Goal: Information Seeking & Learning: Learn about a topic

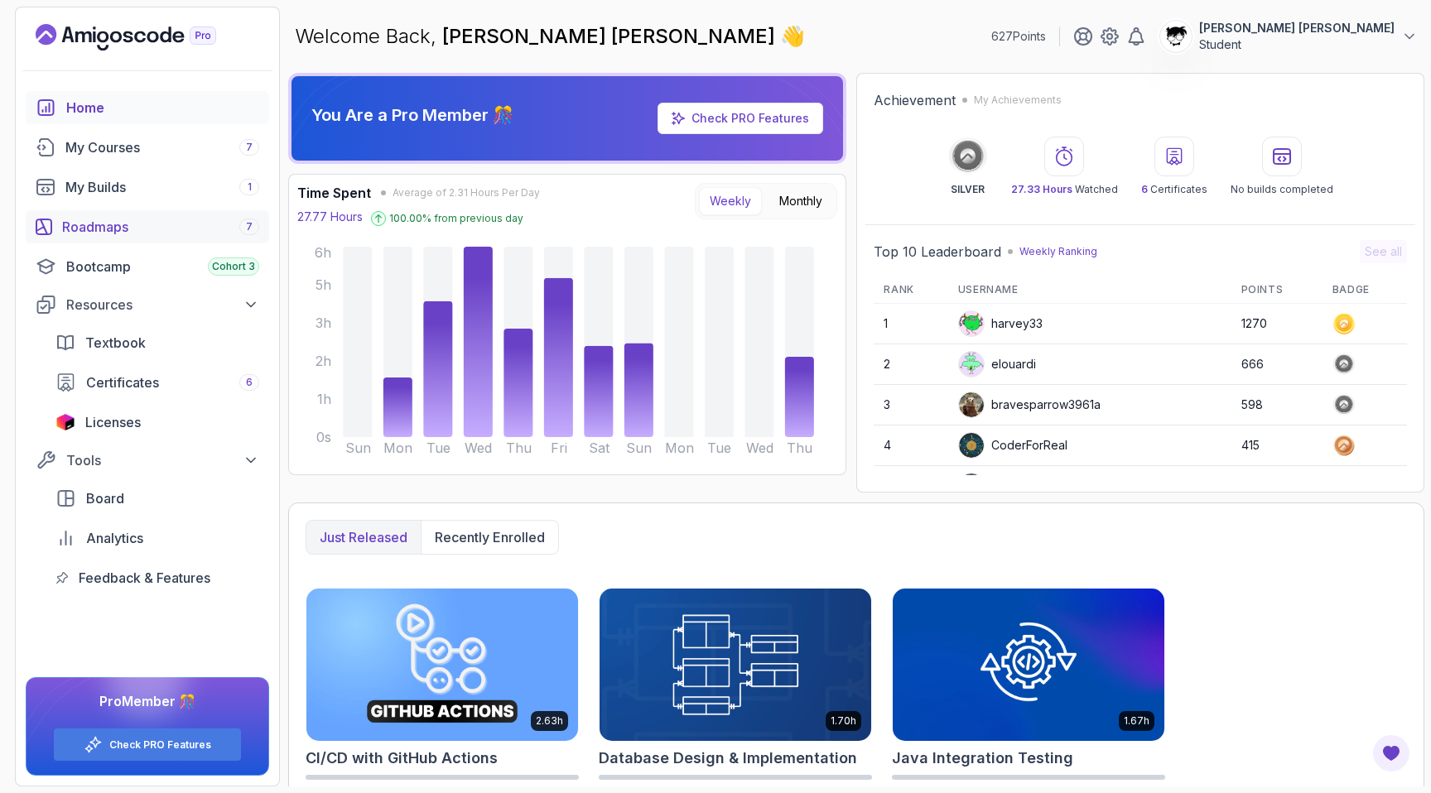
click at [140, 227] on div "Roadmaps 7" at bounding box center [160, 227] width 197 height 20
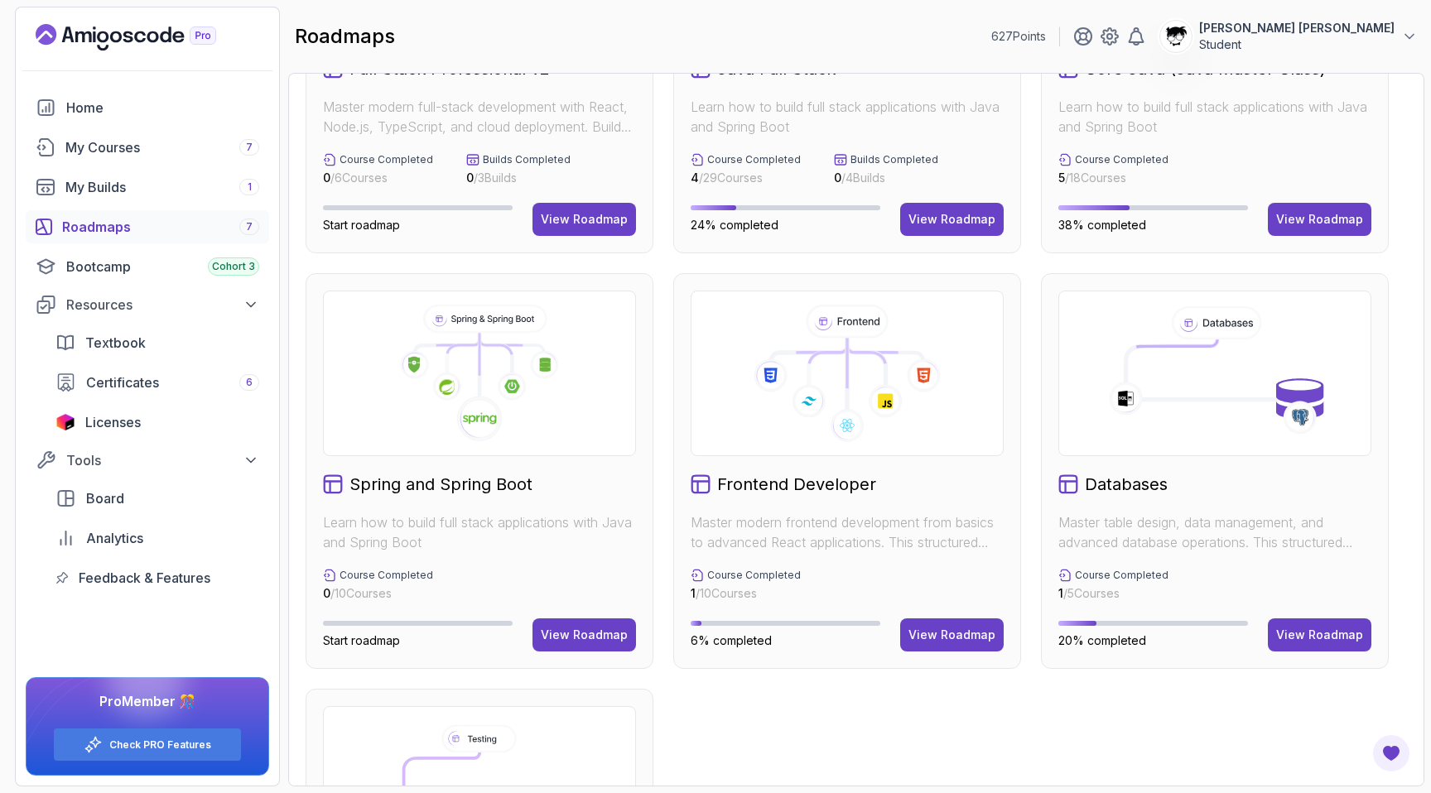
scroll to position [373, 0]
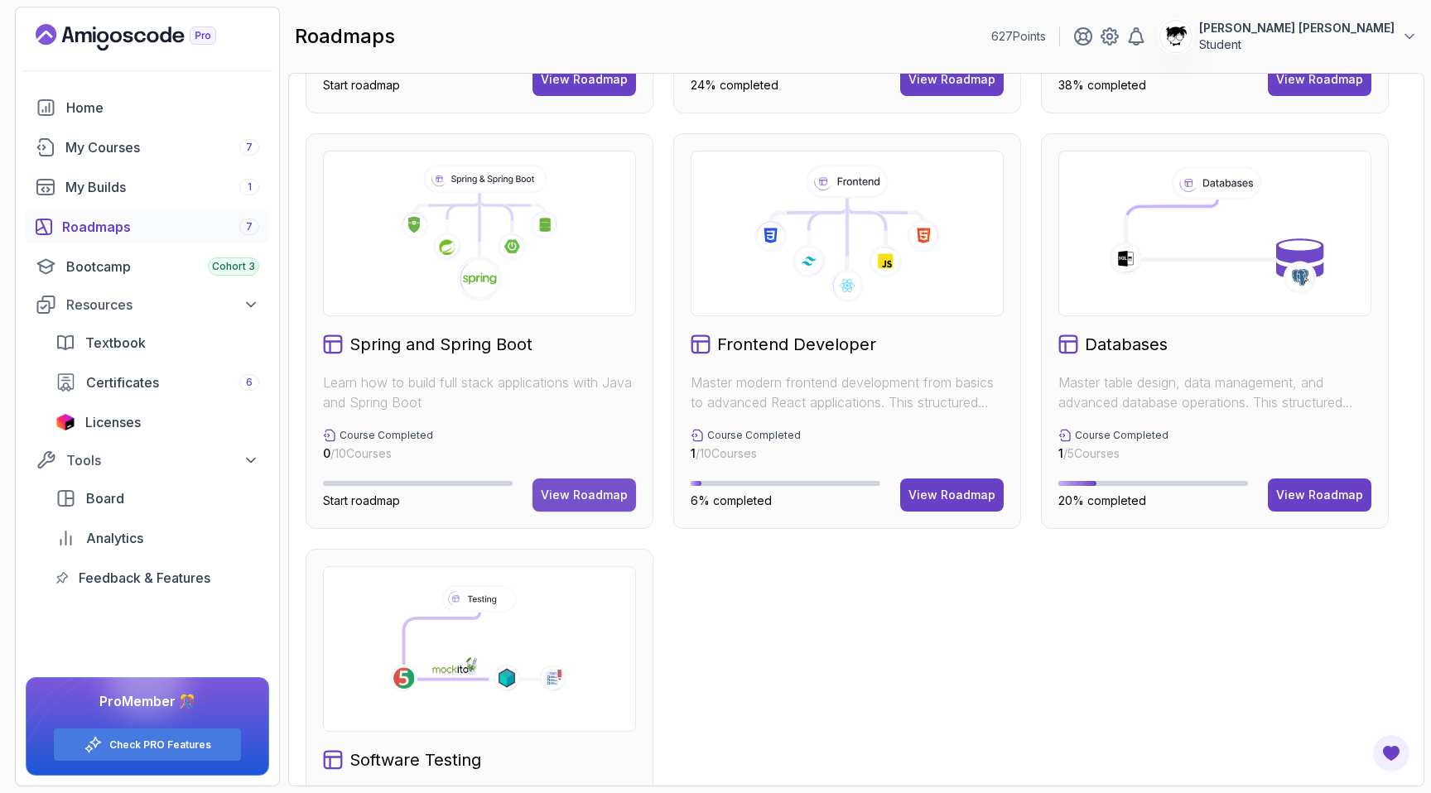
click at [572, 495] on div "View Roadmap" at bounding box center [584, 495] width 87 height 17
click at [1335, 750] on icon "Close" at bounding box center [1335, 757] width 0 height 14
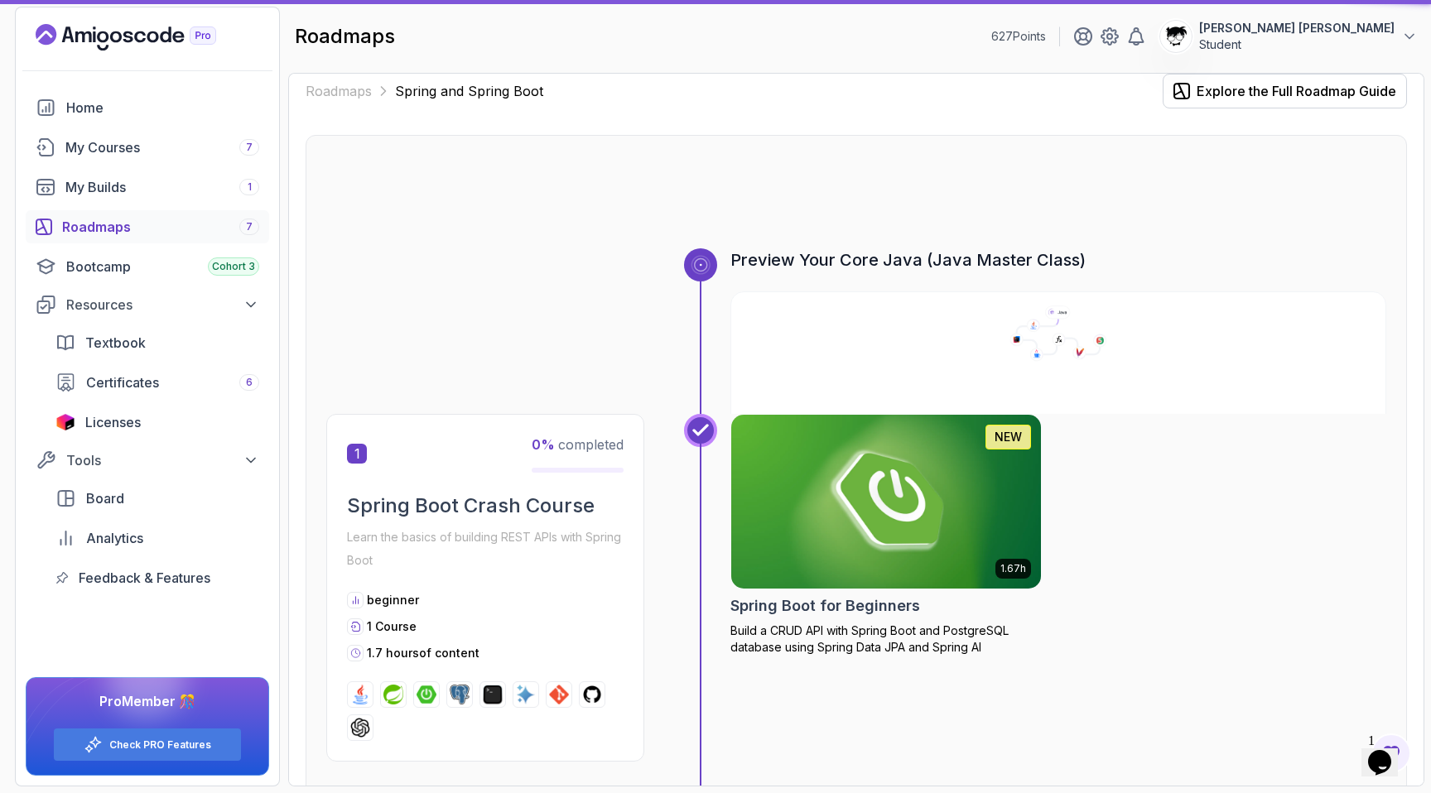
click at [1393, 758] on div "Opens Chat This icon Opens the chat window." at bounding box center [1379, 762] width 26 height 26
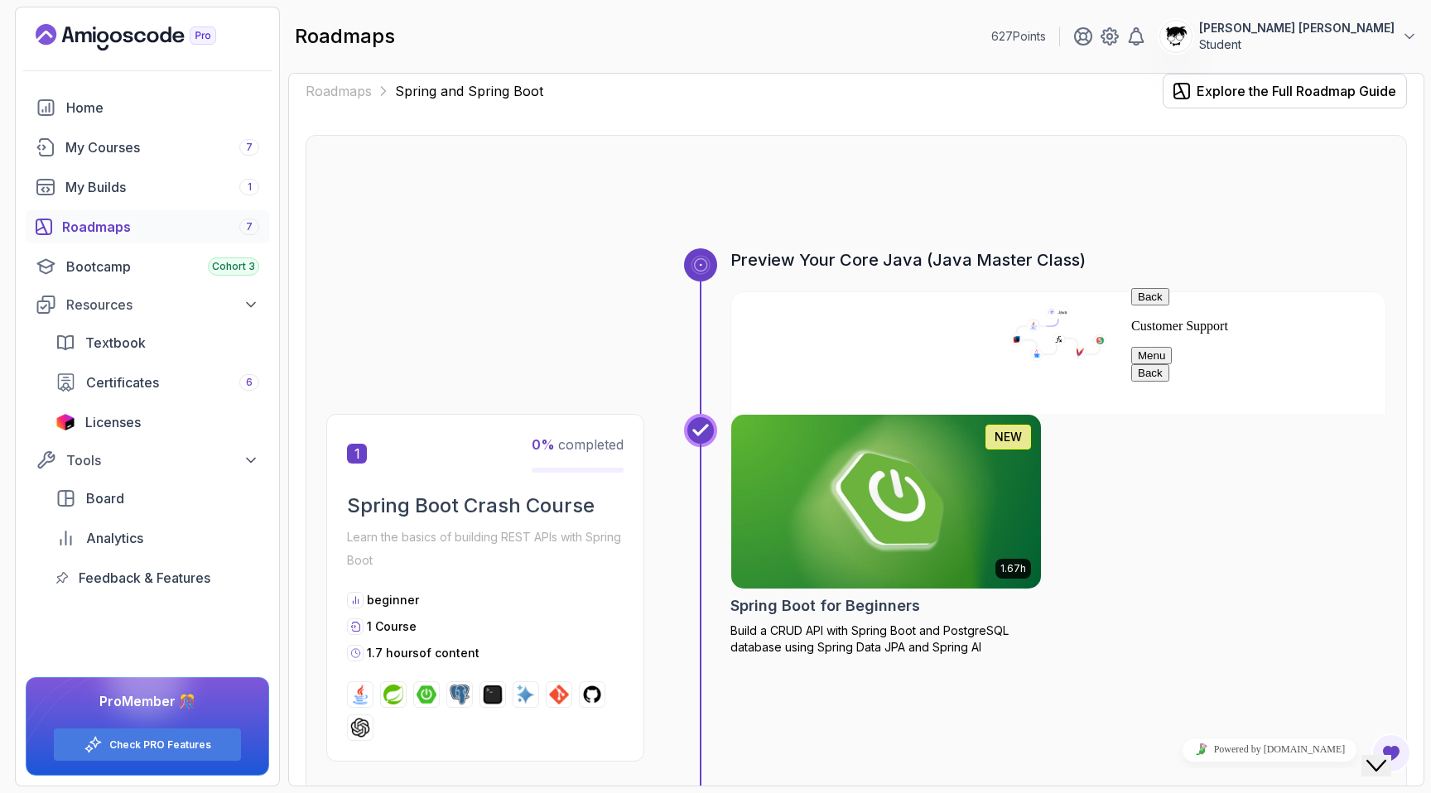
click at [1386, 758] on div "Close Chat This icon closes the chat window." at bounding box center [1376, 766] width 20 height 20
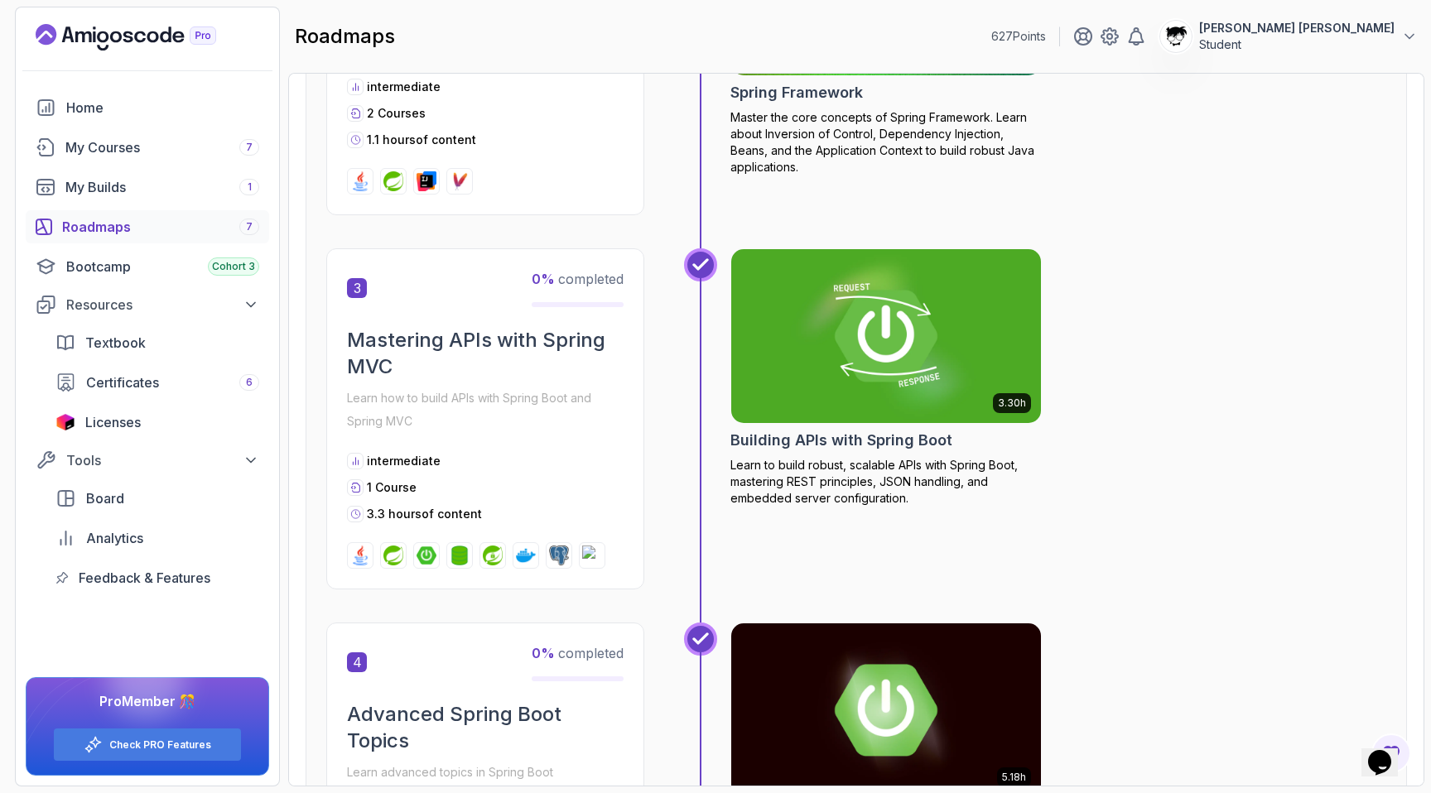
scroll to position [1146, 0]
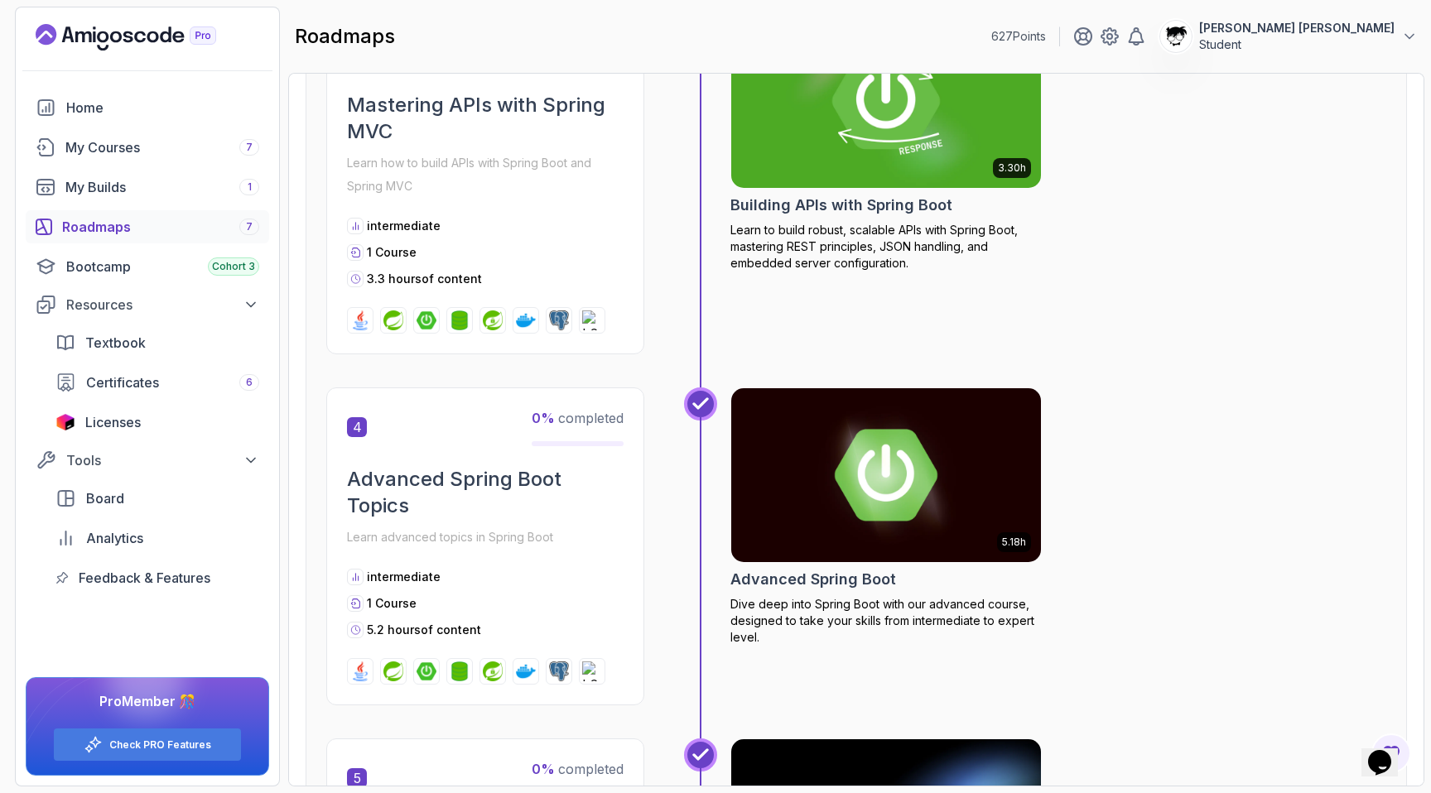
click at [797, 197] on h2 "Building APIs with Spring Boot" at bounding box center [841, 205] width 222 height 23
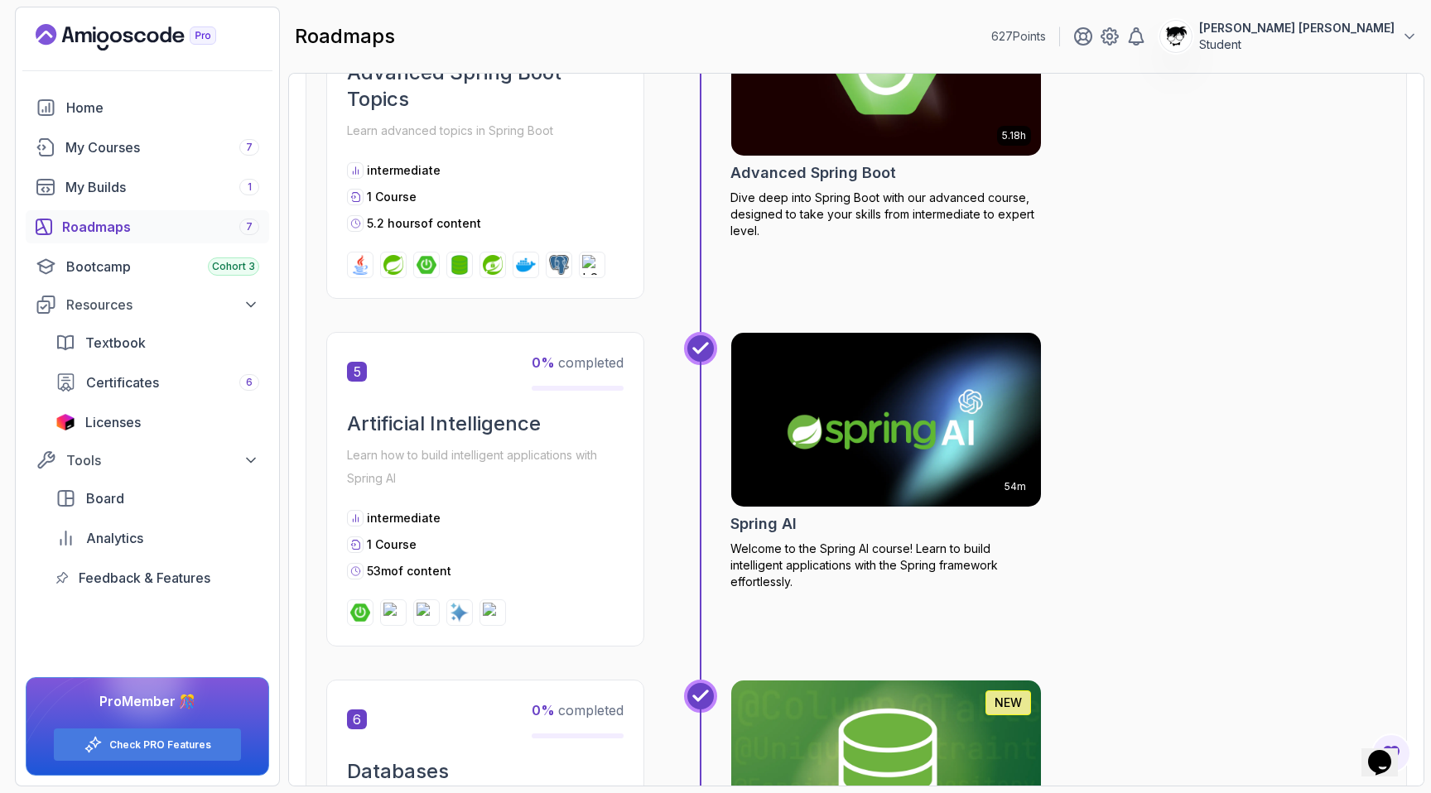
scroll to position [1484, 0]
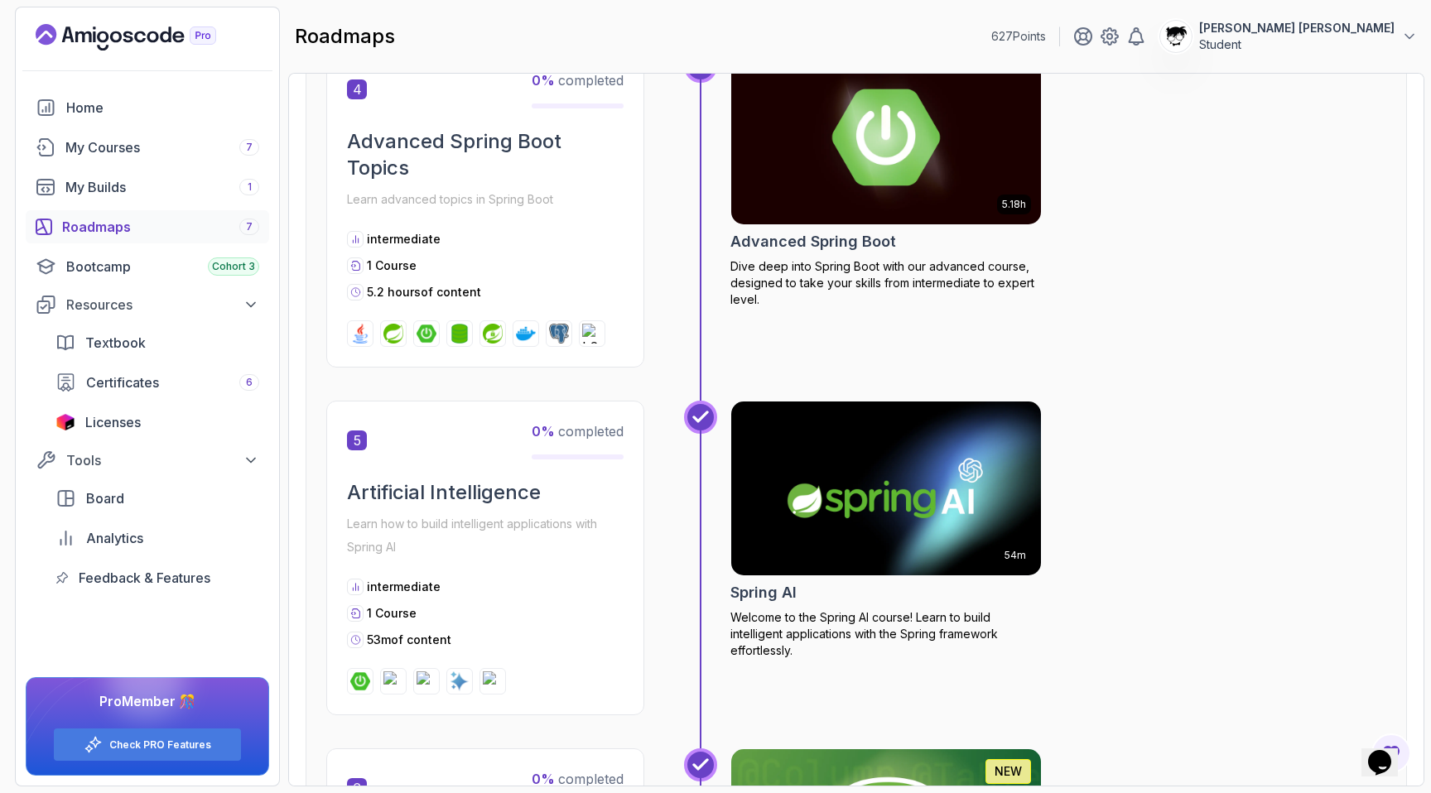
click at [736, 237] on h2 "Advanced Spring Boot" at bounding box center [813, 241] width 166 height 23
click at [1141, 317] on div "5.18h Advanced Spring Boot Dive deep into Spring Boot with our advanced course,…" at bounding box center [1058, 209] width 656 height 318
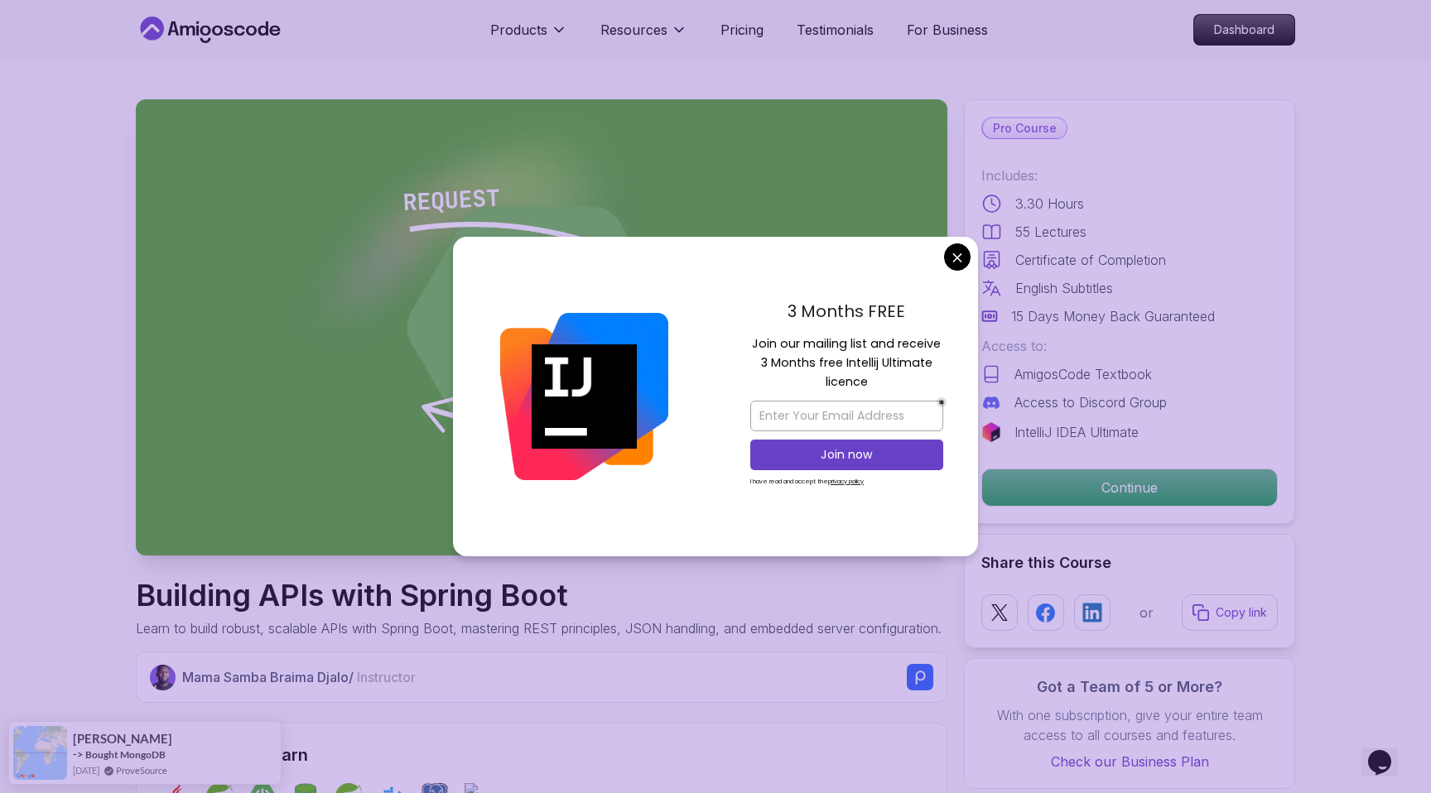
click at [424, 228] on img at bounding box center [541, 327] width 811 height 456
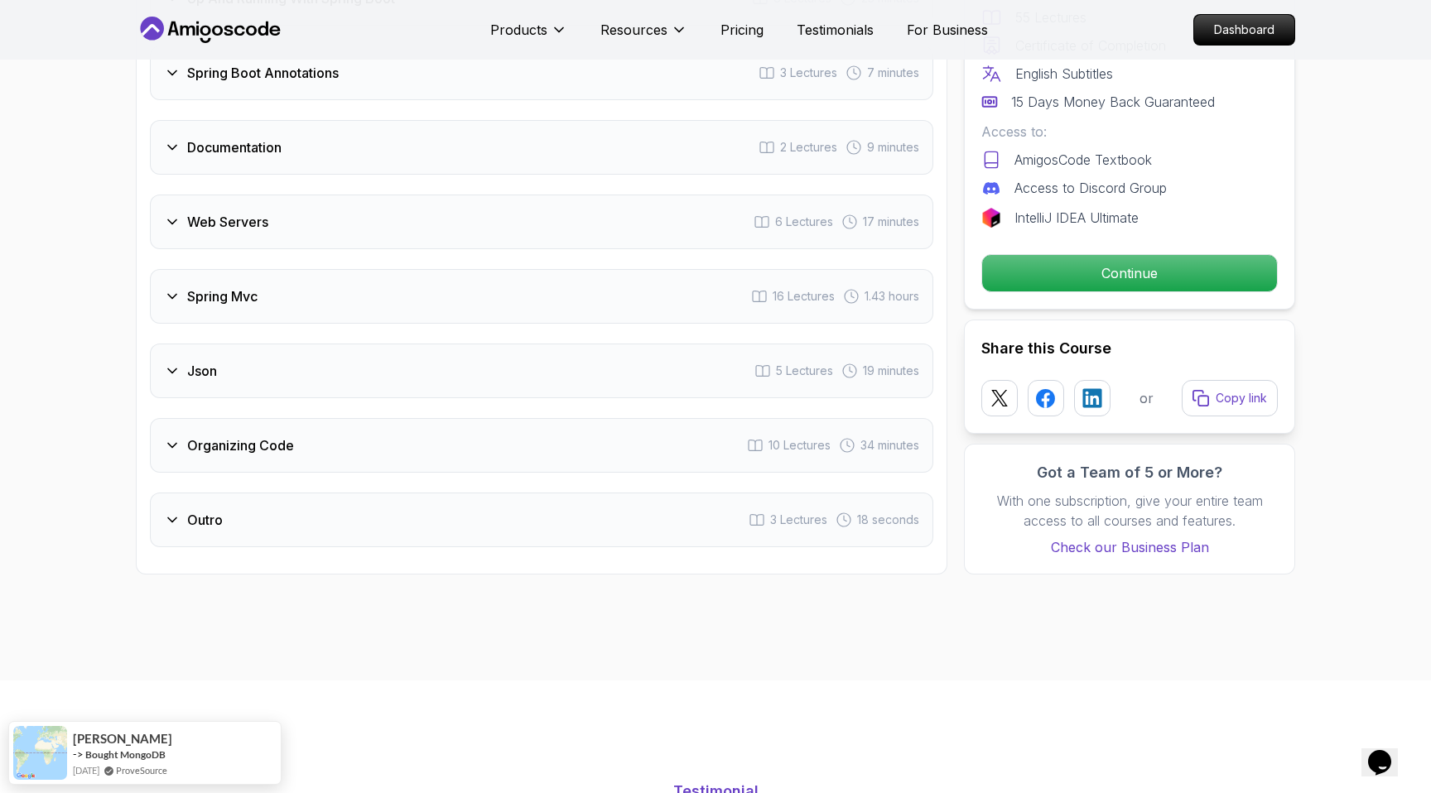
click at [220, 269] on div "Spring Mvc 16 Lectures 1.43 hours" at bounding box center [541, 296] width 783 height 55
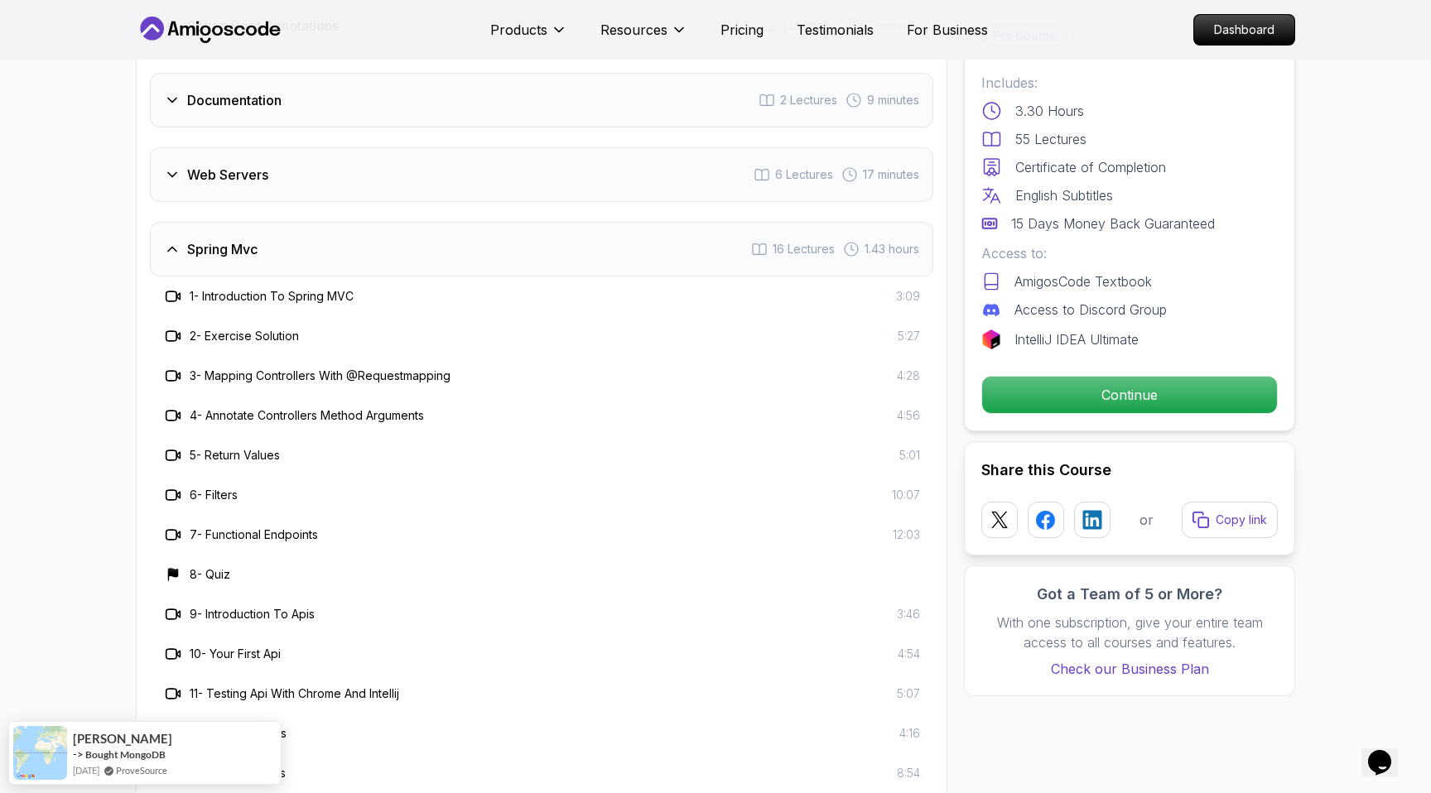
scroll to position [2919, 0]
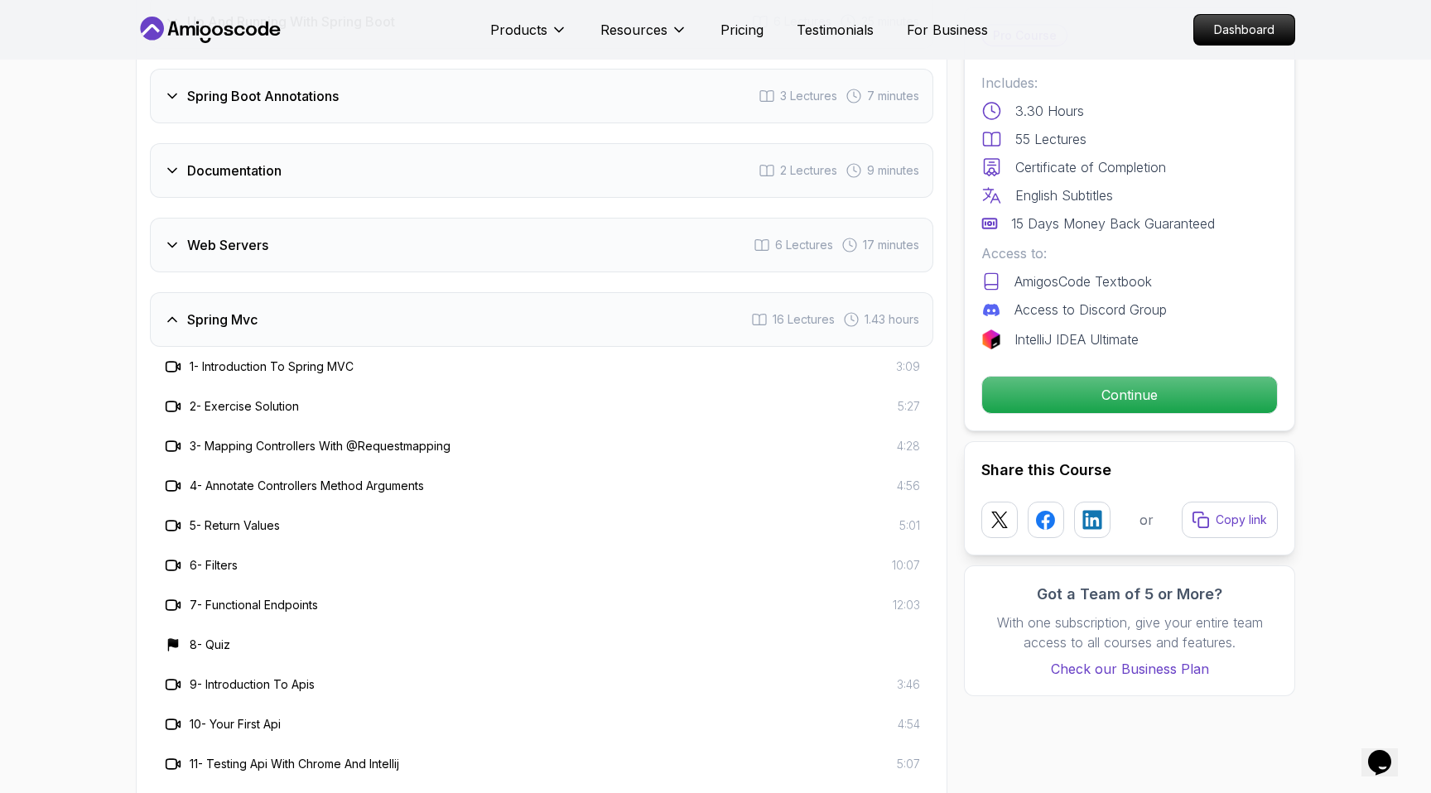
click at [199, 310] on h3 "Spring Mvc" at bounding box center [222, 320] width 70 height 20
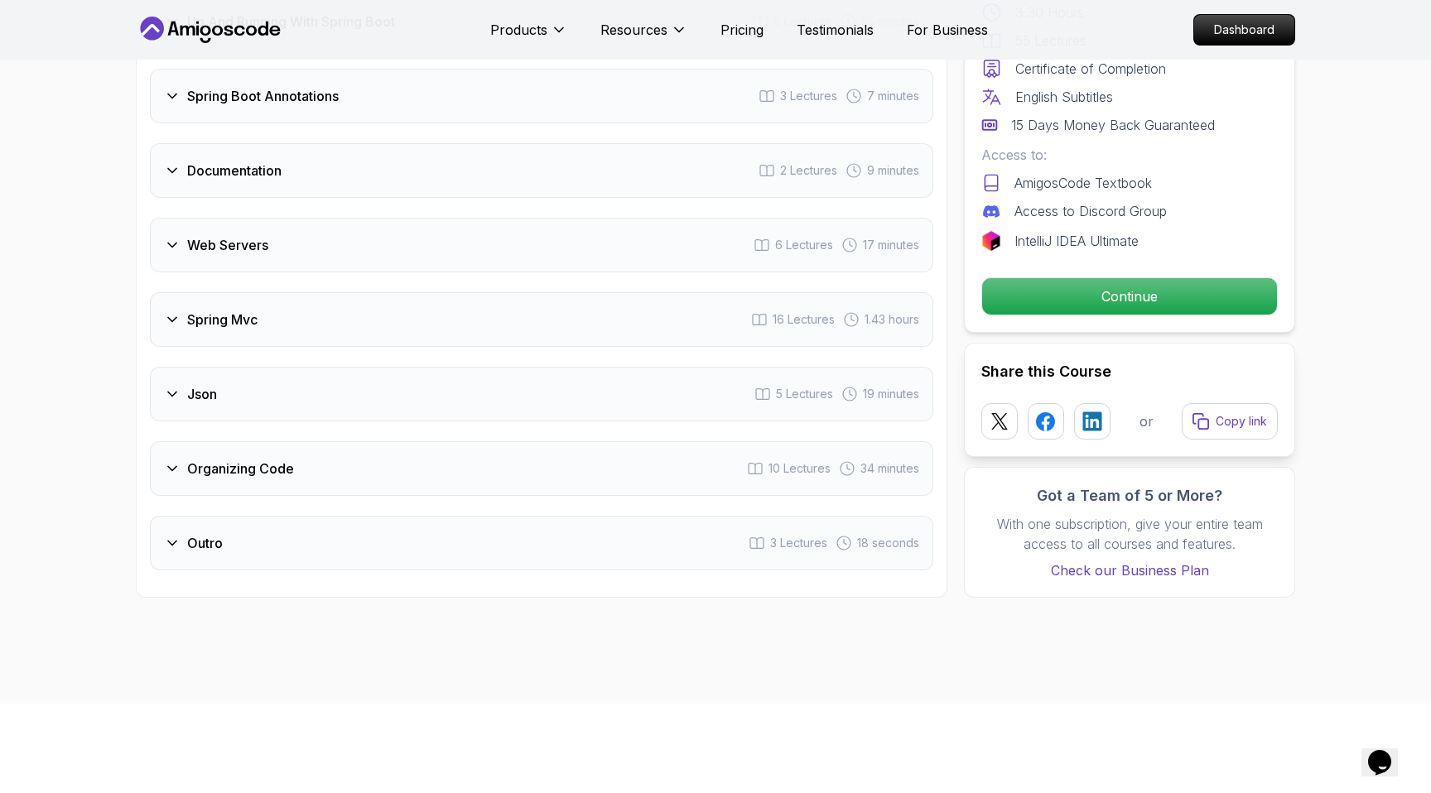
click at [188, 235] on h3 "Web Servers" at bounding box center [227, 245] width 81 height 20
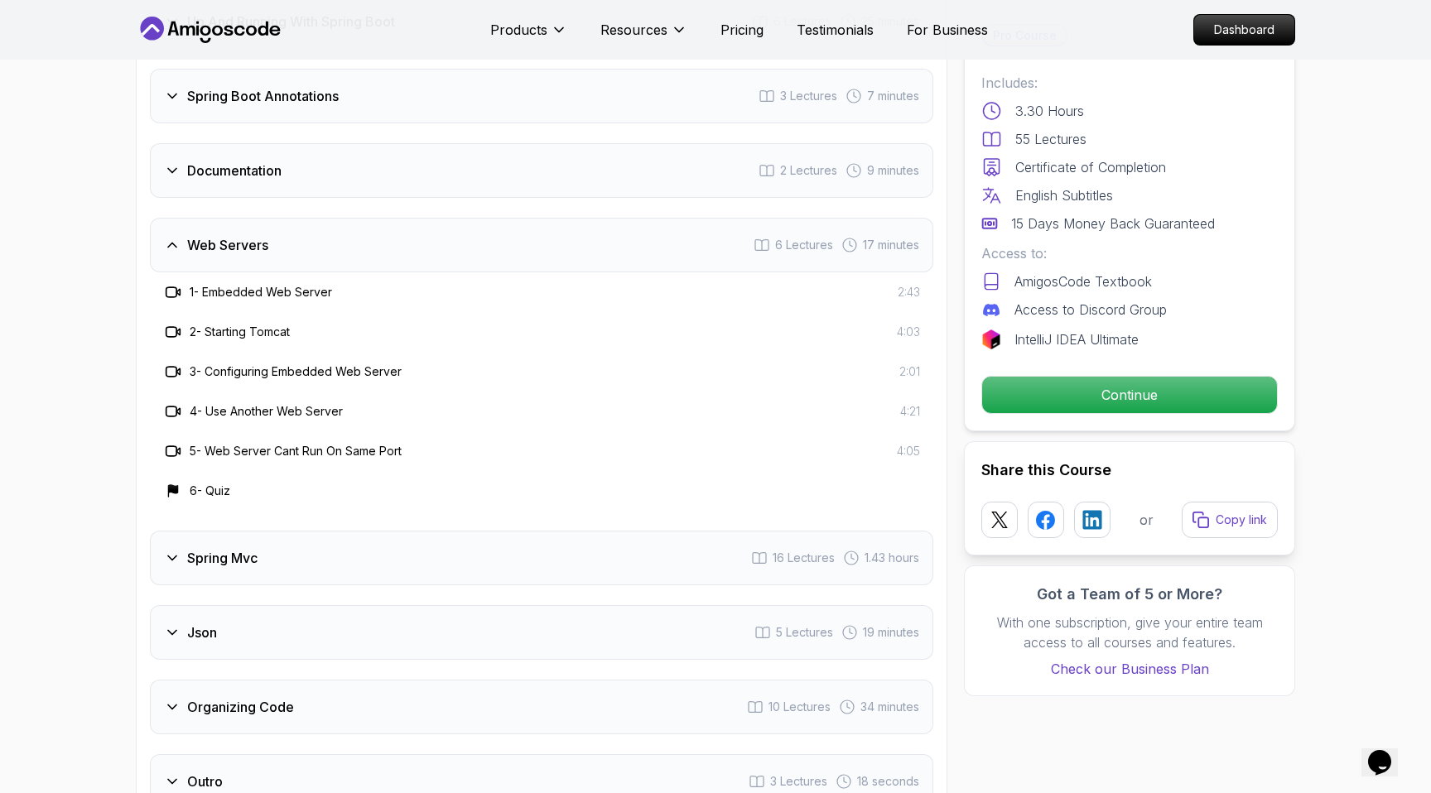
click at [188, 235] on h3 "Web Servers" at bounding box center [227, 245] width 81 height 20
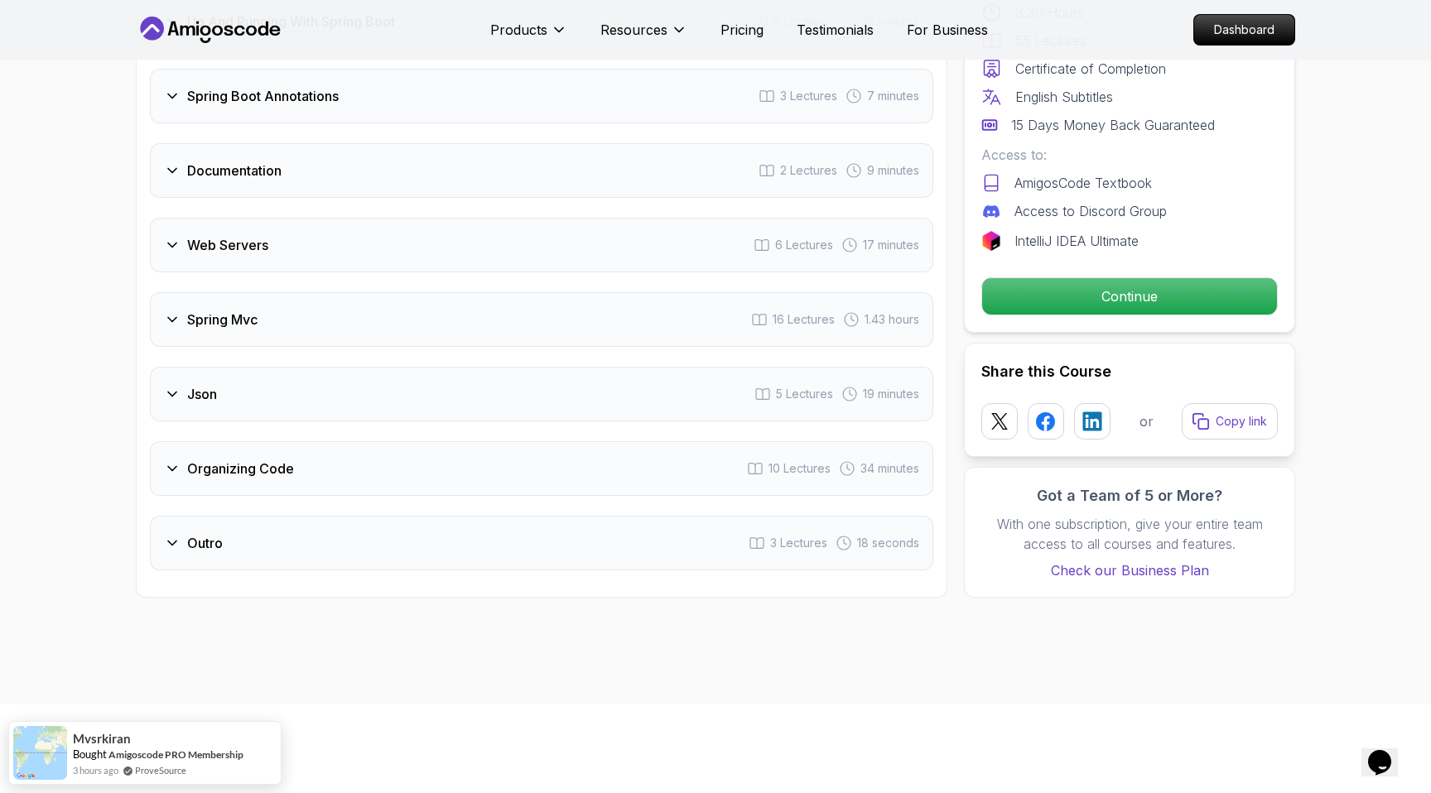
click at [175, 367] on div "Json 5 Lectures 19 minutes" at bounding box center [541, 394] width 783 height 55
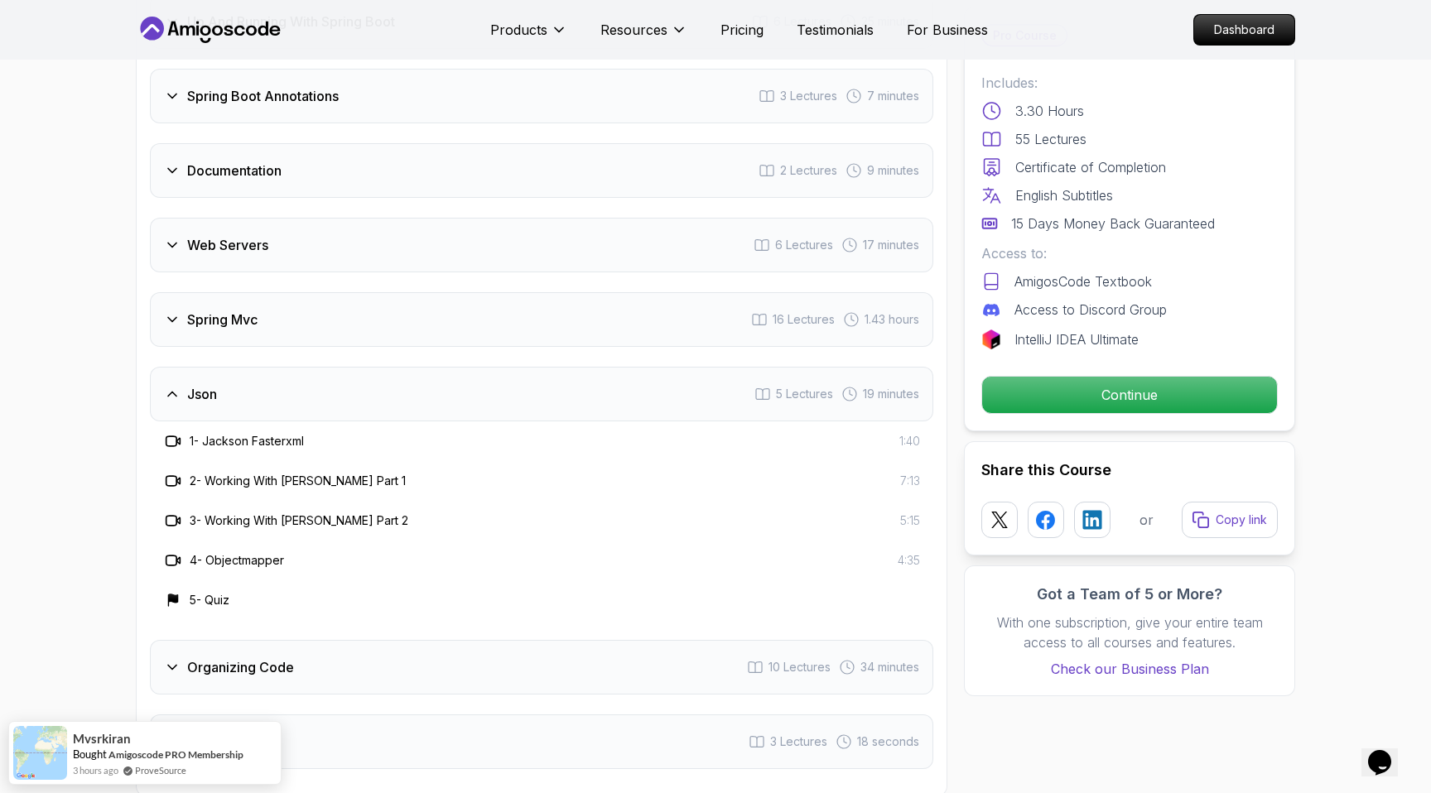
click at [178, 386] on icon at bounding box center [172, 394] width 17 height 17
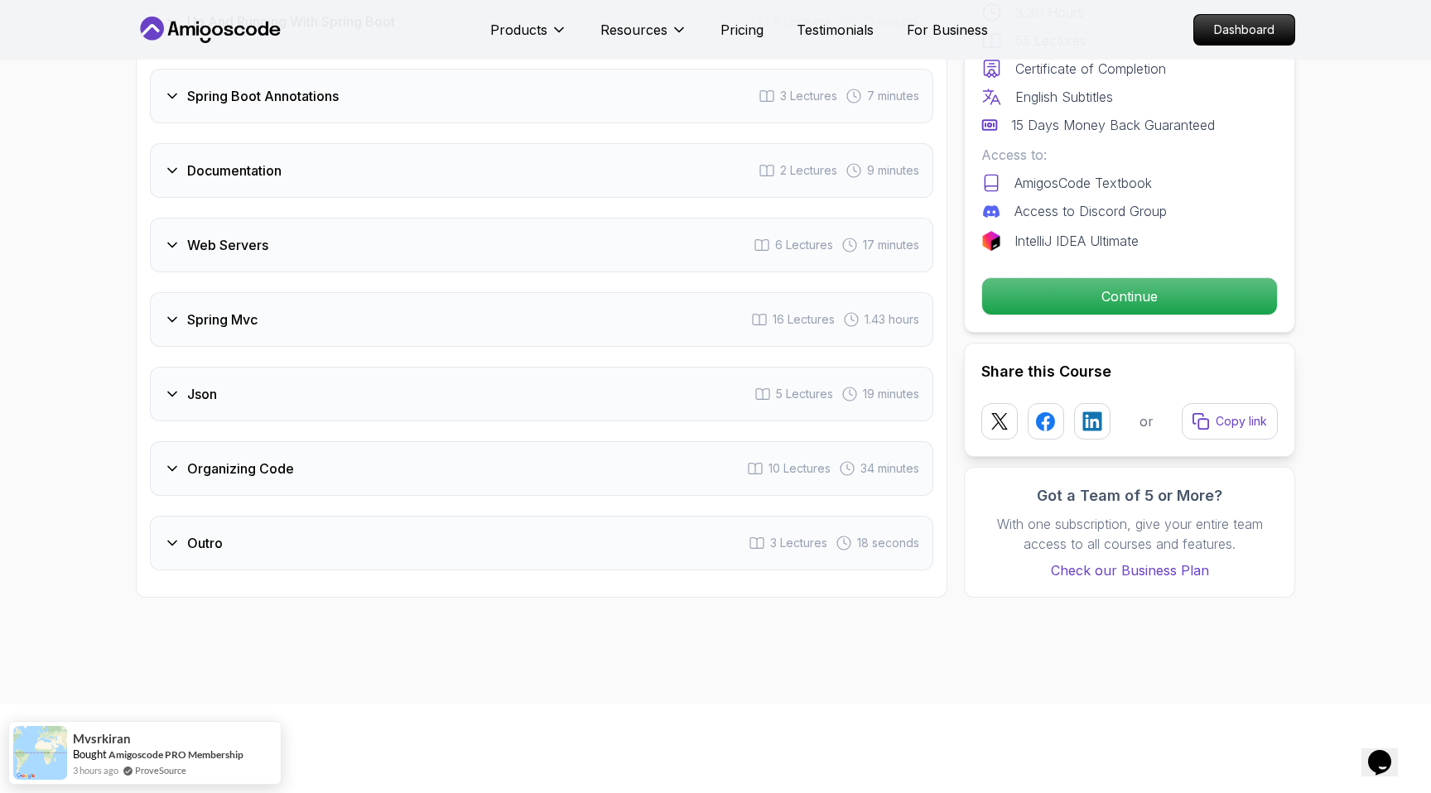
click at [178, 386] on icon at bounding box center [172, 394] width 17 height 17
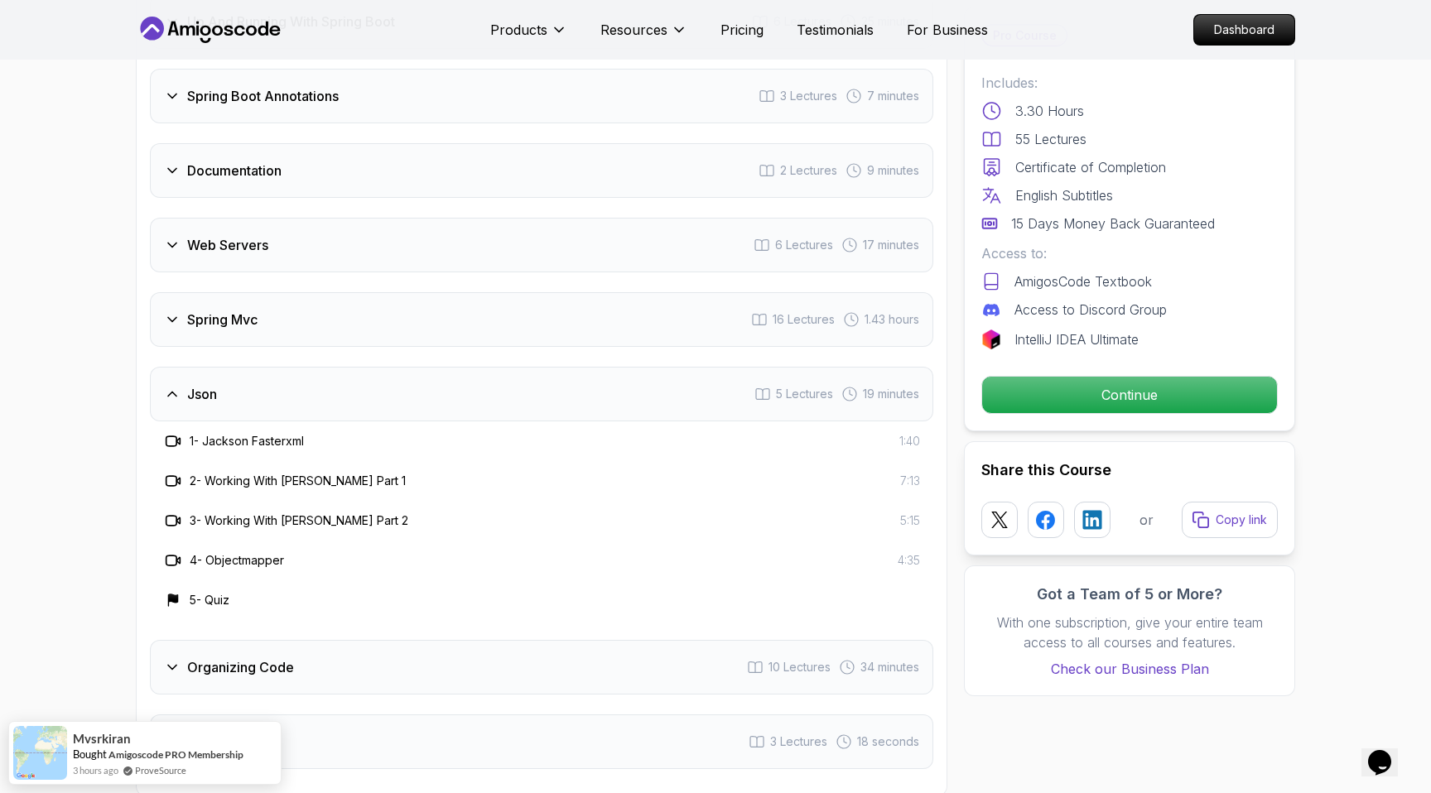
click at [178, 386] on icon at bounding box center [172, 394] width 17 height 17
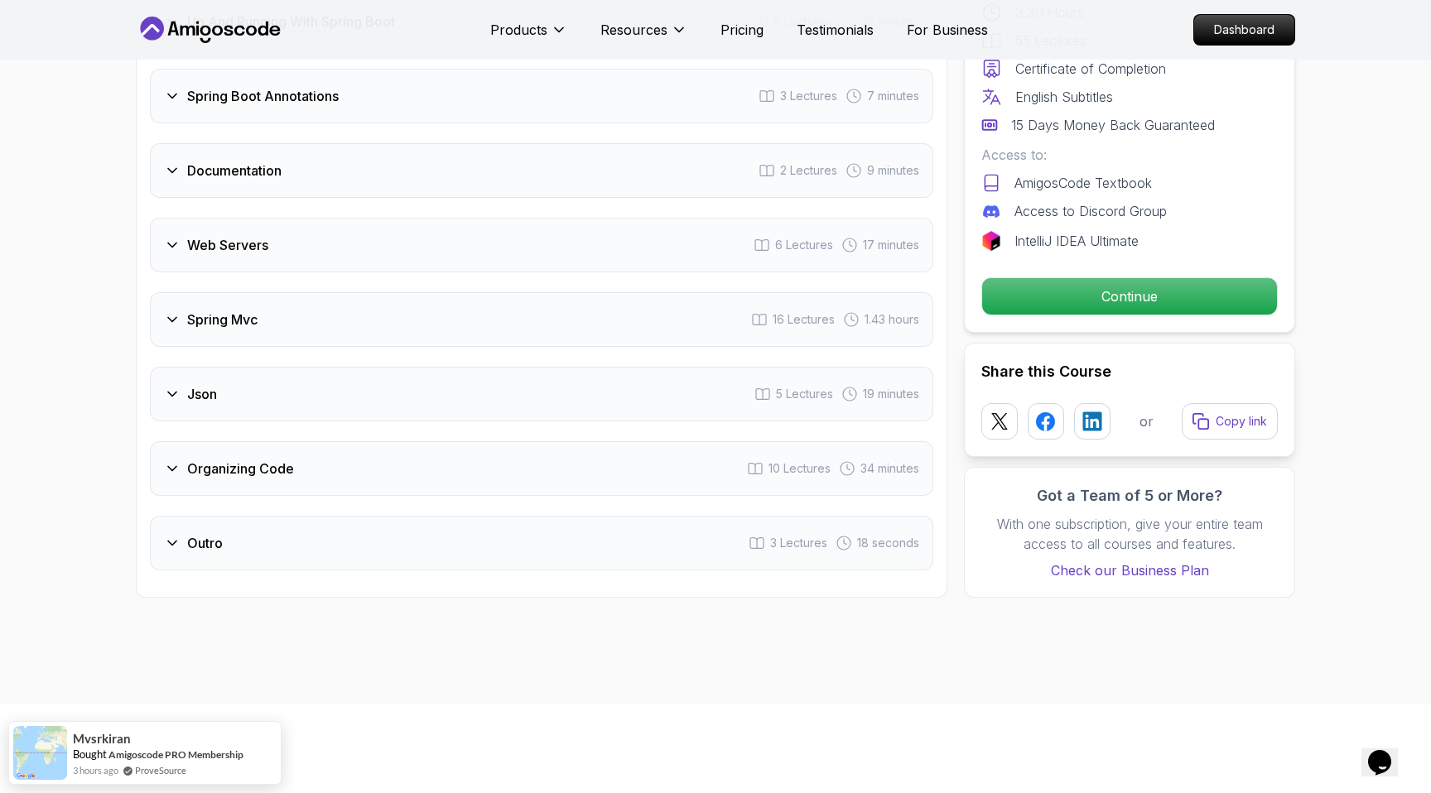
click at [190, 441] on div "Organizing Code 10 Lectures 34 minutes" at bounding box center [541, 468] width 783 height 55
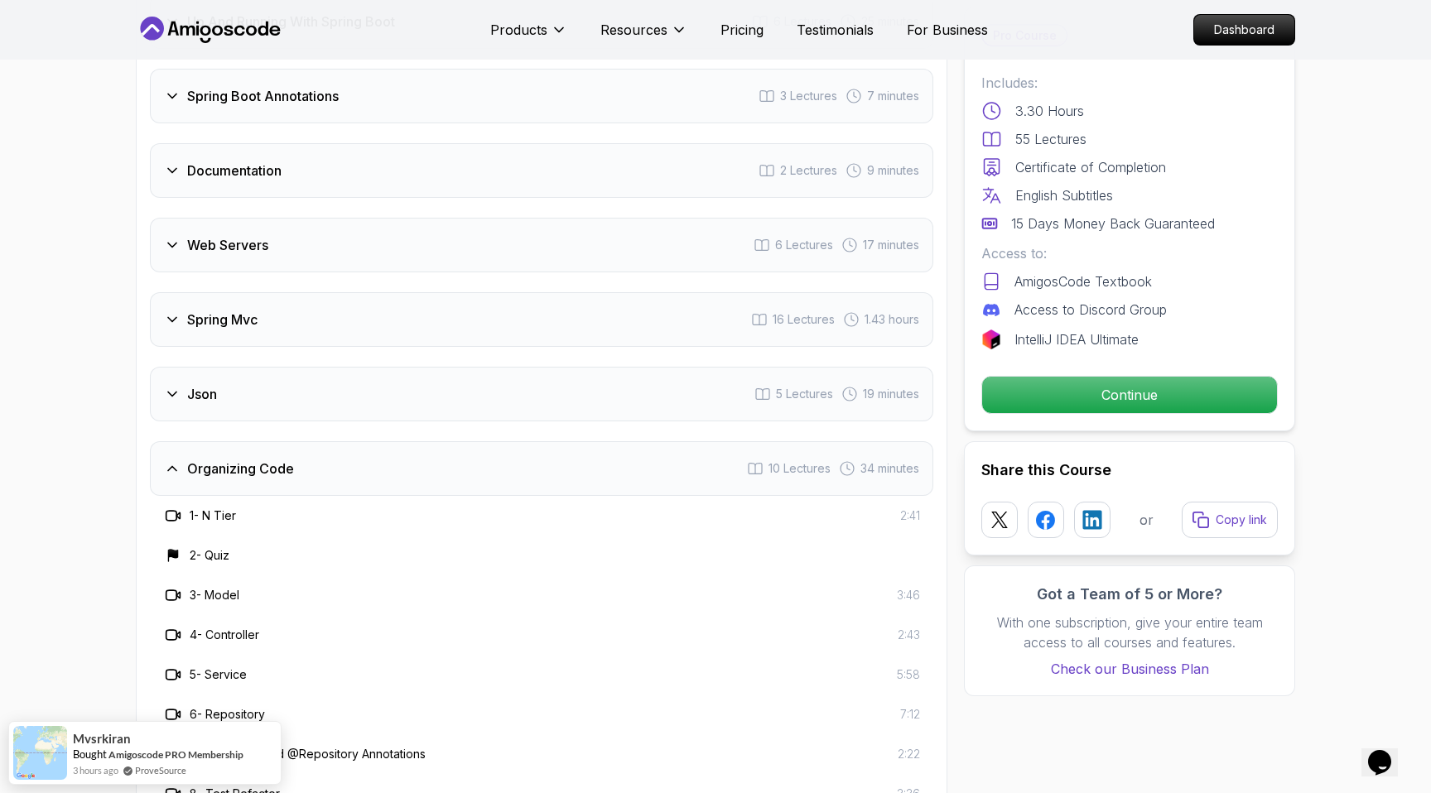
click at [190, 459] on h3 "Organizing Code" at bounding box center [240, 469] width 107 height 20
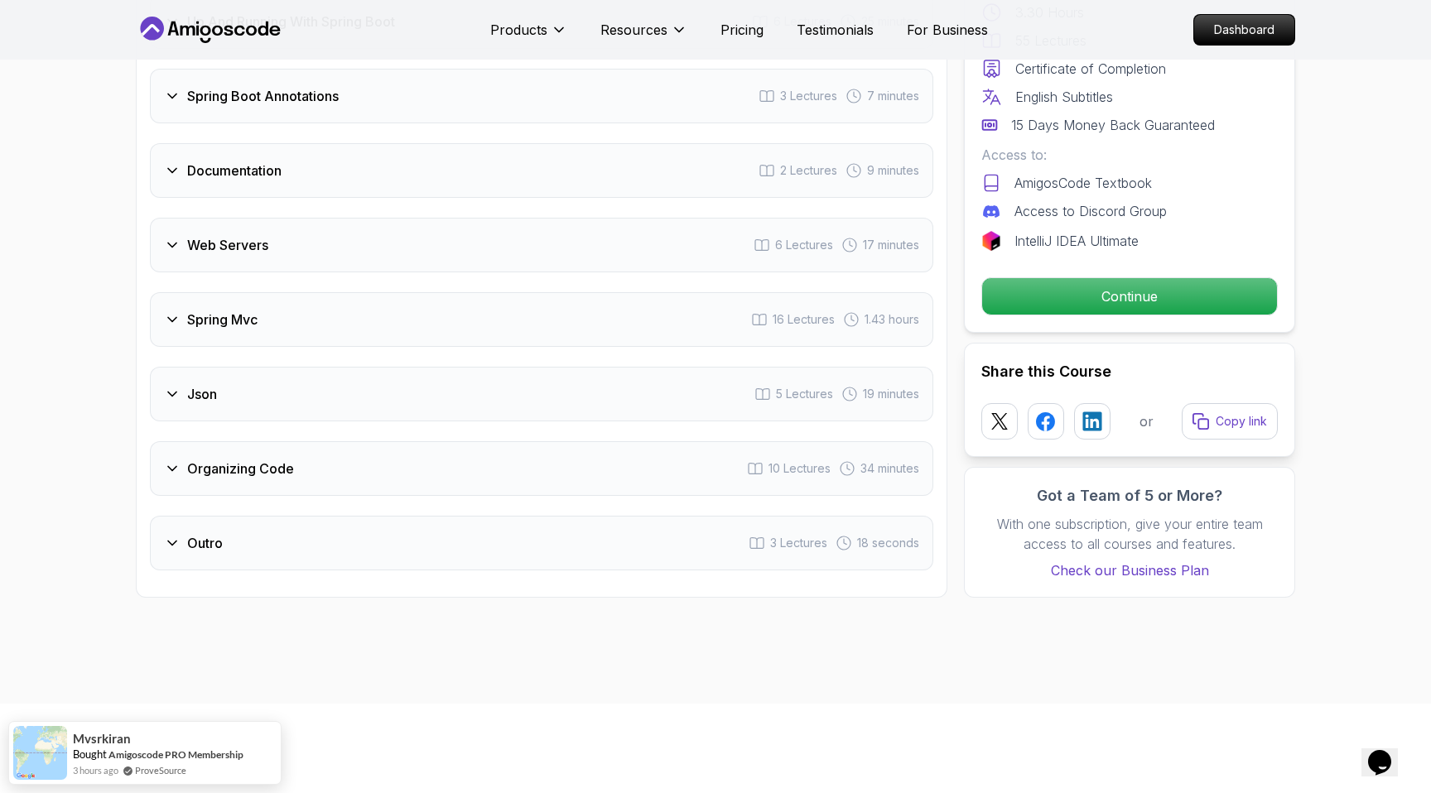
click at [190, 459] on h3 "Organizing Code" at bounding box center [240, 469] width 107 height 20
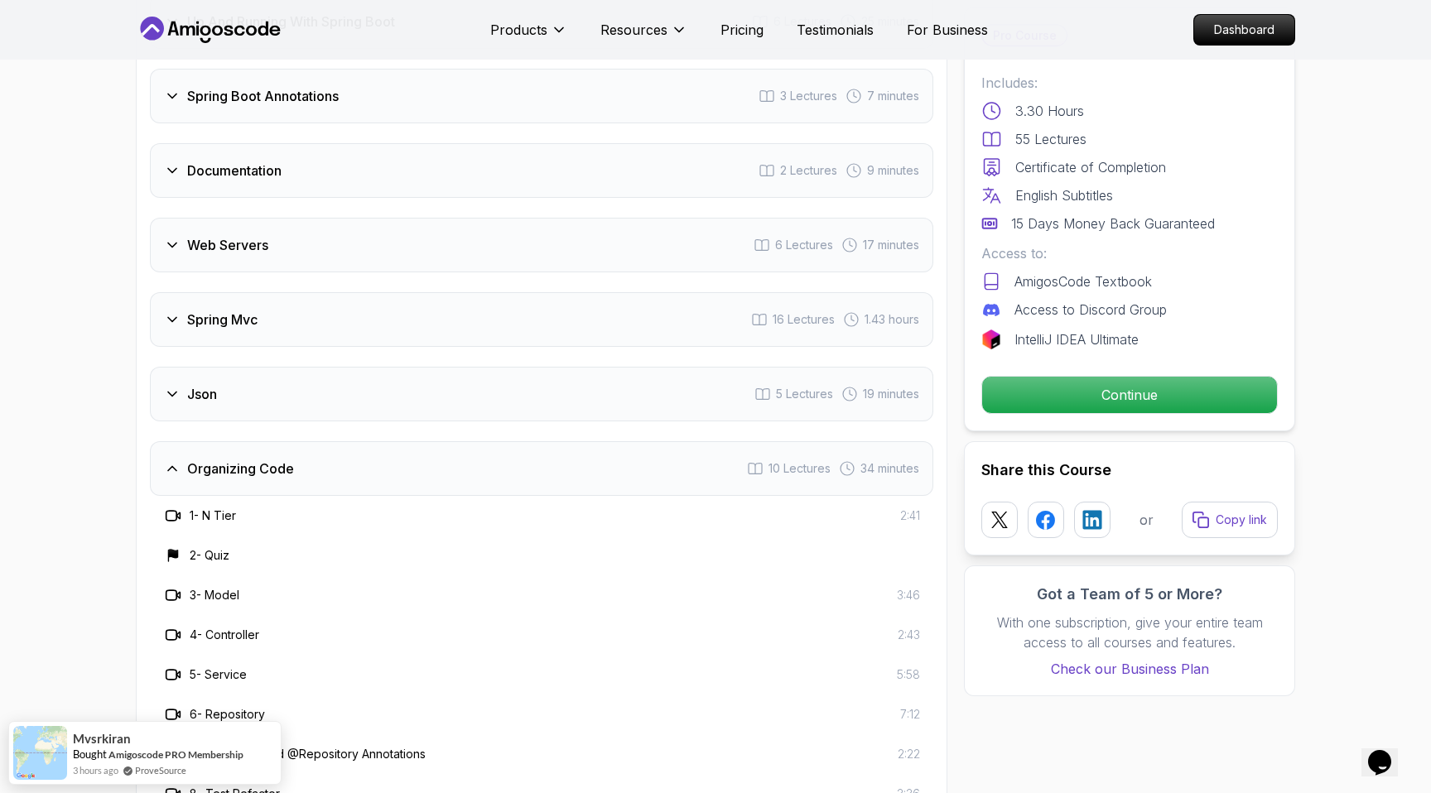
click at [209, 367] on div "Json 5 Lectures 19 minutes" at bounding box center [541, 394] width 783 height 55
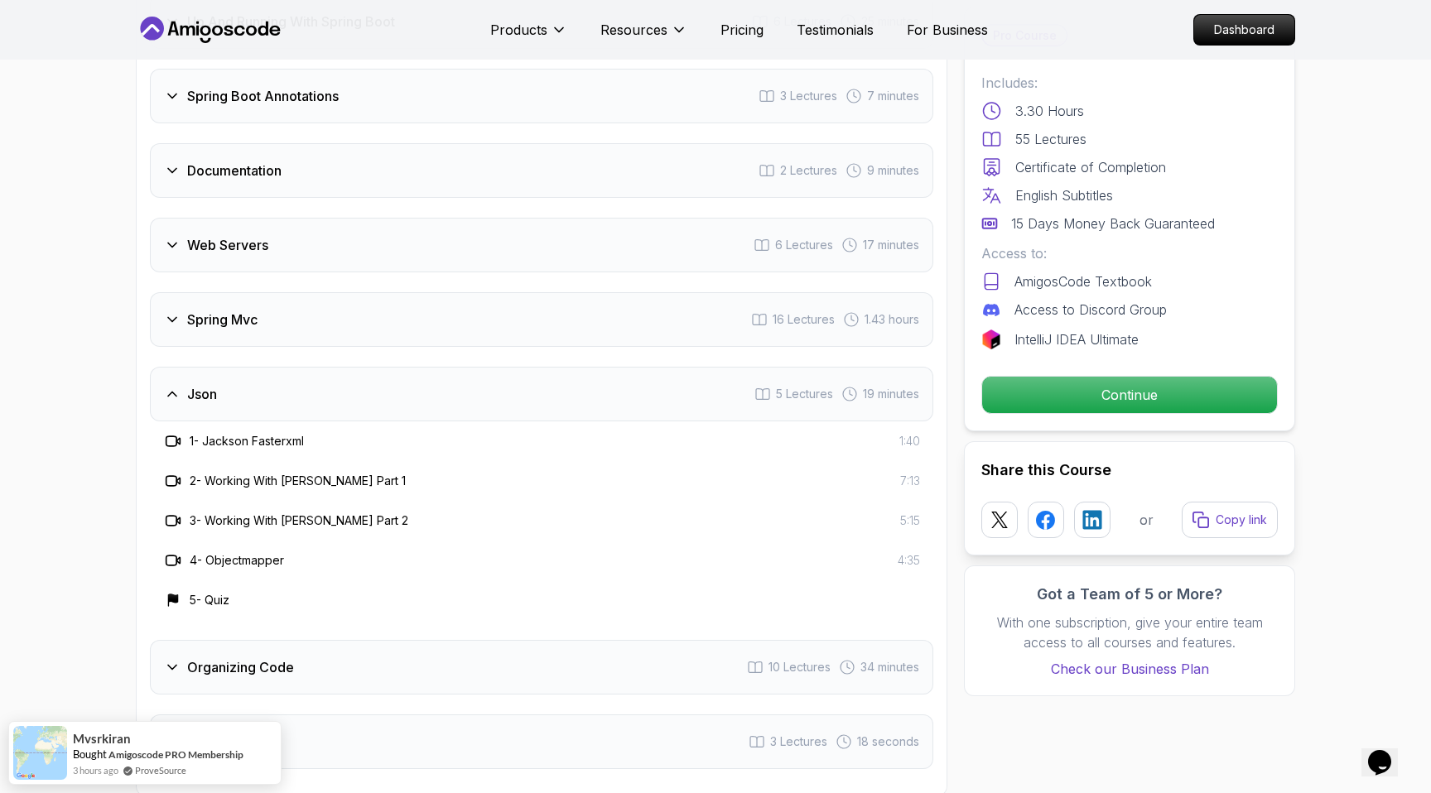
click at [220, 292] on div "Spring Mvc 16 Lectures 1.43 hours" at bounding box center [541, 319] width 783 height 55
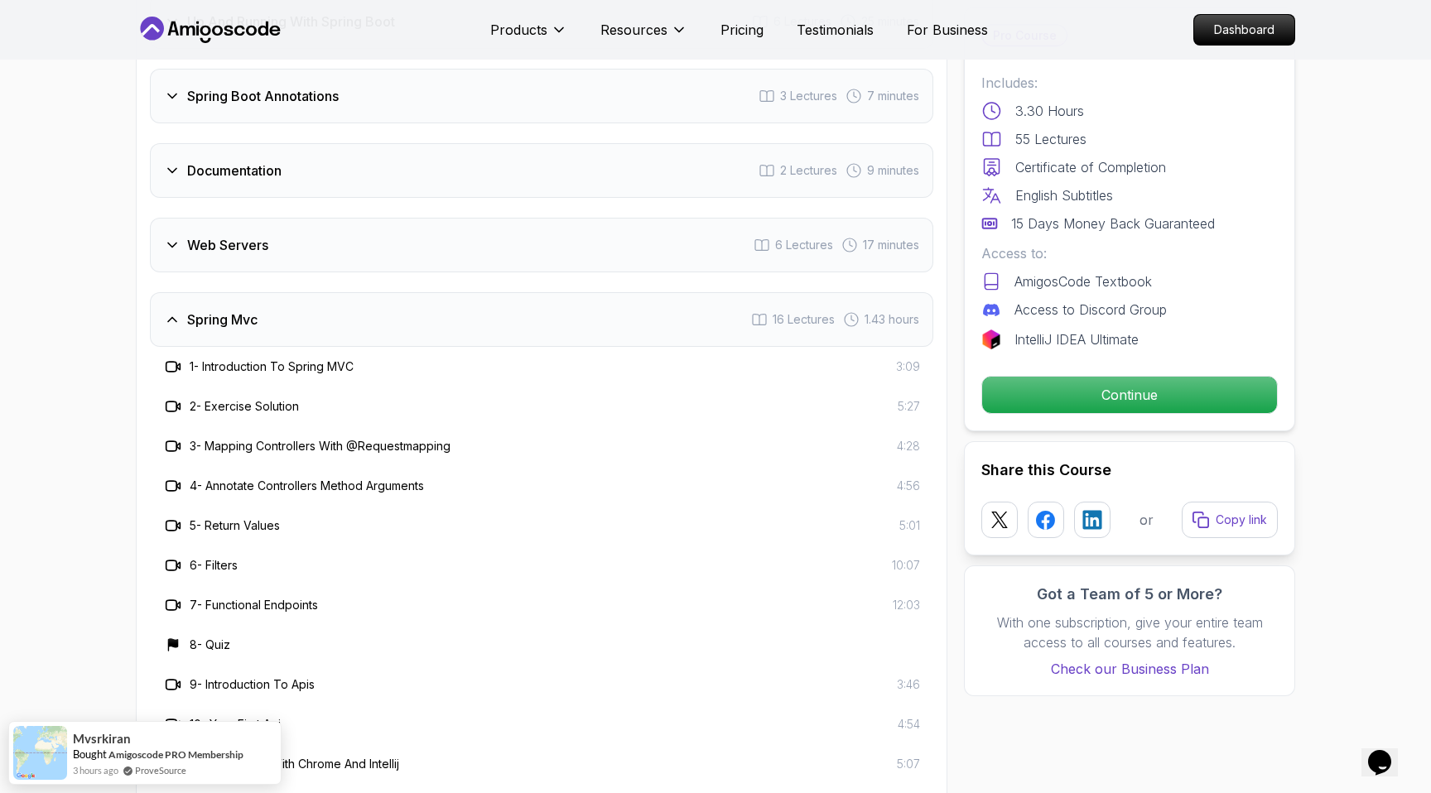
click at [222, 235] on h3 "Web Servers" at bounding box center [227, 245] width 81 height 20
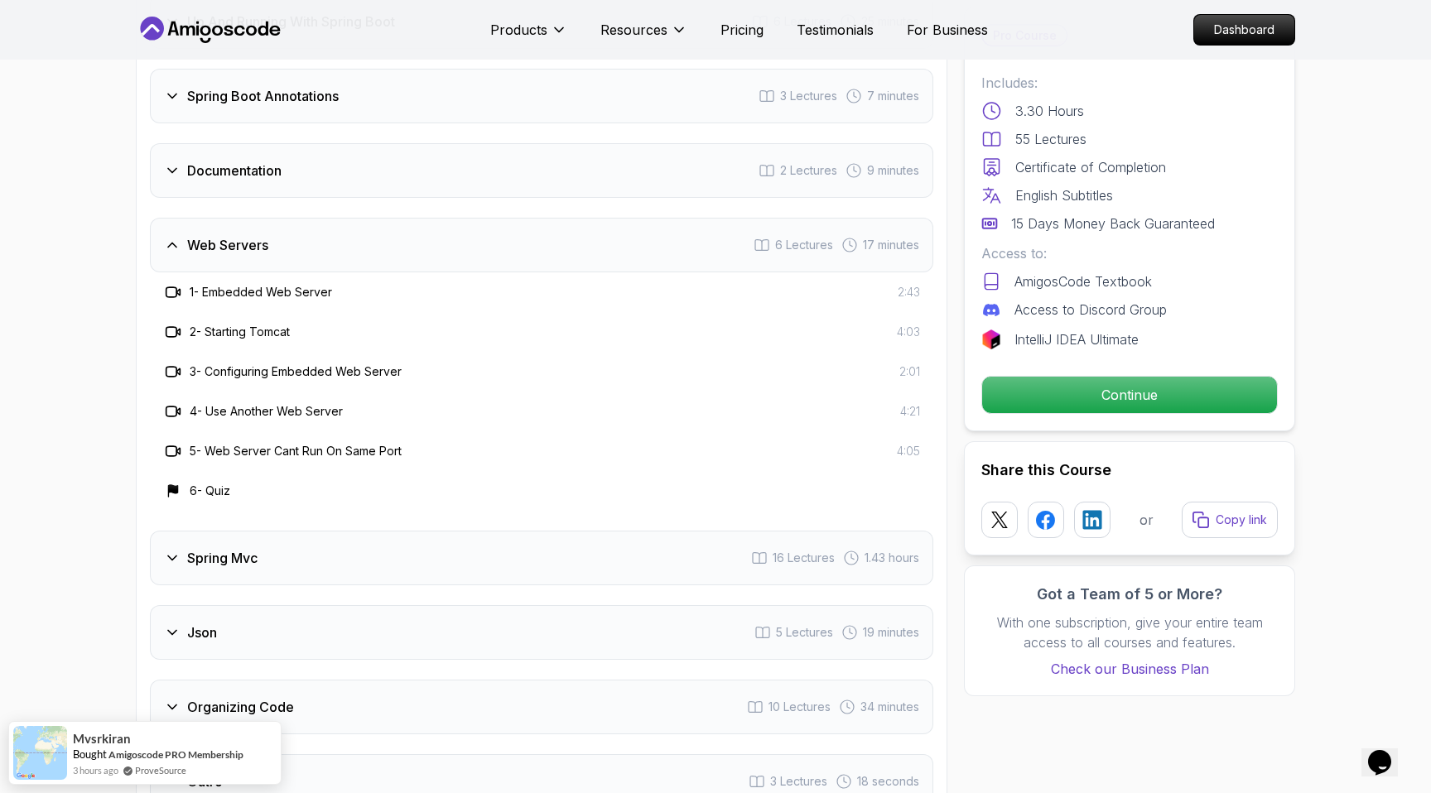
click at [207, 155] on div "Documentation 2 Lectures 9 minutes" at bounding box center [541, 170] width 783 height 55
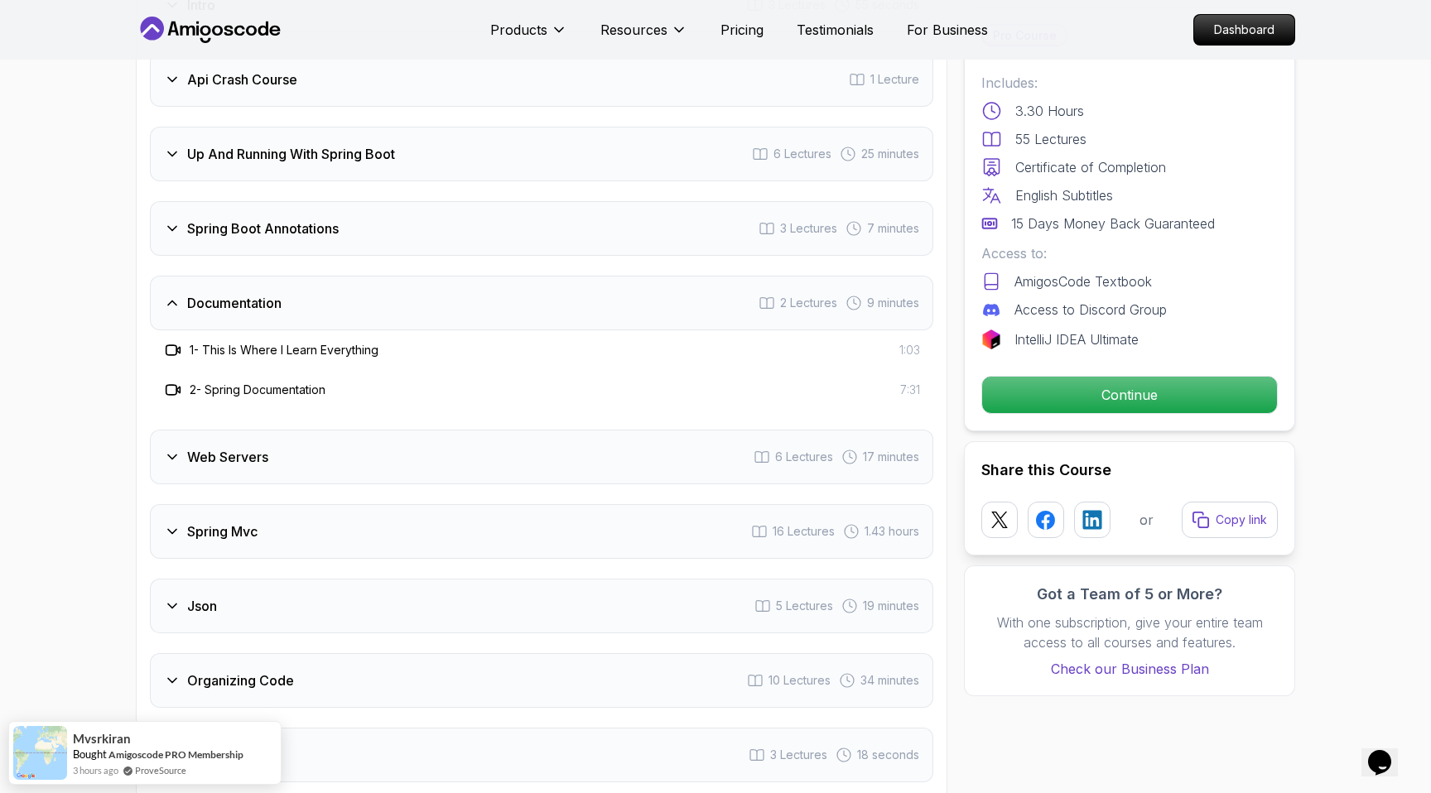
click at [209, 219] on h3 "Spring Boot Annotations" at bounding box center [263, 229] width 152 height 20
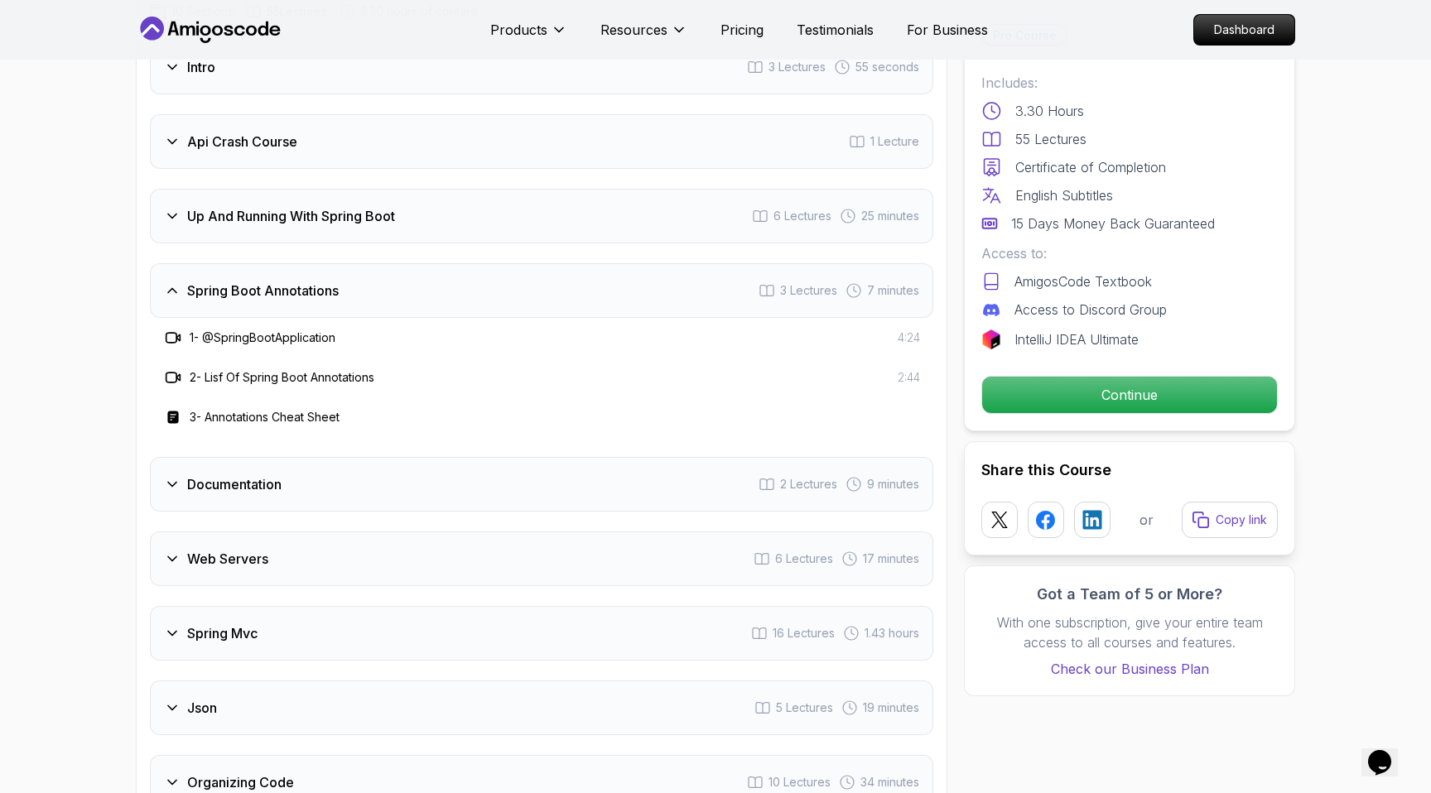
scroll to position [2695, 0]
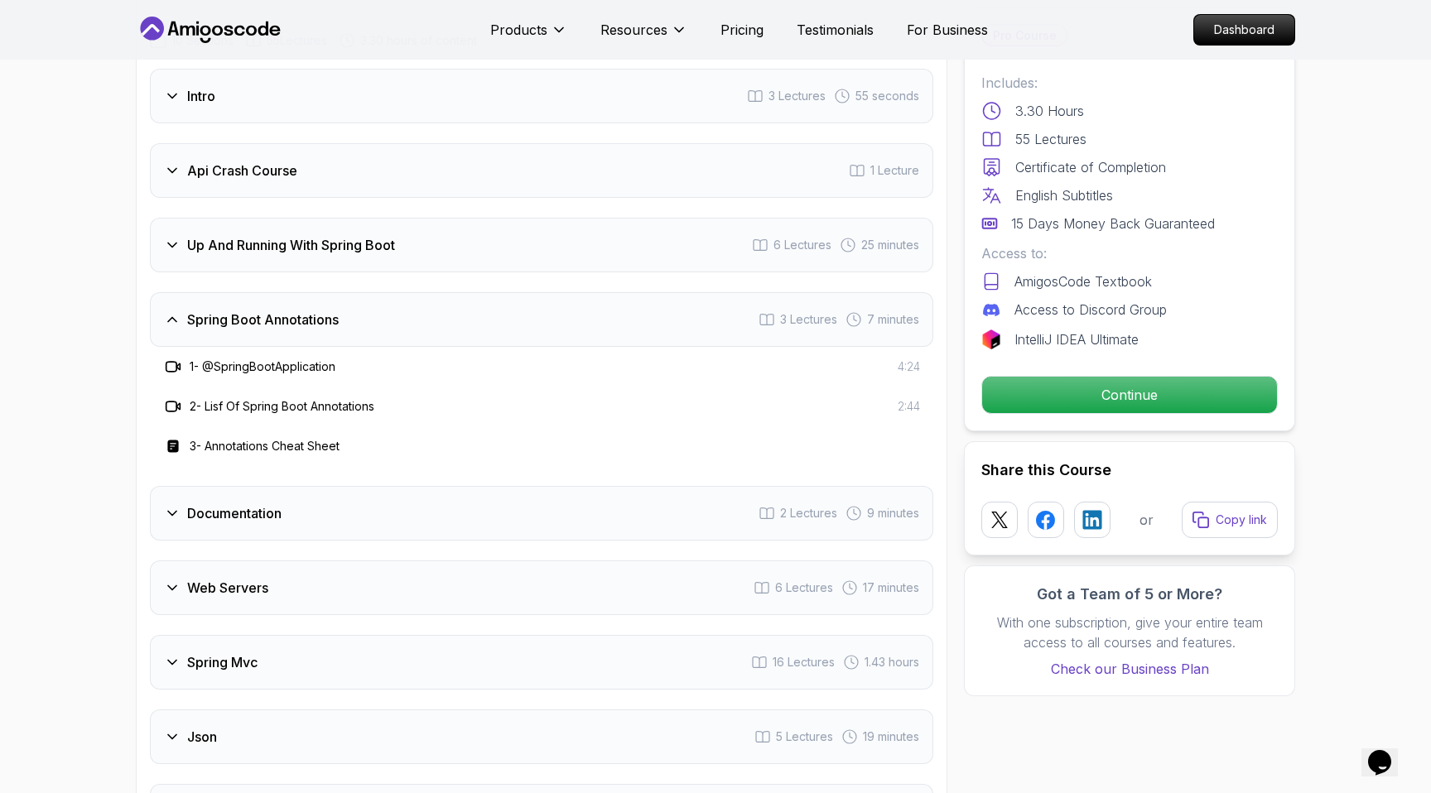
click at [209, 218] on div "Up And Running With Spring Boot 6 Lectures 25 minutes" at bounding box center [541, 245] width 783 height 55
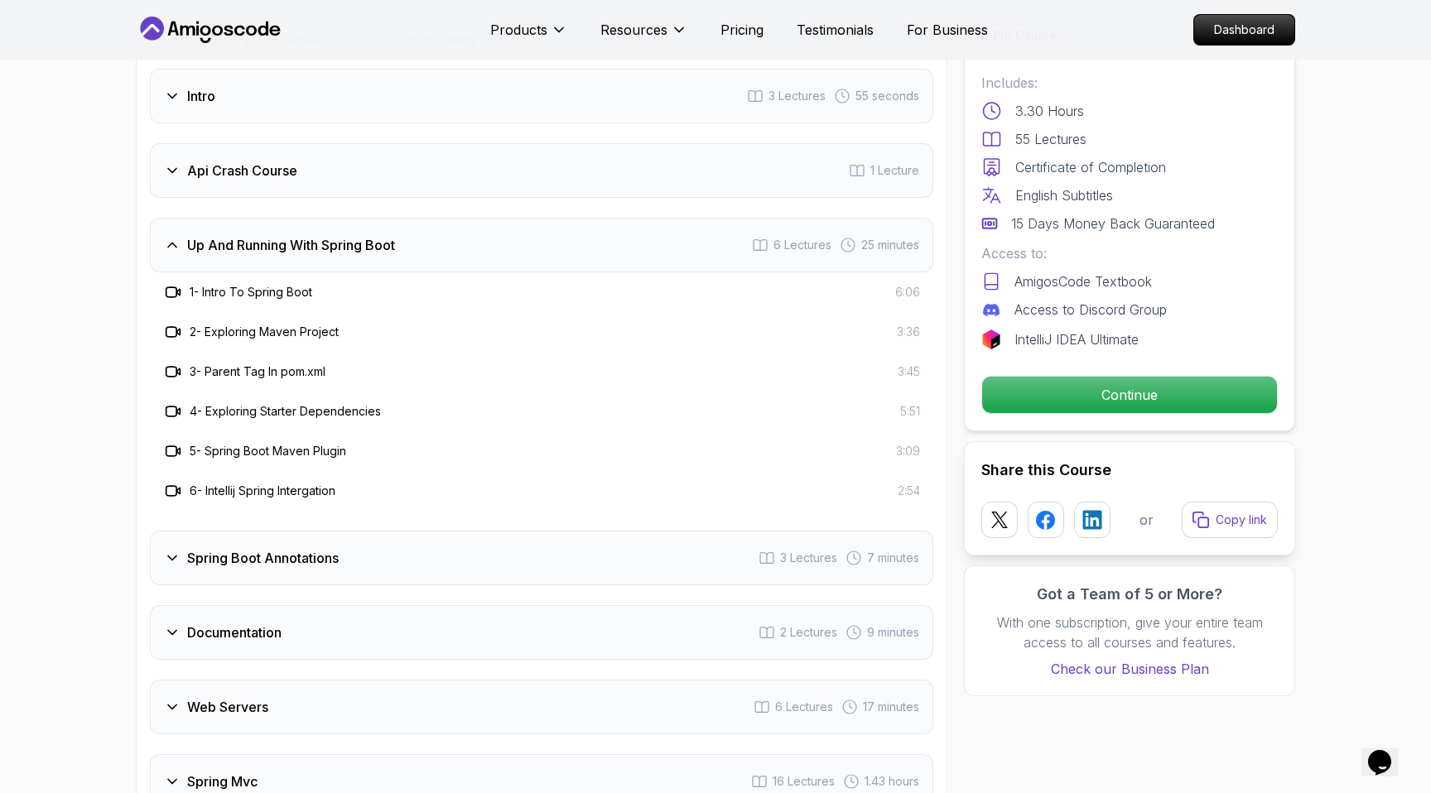
click at [185, 156] on div "Api Crash Course 1 Lecture" at bounding box center [541, 170] width 783 height 55
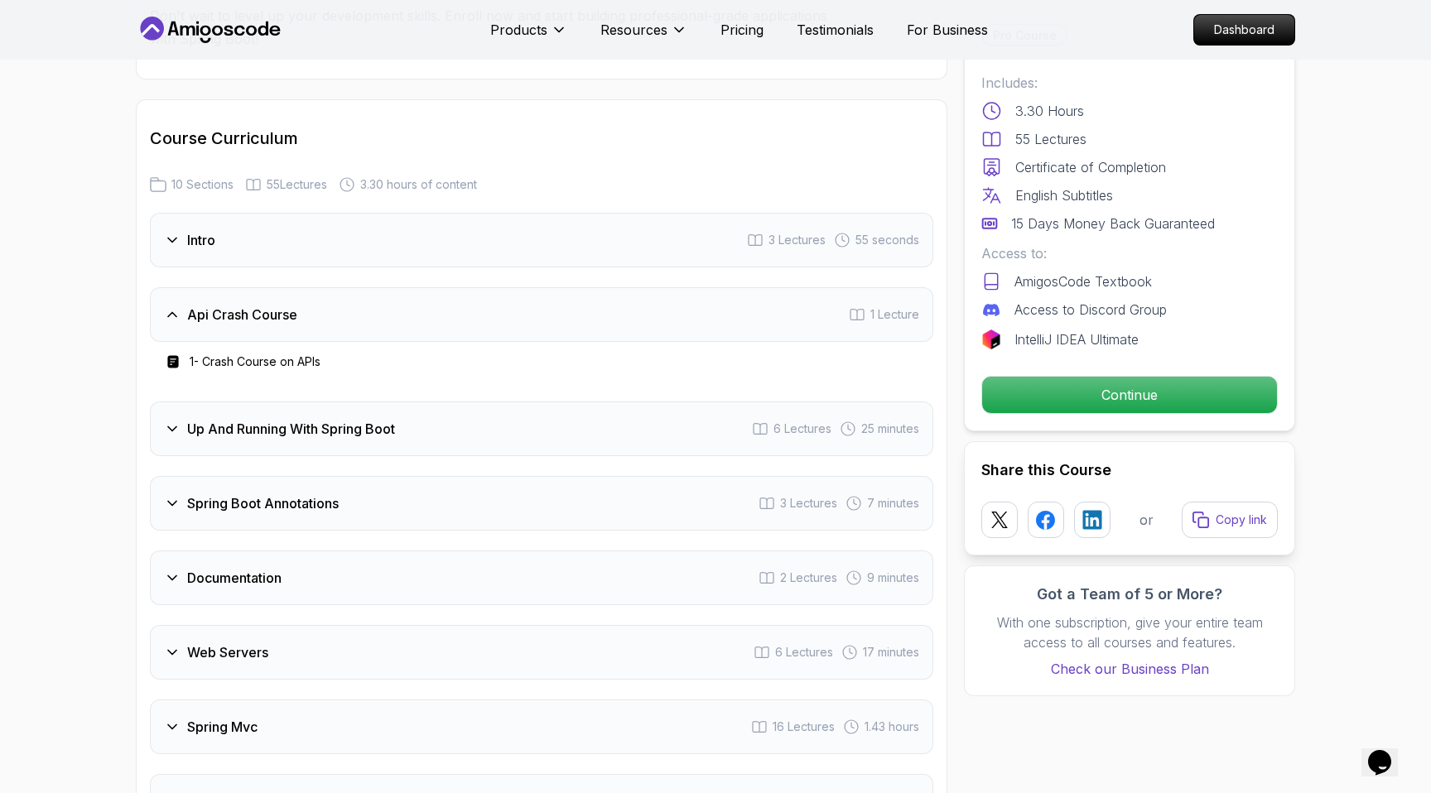
scroll to position [2524, 0]
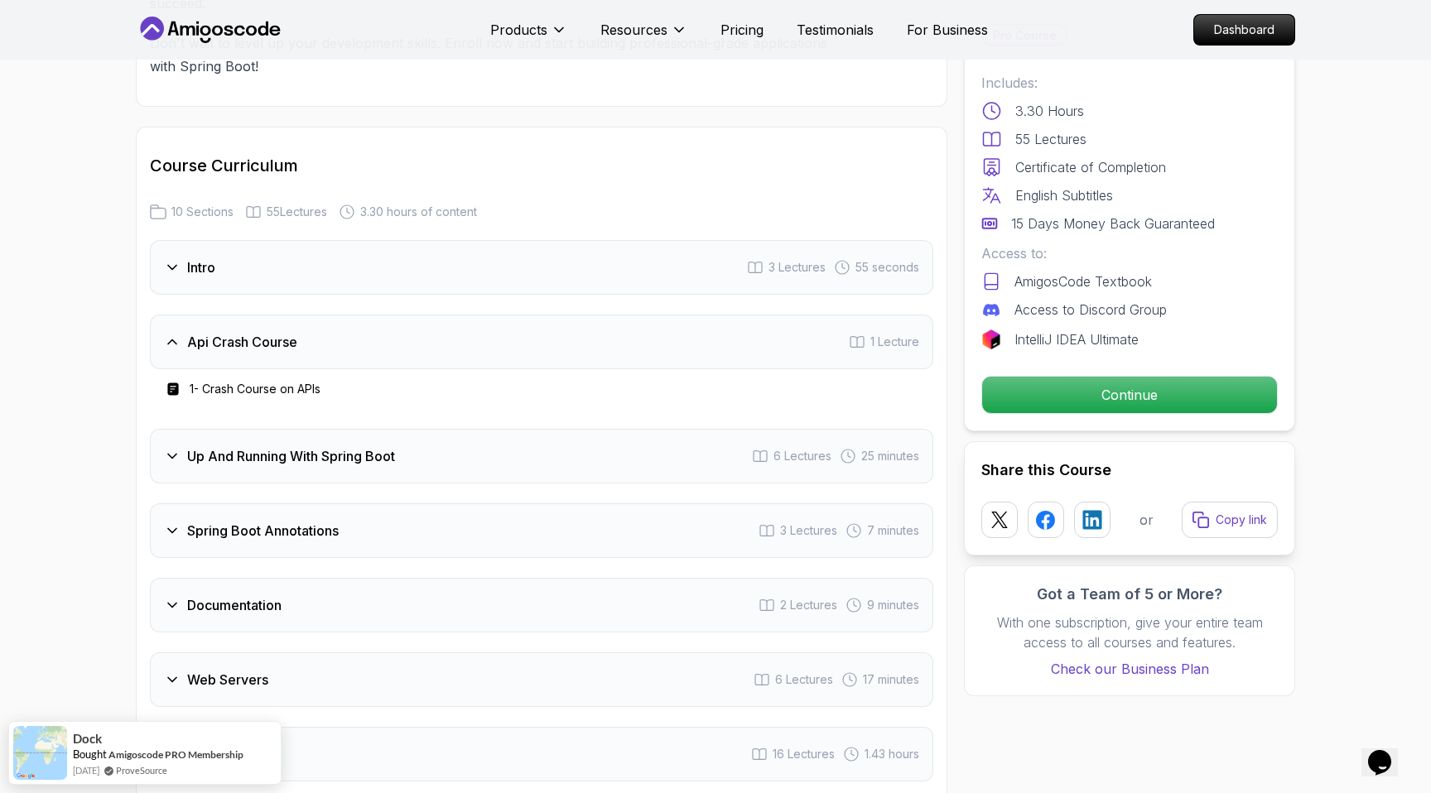
click at [164, 597] on icon at bounding box center [172, 605] width 17 height 17
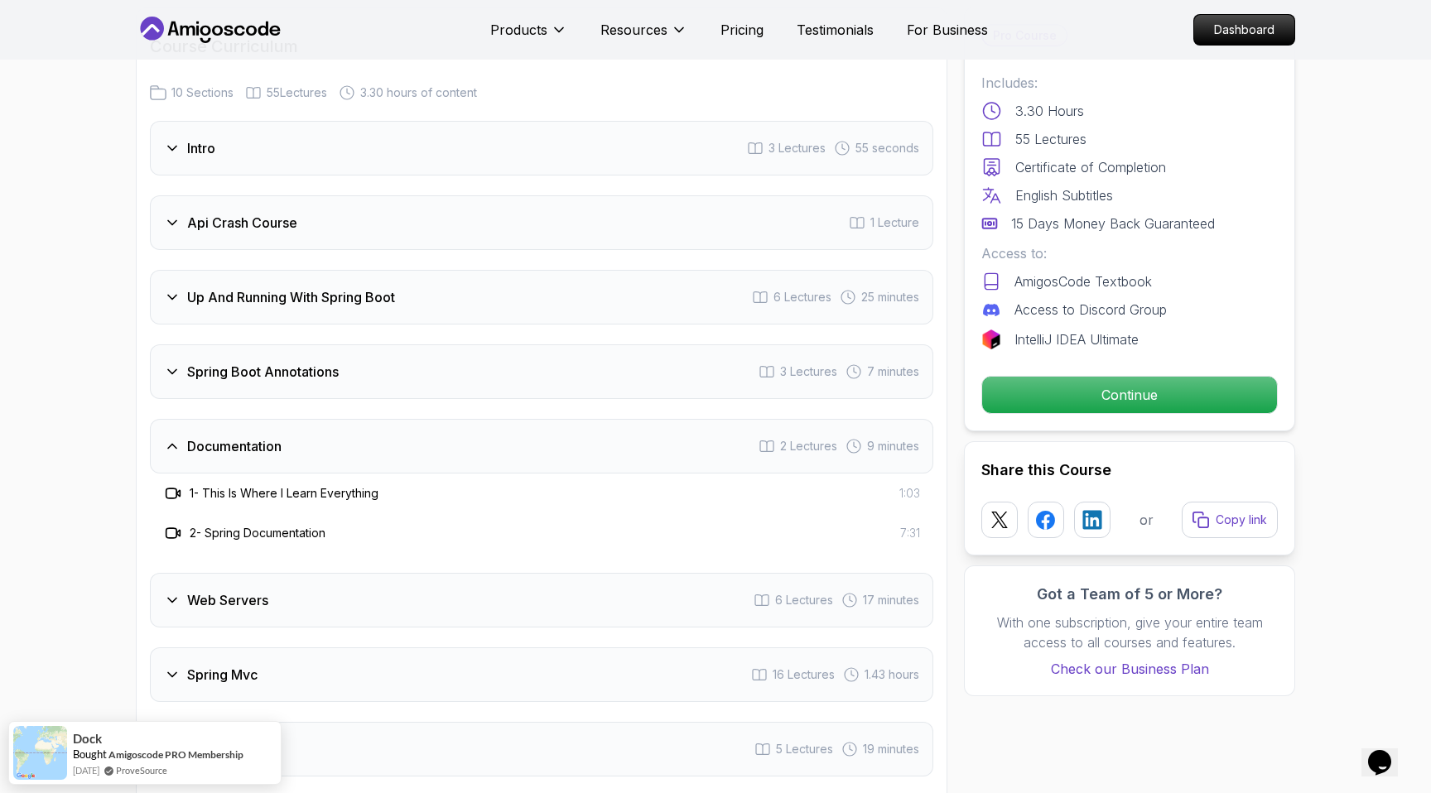
scroll to position [2648, 0]
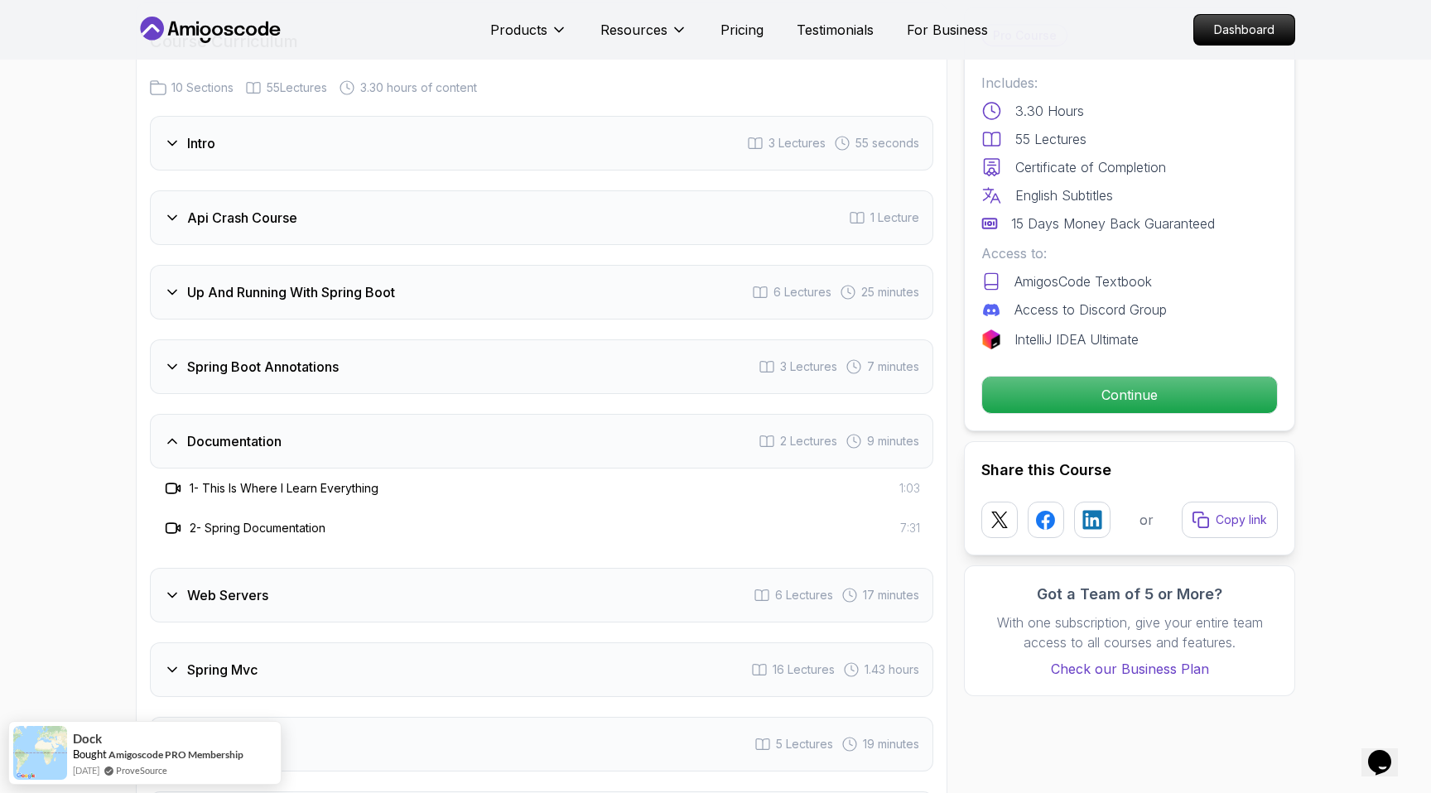
click at [163, 581] on div "Web Servers 6 Lectures 17 minutes" at bounding box center [541, 595] width 783 height 55
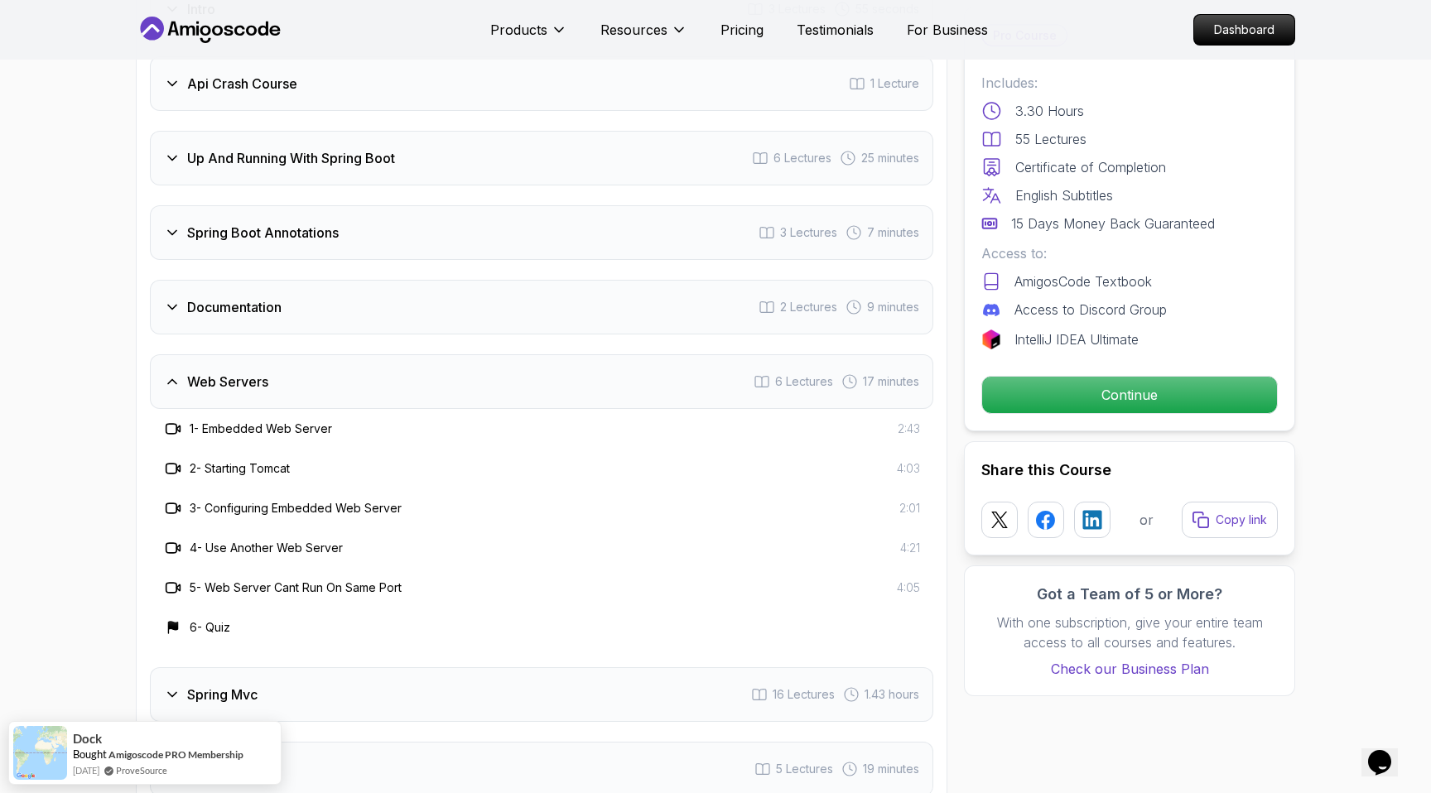
click at [185, 667] on div "Spring Mvc 16 Lectures 1.43 hours" at bounding box center [541, 694] width 783 height 55
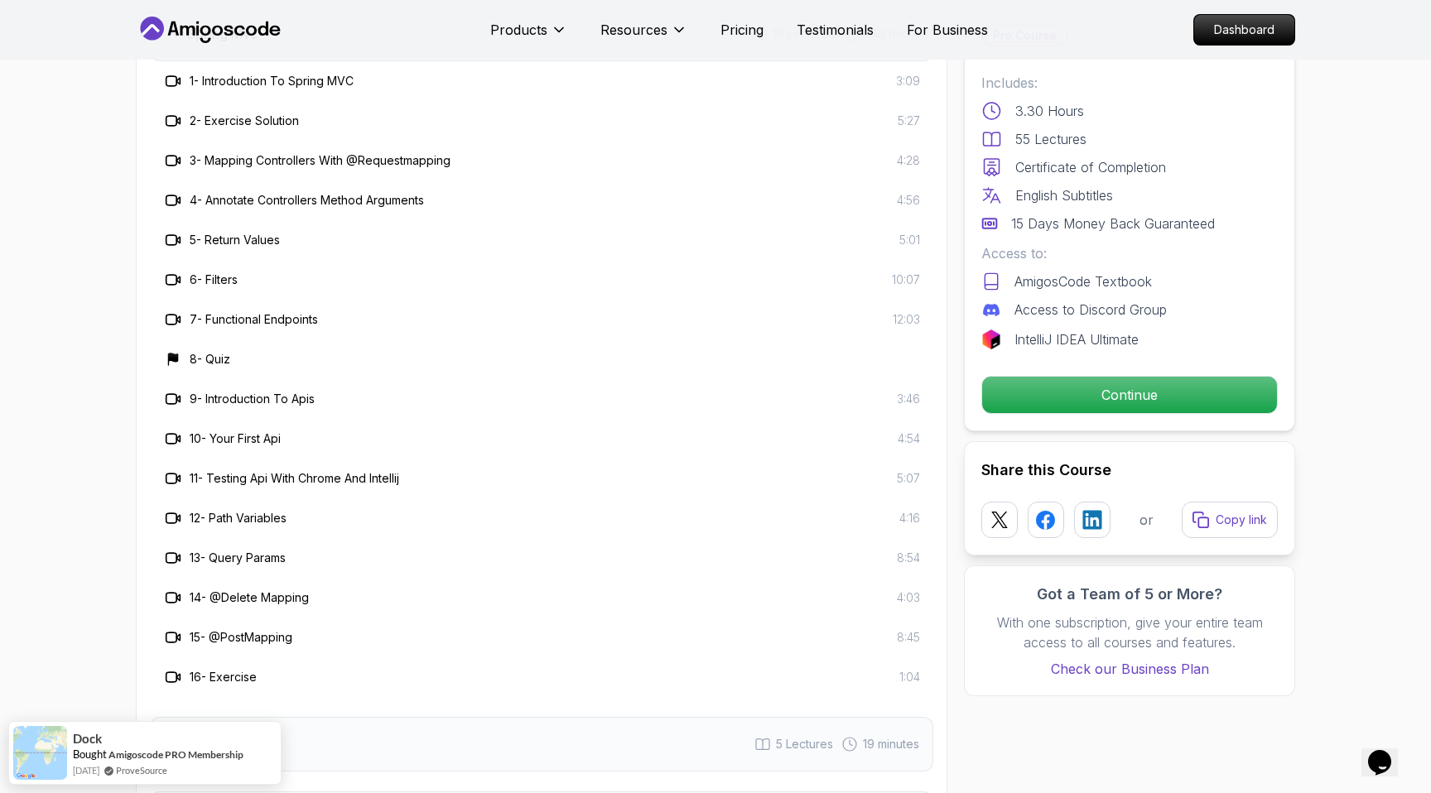
scroll to position [3638, 0]
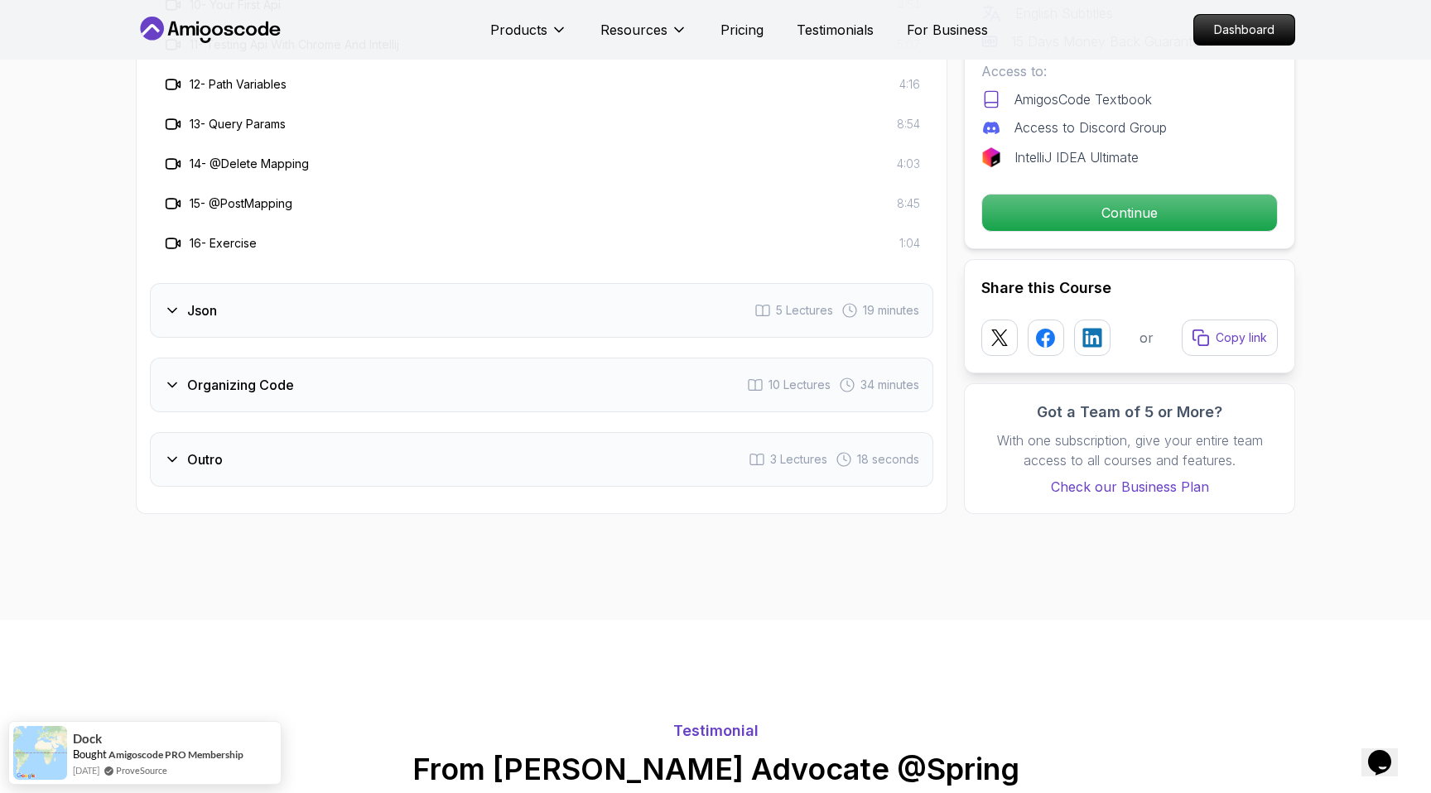
click at [205, 301] on div "Json 5 Lectures 19 minutes" at bounding box center [541, 310] width 783 height 55
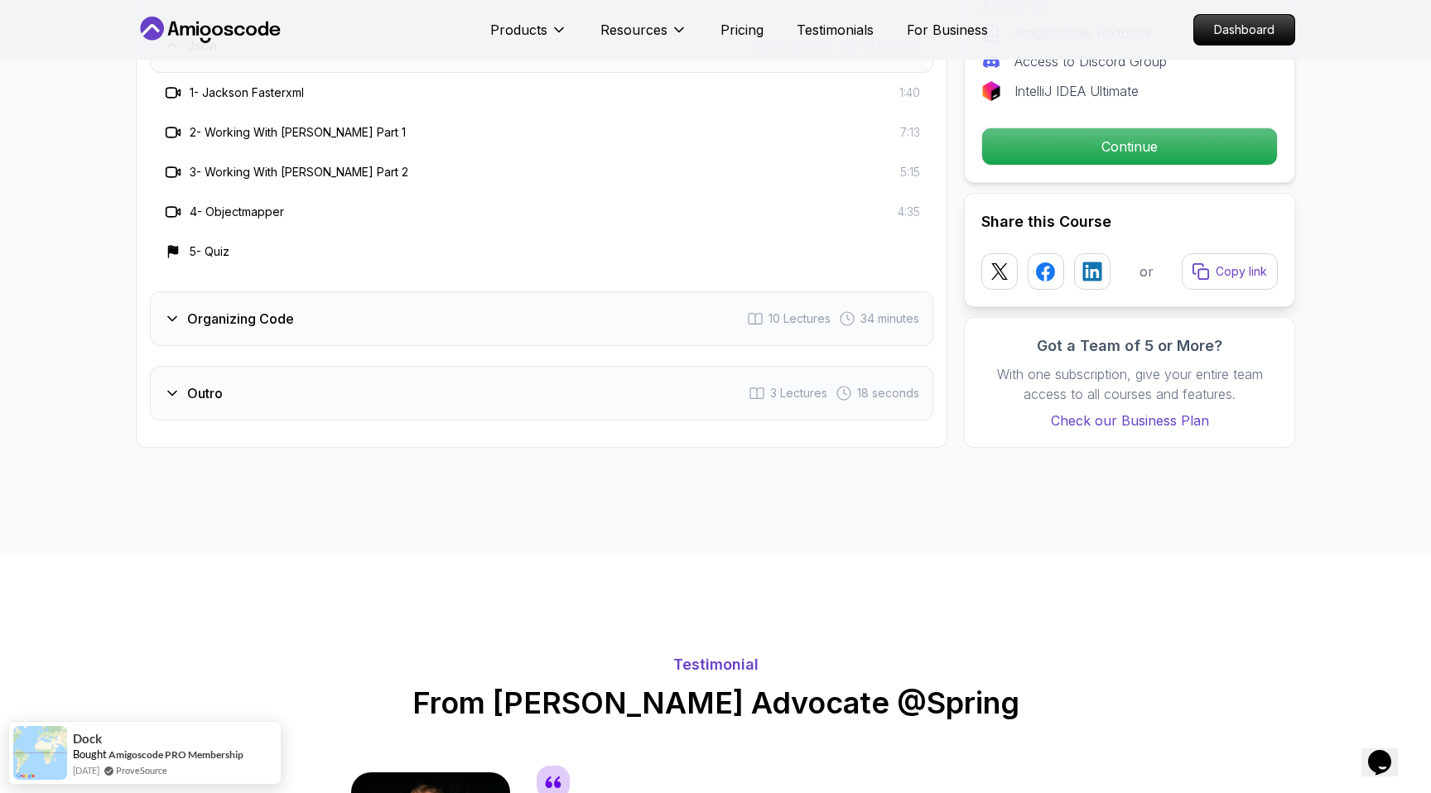
scroll to position [3112, 0]
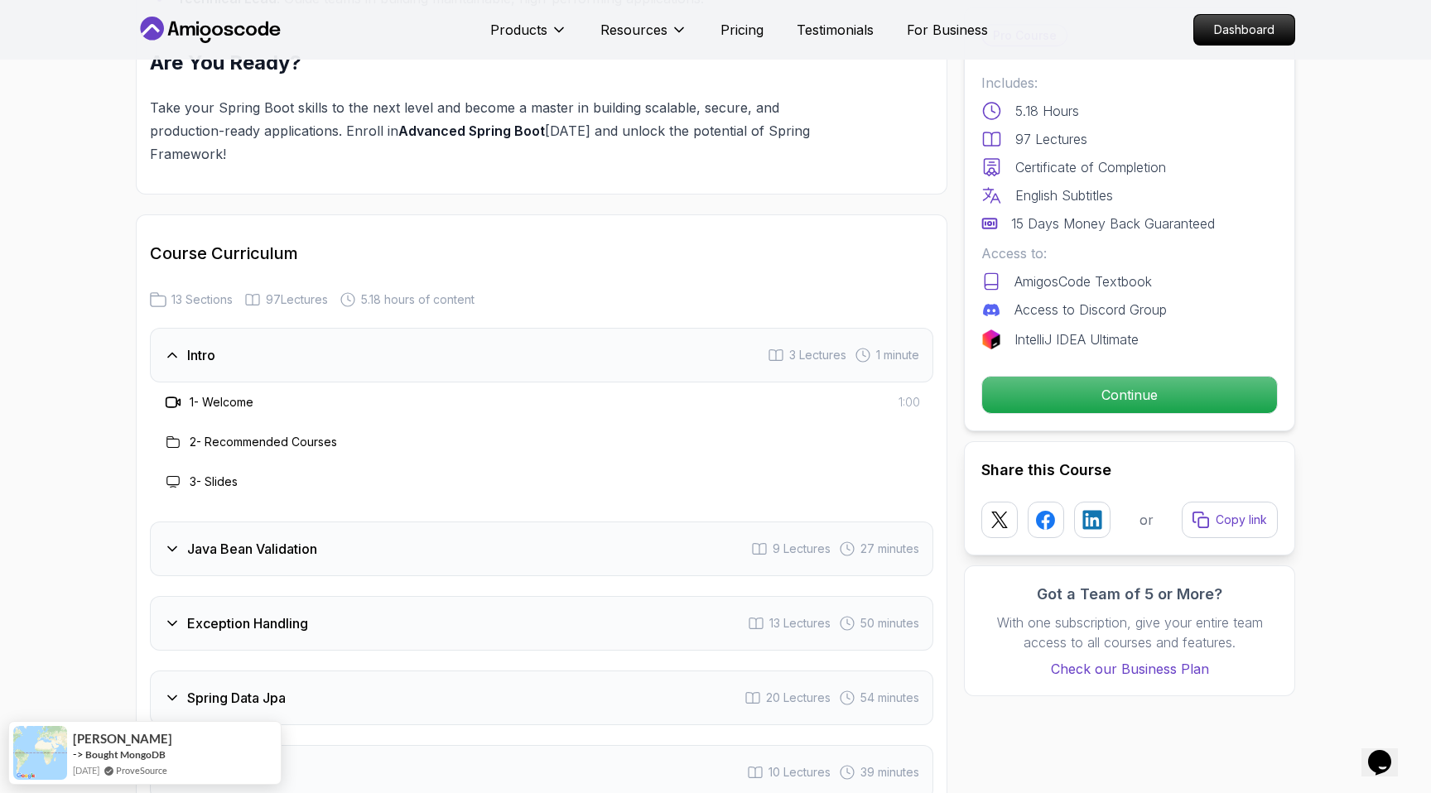
scroll to position [2478, 0]
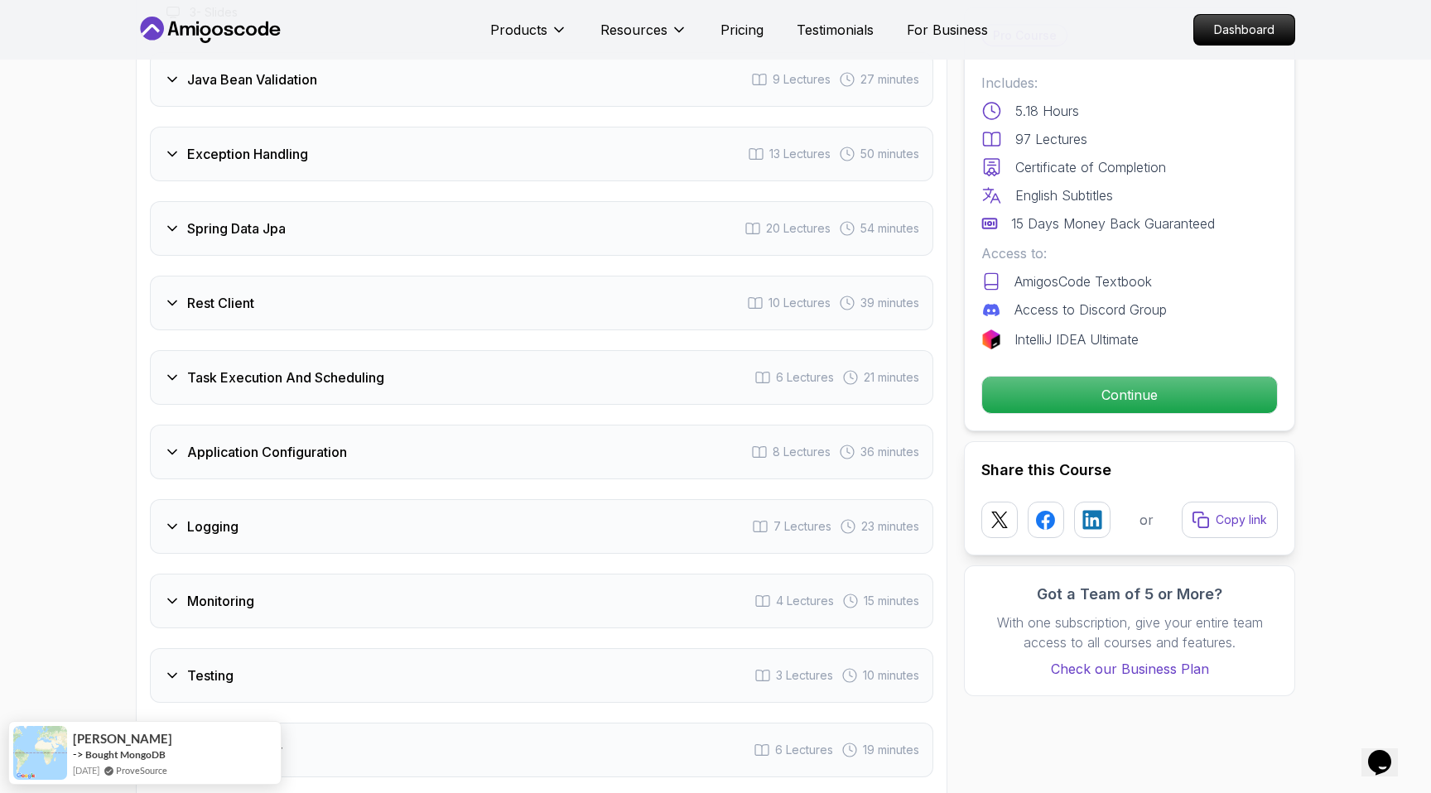
click at [290, 276] on div "Rest Client 10 Lectures 39 minutes" at bounding box center [541, 303] width 783 height 55
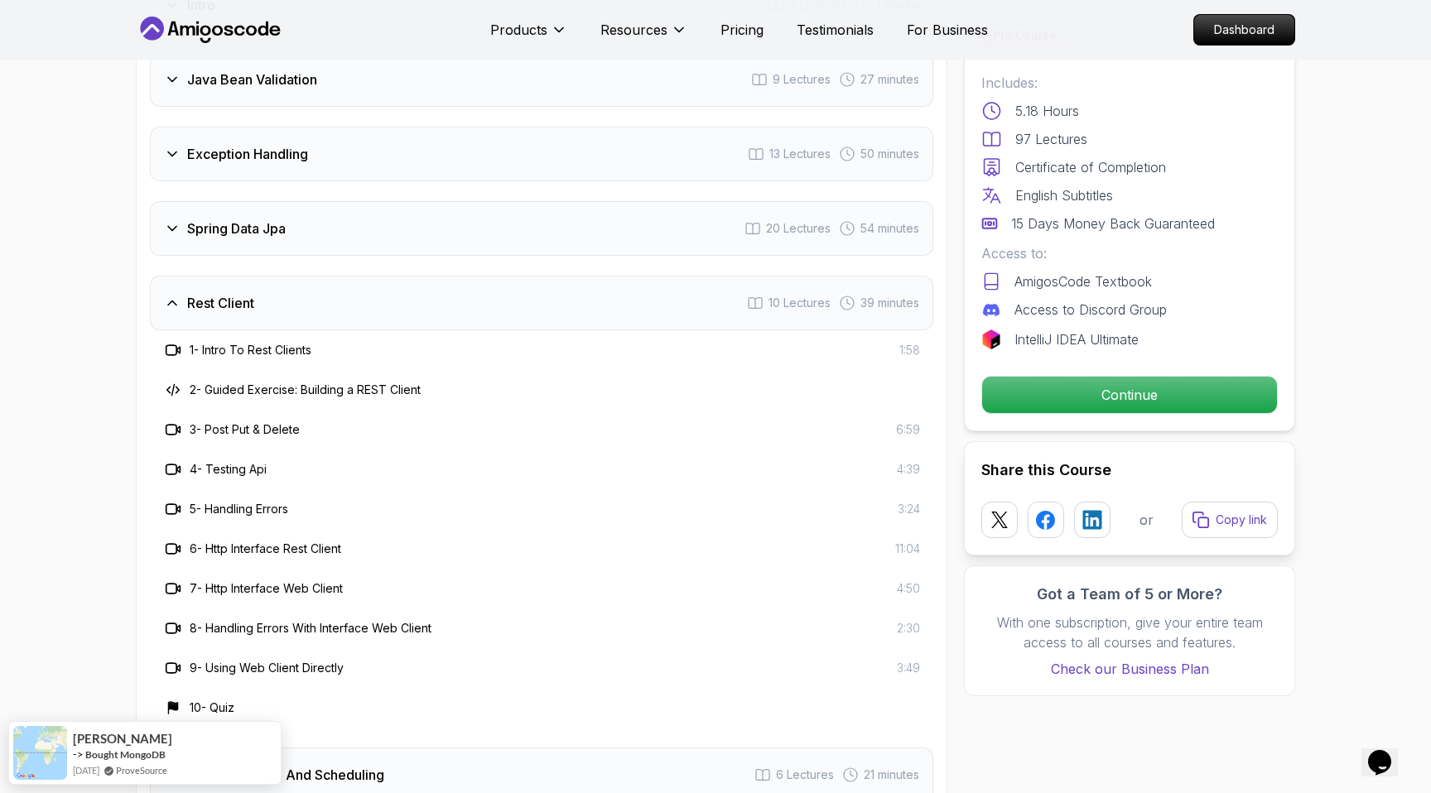
click at [290, 276] on div "Rest Client 10 Lectures 39 minutes" at bounding box center [541, 303] width 783 height 55
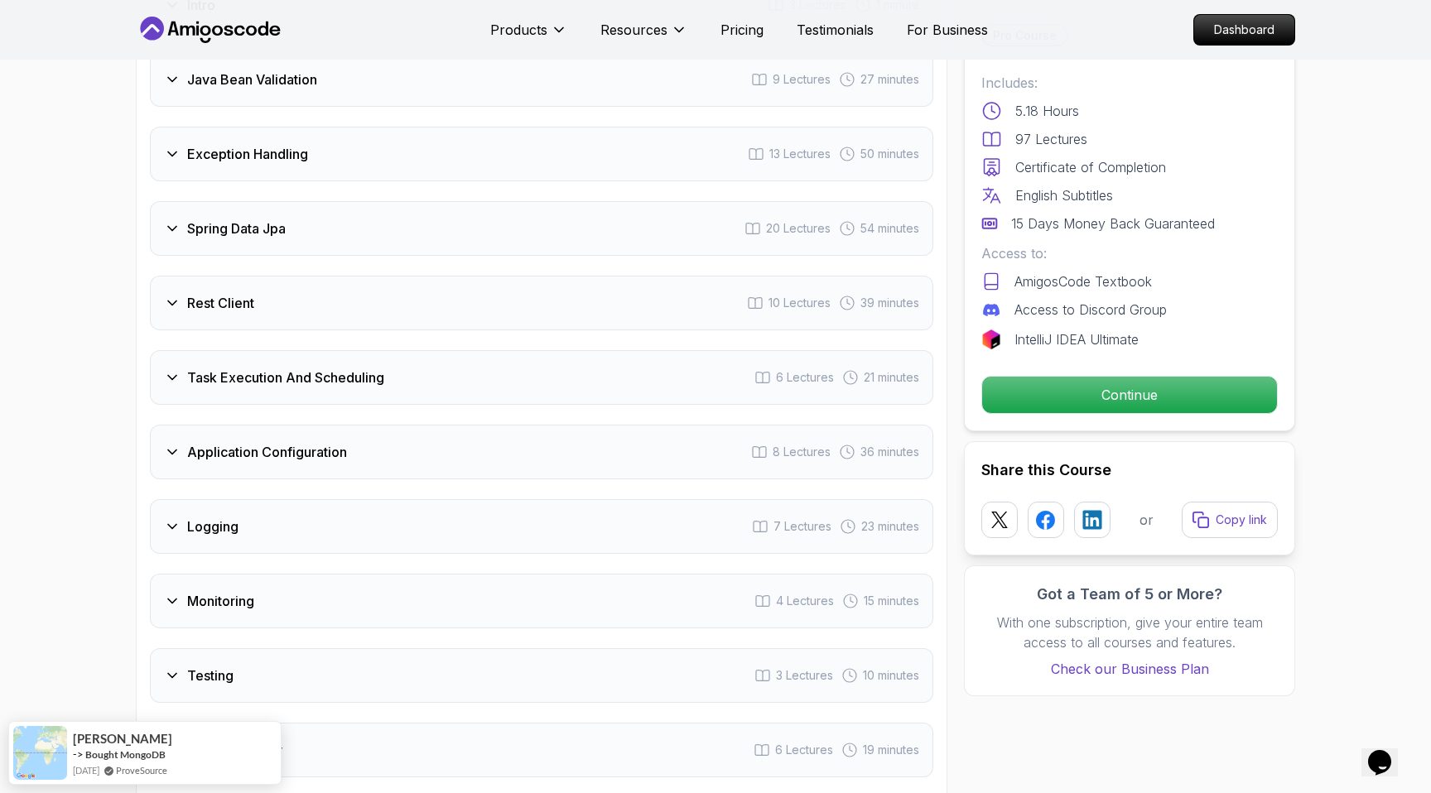
click at [279, 208] on div "Spring Data Jpa 20 Lectures 54 minutes" at bounding box center [541, 228] width 783 height 55
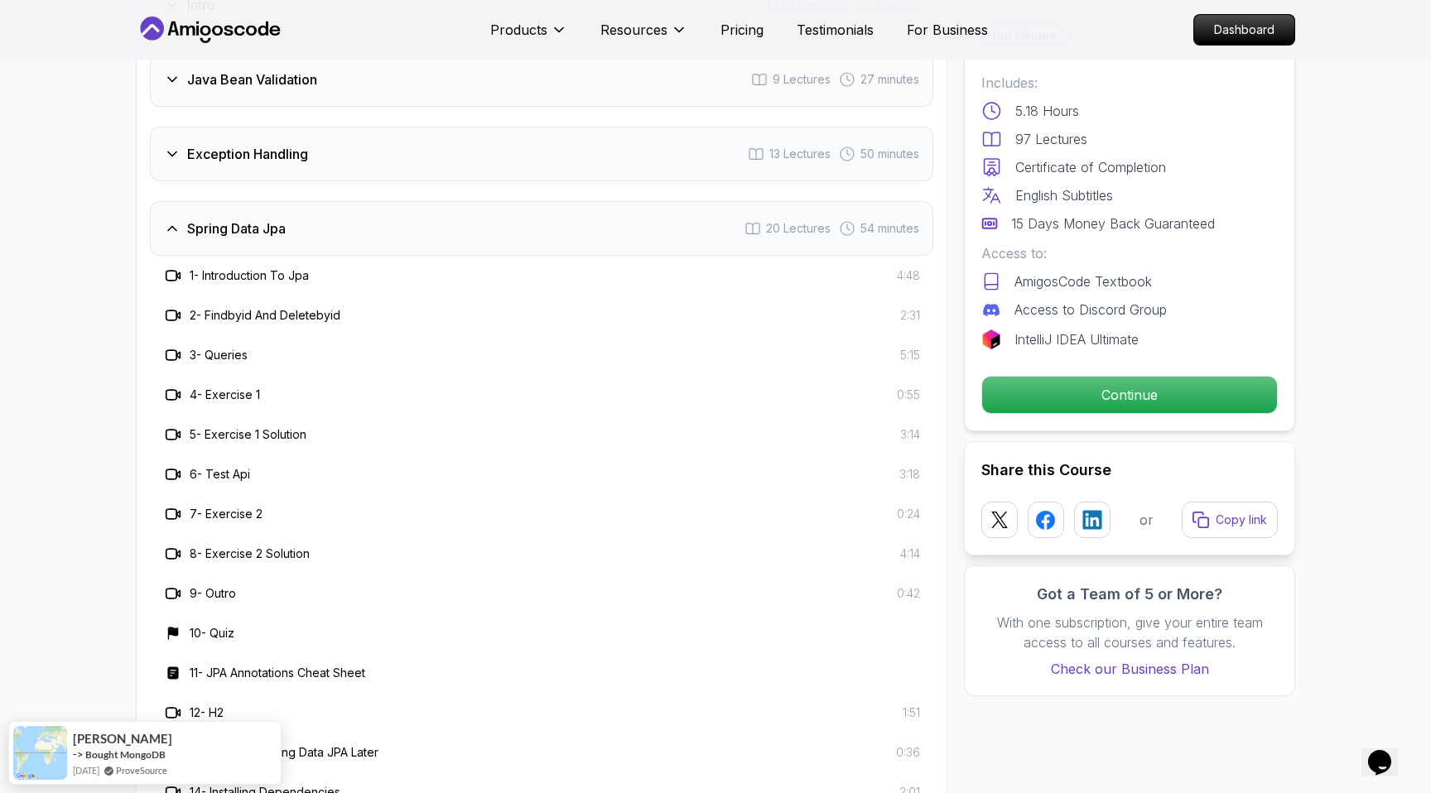
click at [274, 202] on div "Spring Data Jpa 20 Lectures 54 minutes" at bounding box center [541, 228] width 783 height 55
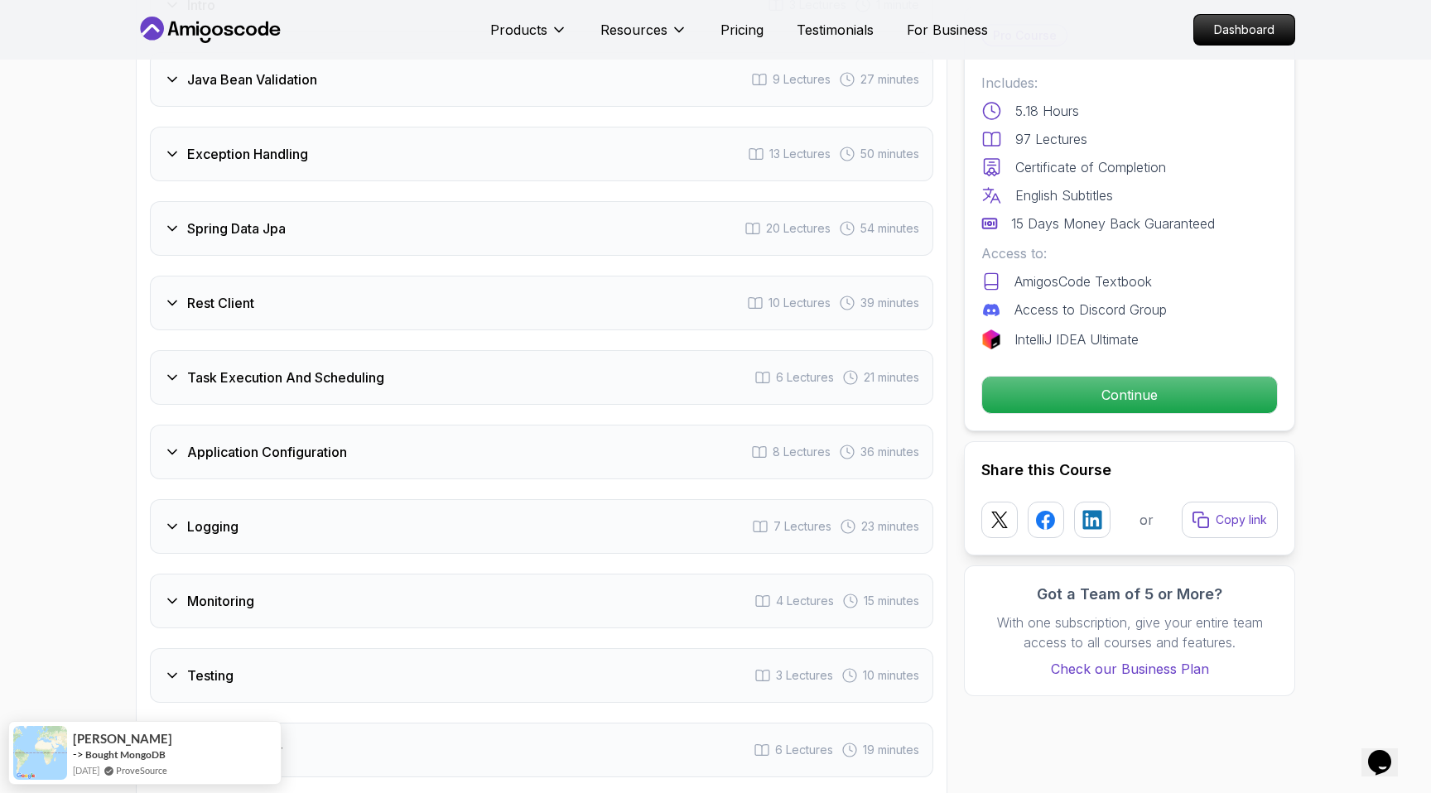
click at [254, 140] on div "Intro 3 Lectures 1 minute Java Bean Validation 9 Lectures 27 minutes Exception …" at bounding box center [541, 452] width 783 height 949
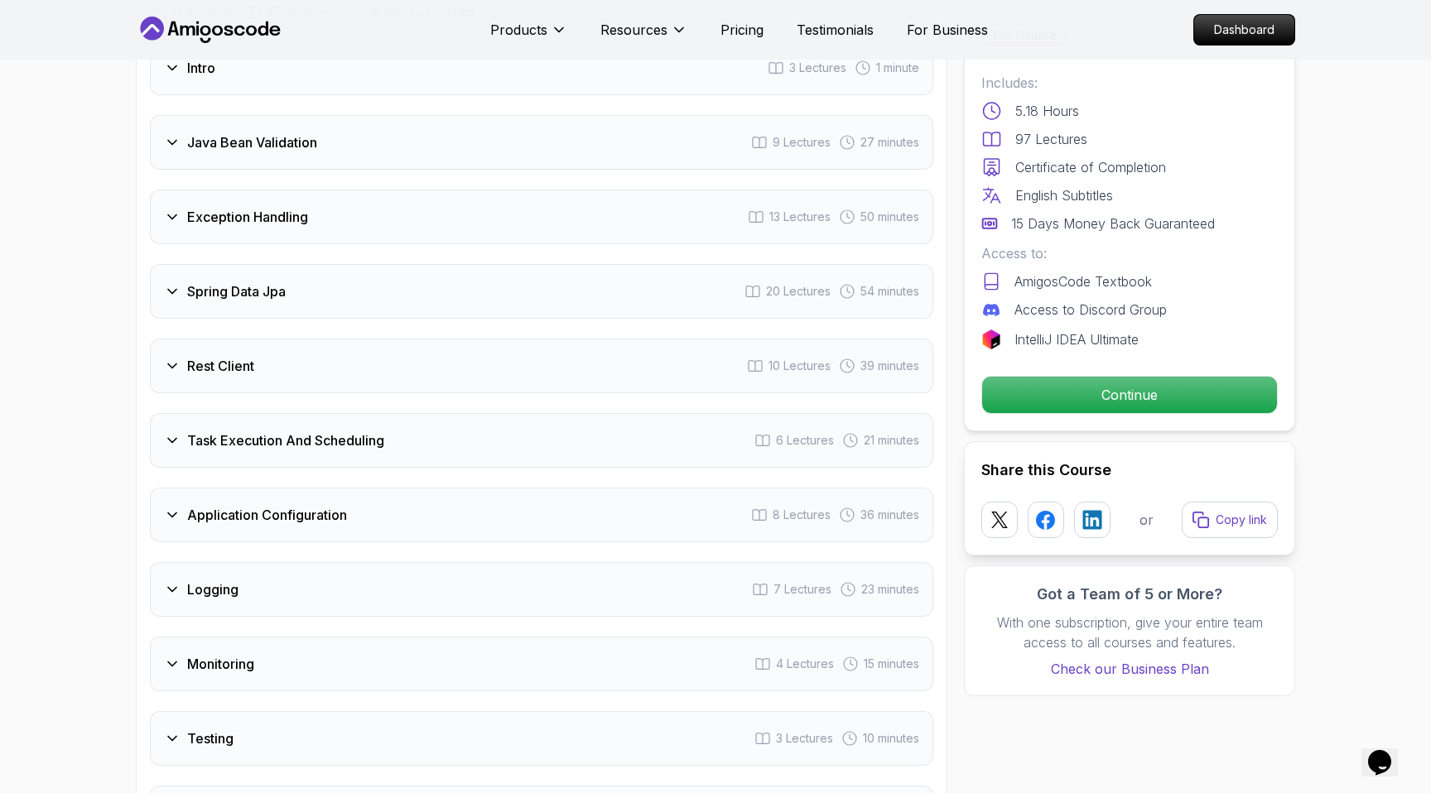
click at [223, 132] on h3 "Java Bean Validation" at bounding box center [252, 142] width 130 height 20
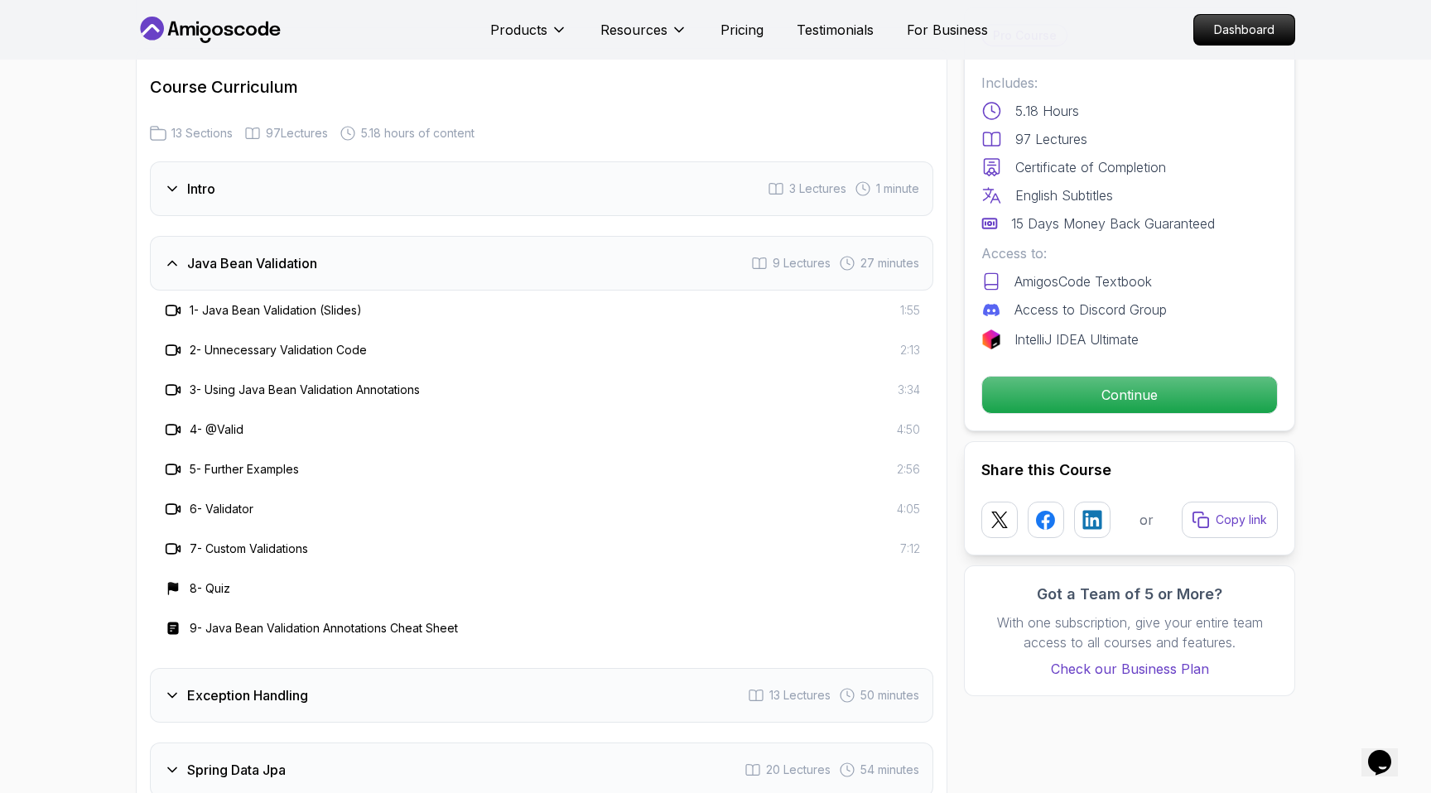
scroll to position [2163, 0]
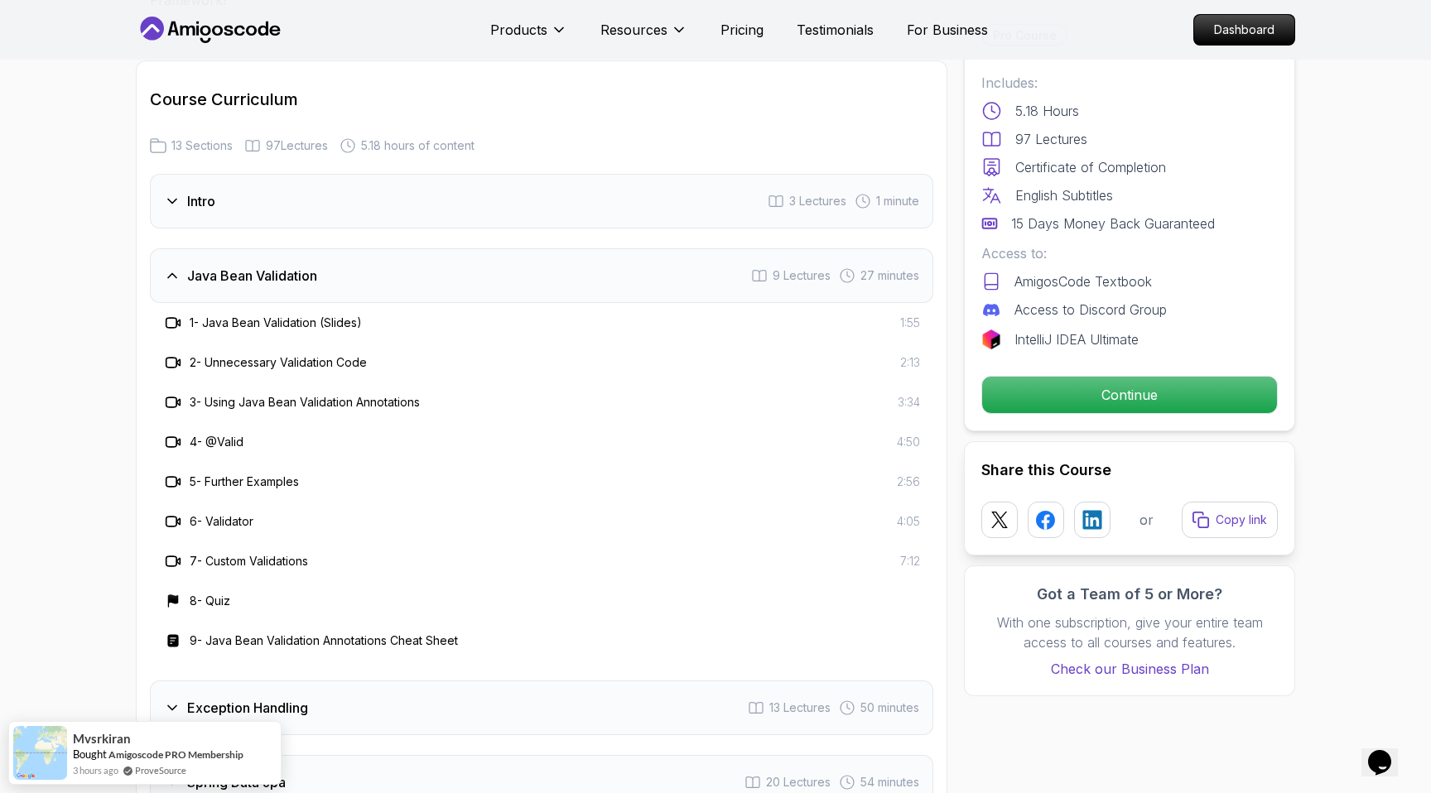
click at [183, 266] on div "Java Bean Validation" at bounding box center [240, 276] width 153 height 20
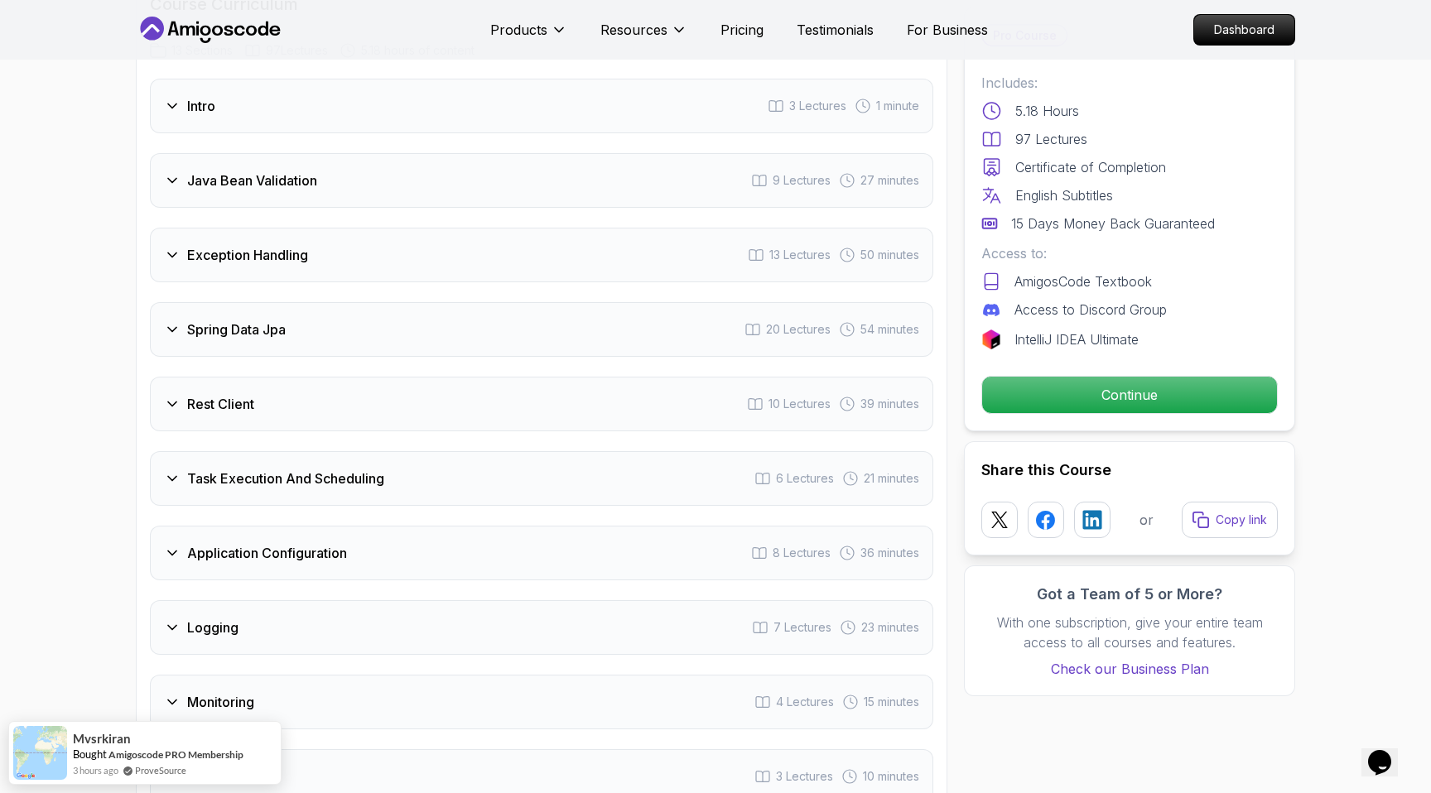
scroll to position [2260, 0]
click at [188, 392] on h3 "Rest Client" at bounding box center [220, 402] width 67 height 20
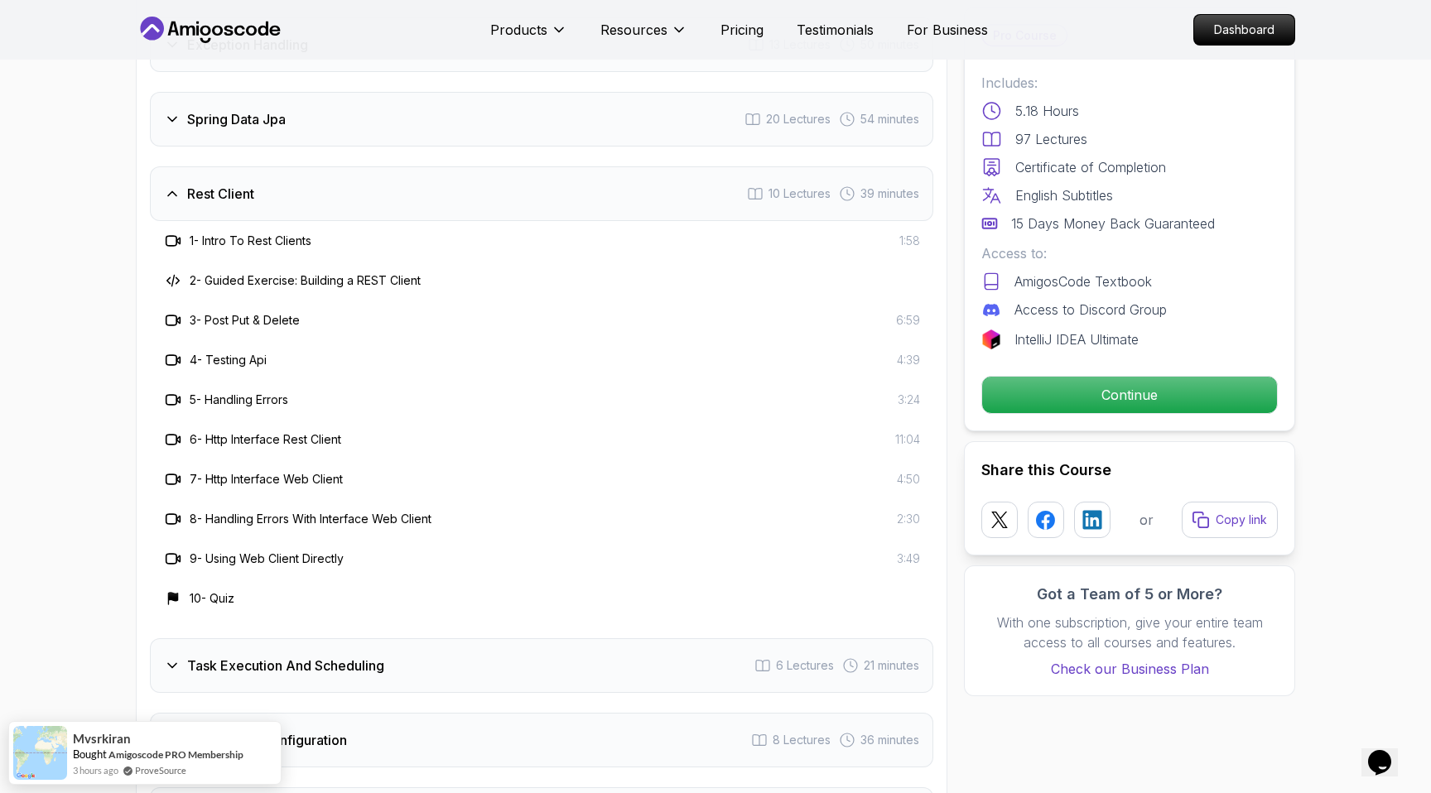
scroll to position [2465, 0]
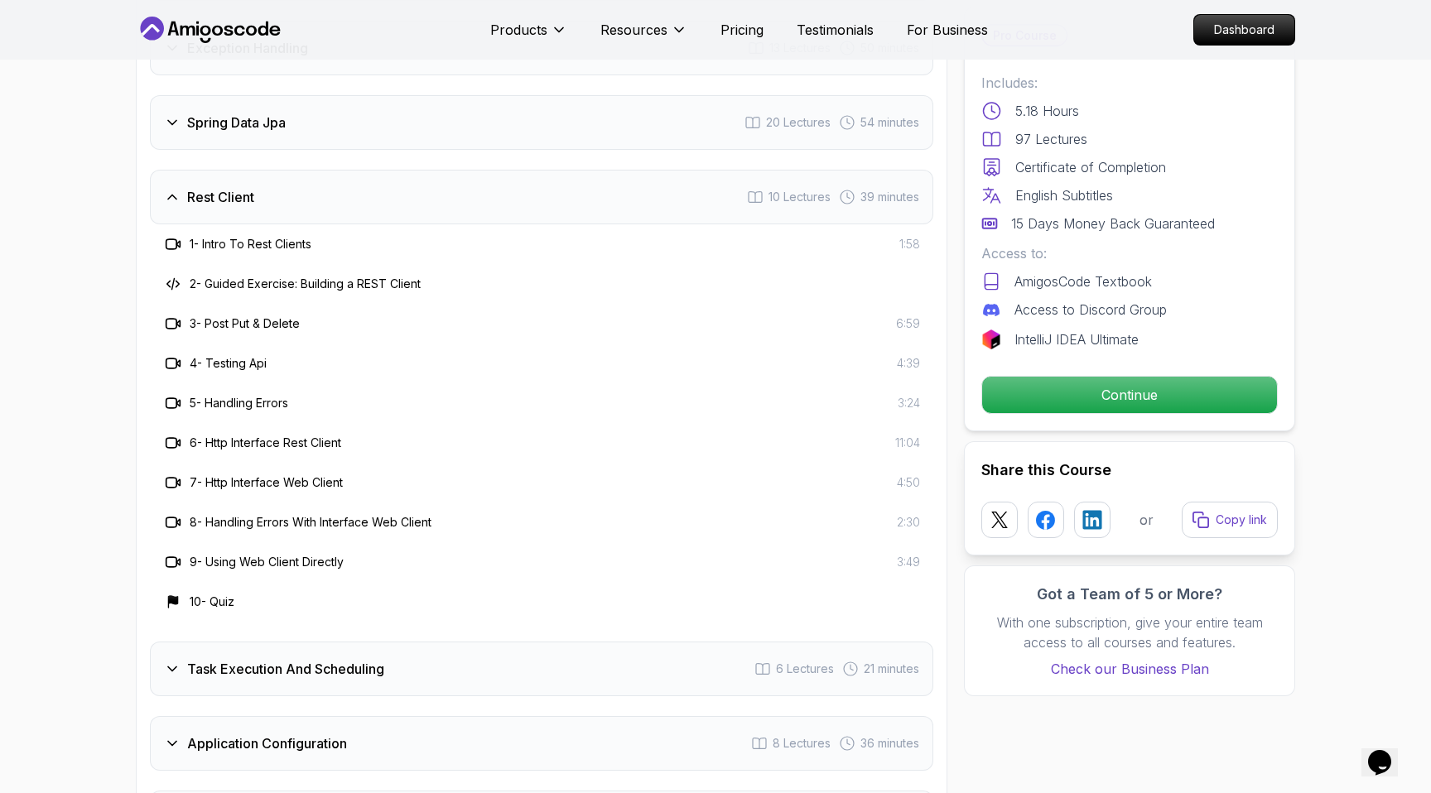
click at [200, 187] on h3 "Rest Client" at bounding box center [220, 197] width 67 height 20
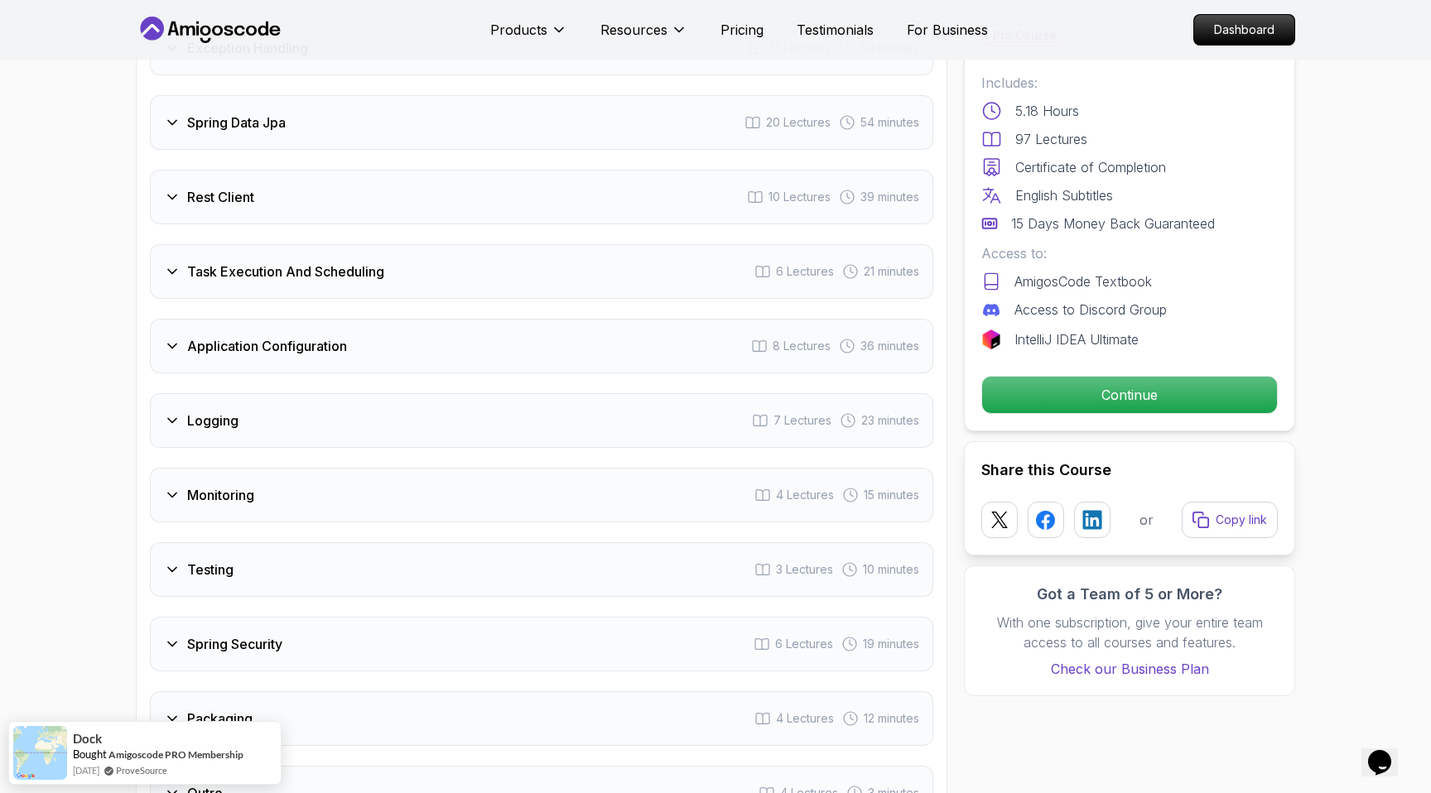
click at [234, 262] on h3 "Task Execution And Scheduling" at bounding box center [285, 272] width 197 height 20
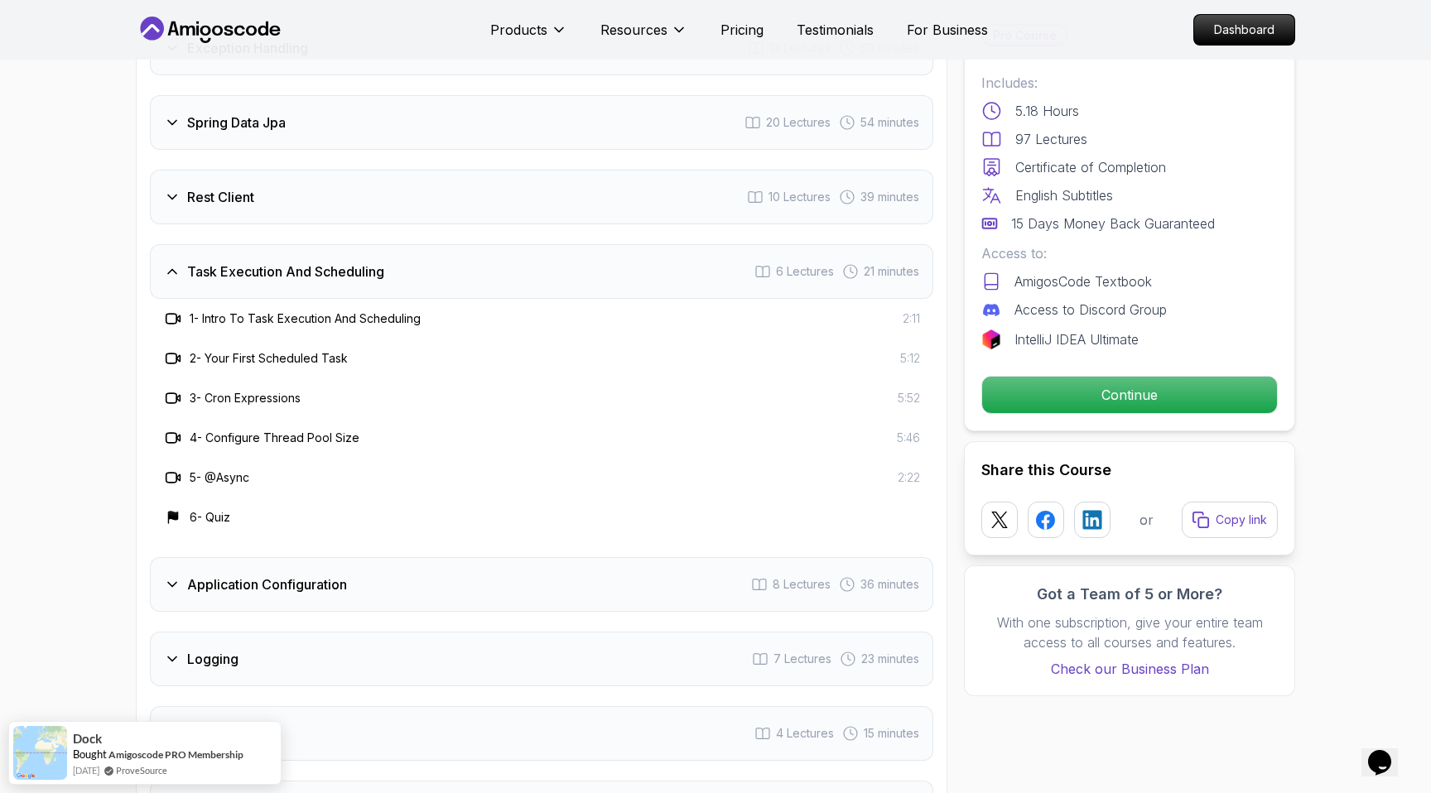
click at [235, 262] on h3 "Task Execution And Scheduling" at bounding box center [285, 272] width 197 height 20
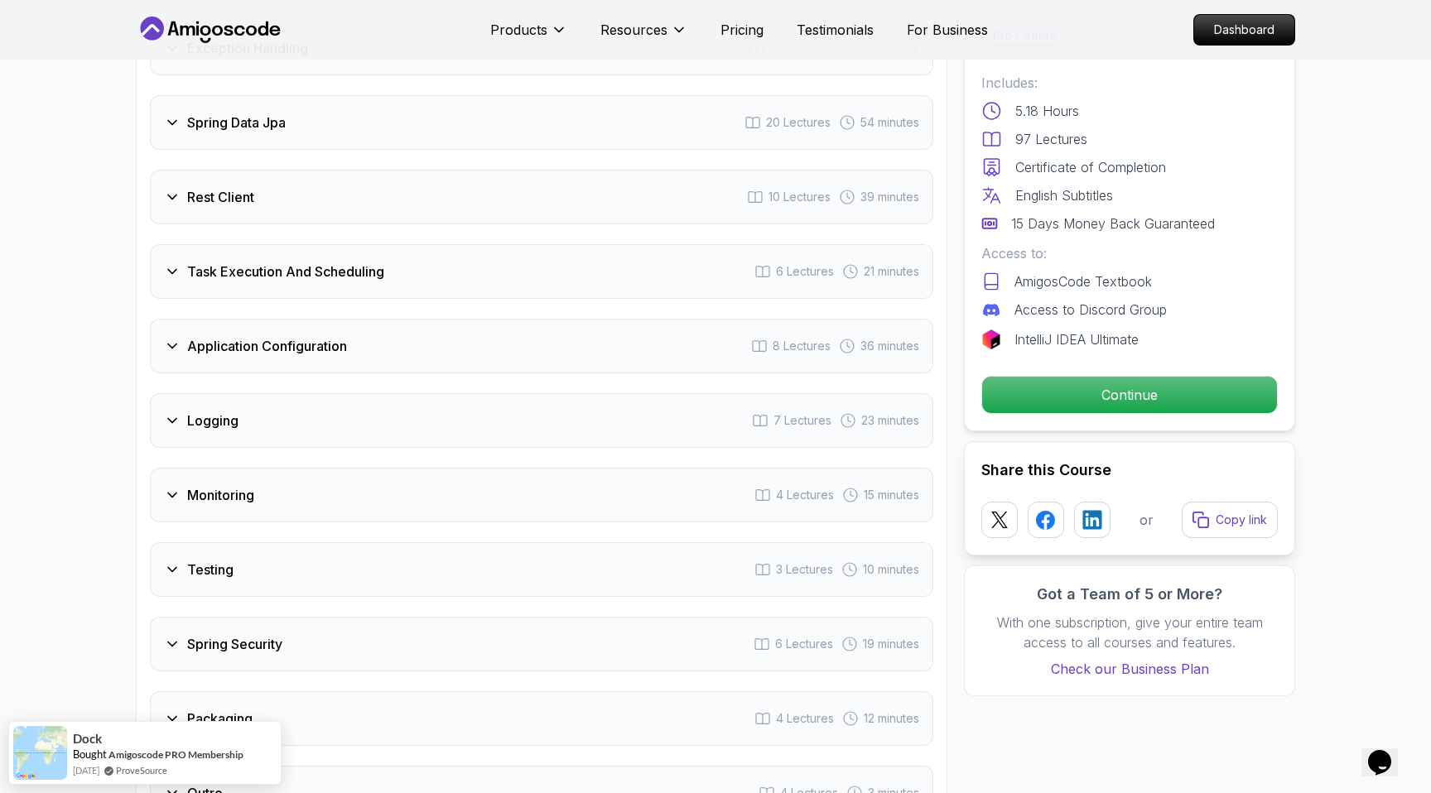
click at [231, 342] on div "Intro 3 Lectures 1 minute Java Bean Validation 9 Lectures 27 minutes Exception …" at bounding box center [541, 346] width 783 height 949
click at [206, 321] on div "Application Configuration 8 Lectures 36 minutes" at bounding box center [541, 346] width 783 height 55
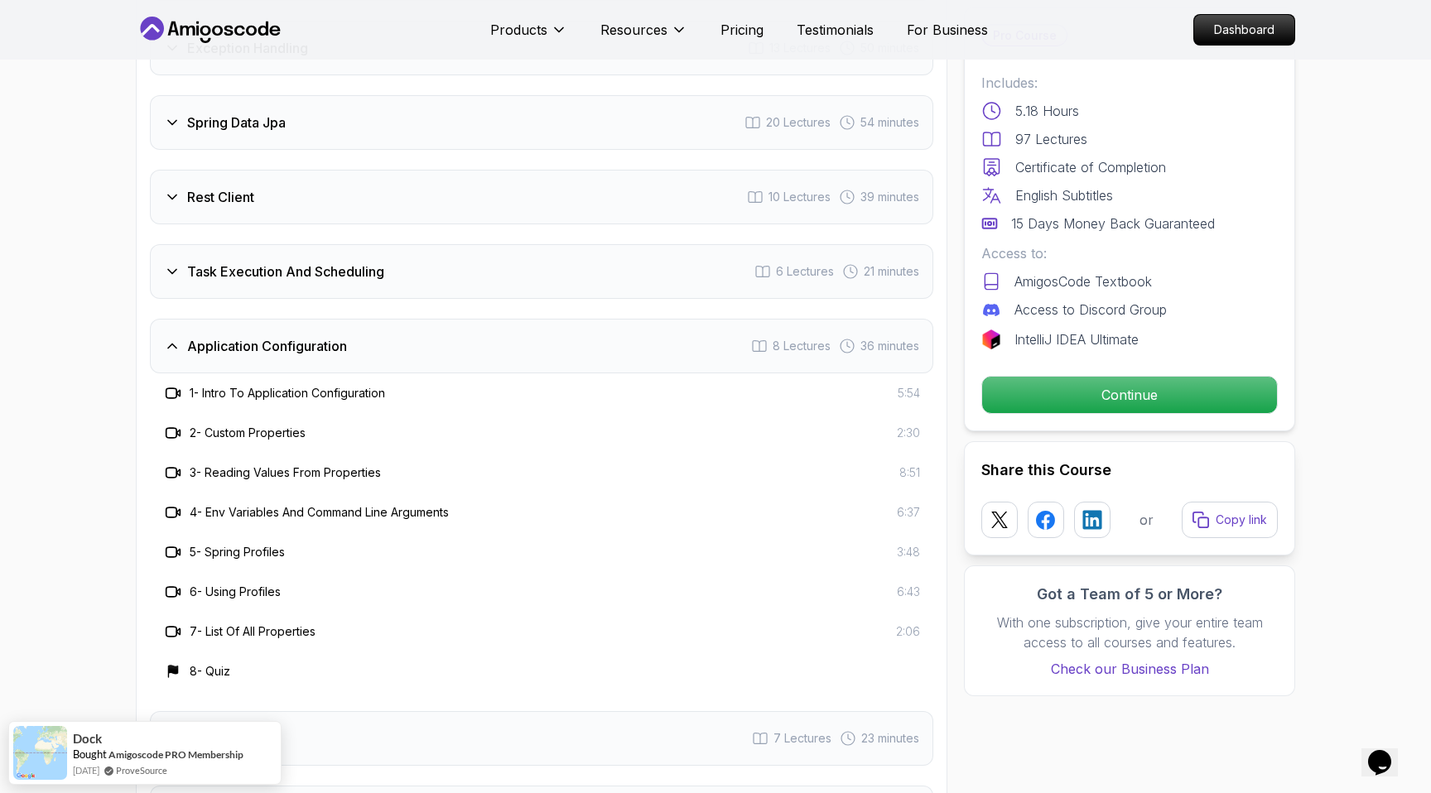
click at [206, 321] on div "Application Configuration 8 Lectures 36 minutes" at bounding box center [541, 346] width 783 height 55
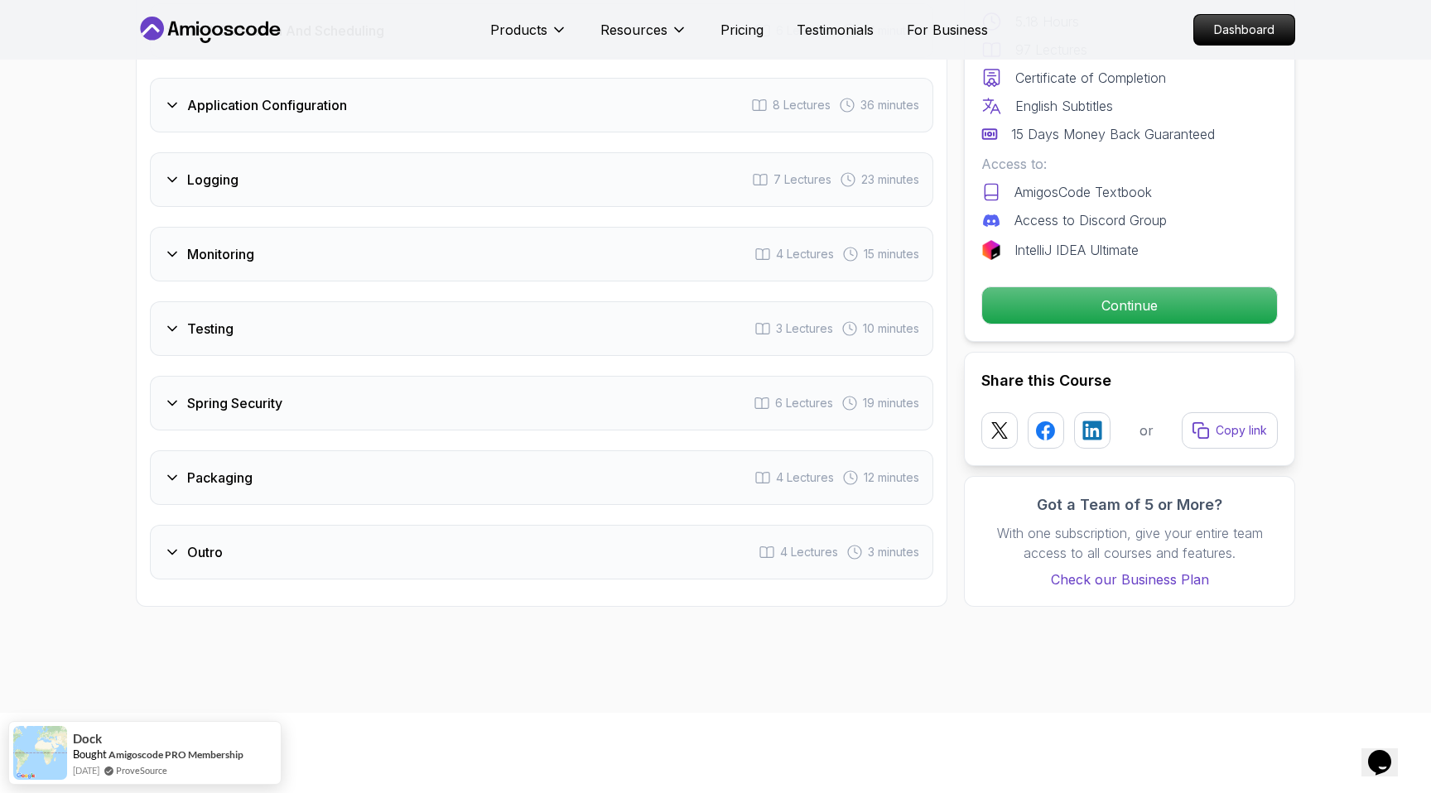
scroll to position [2568, 0]
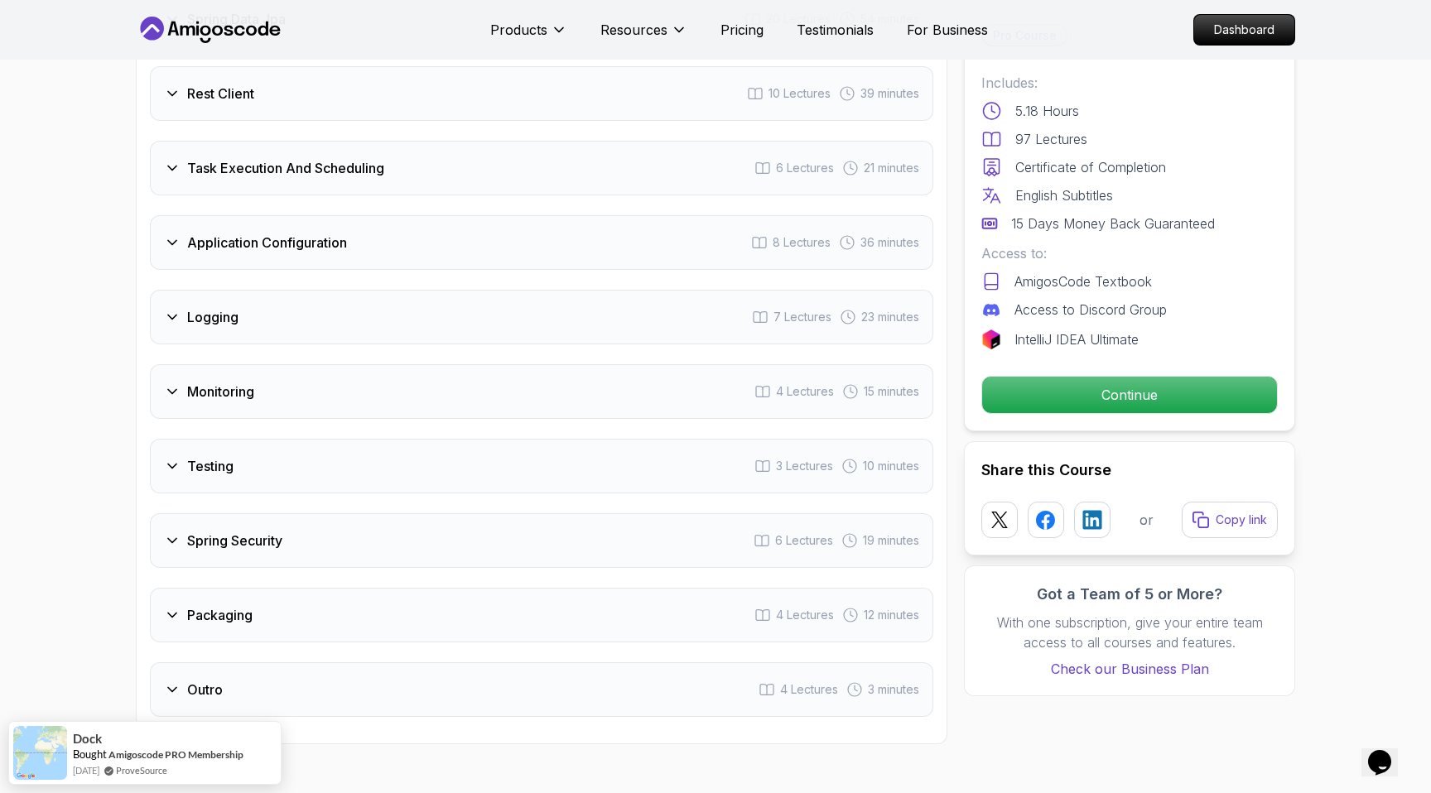
click at [189, 215] on div "Application Configuration 8 Lectures 36 minutes" at bounding box center [541, 242] width 783 height 55
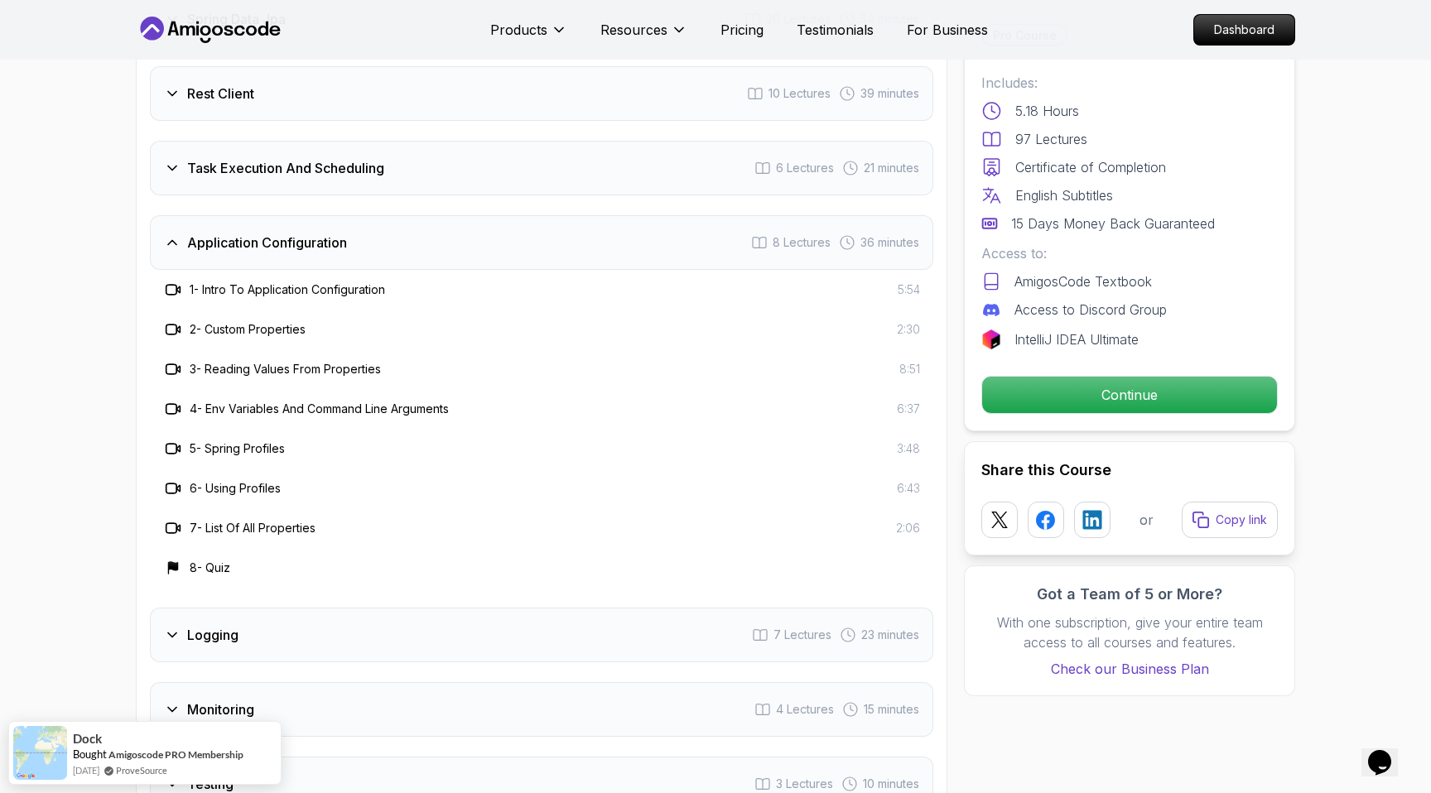
click at [189, 215] on div "Application Configuration 8 Lectures 36 minutes" at bounding box center [541, 242] width 783 height 55
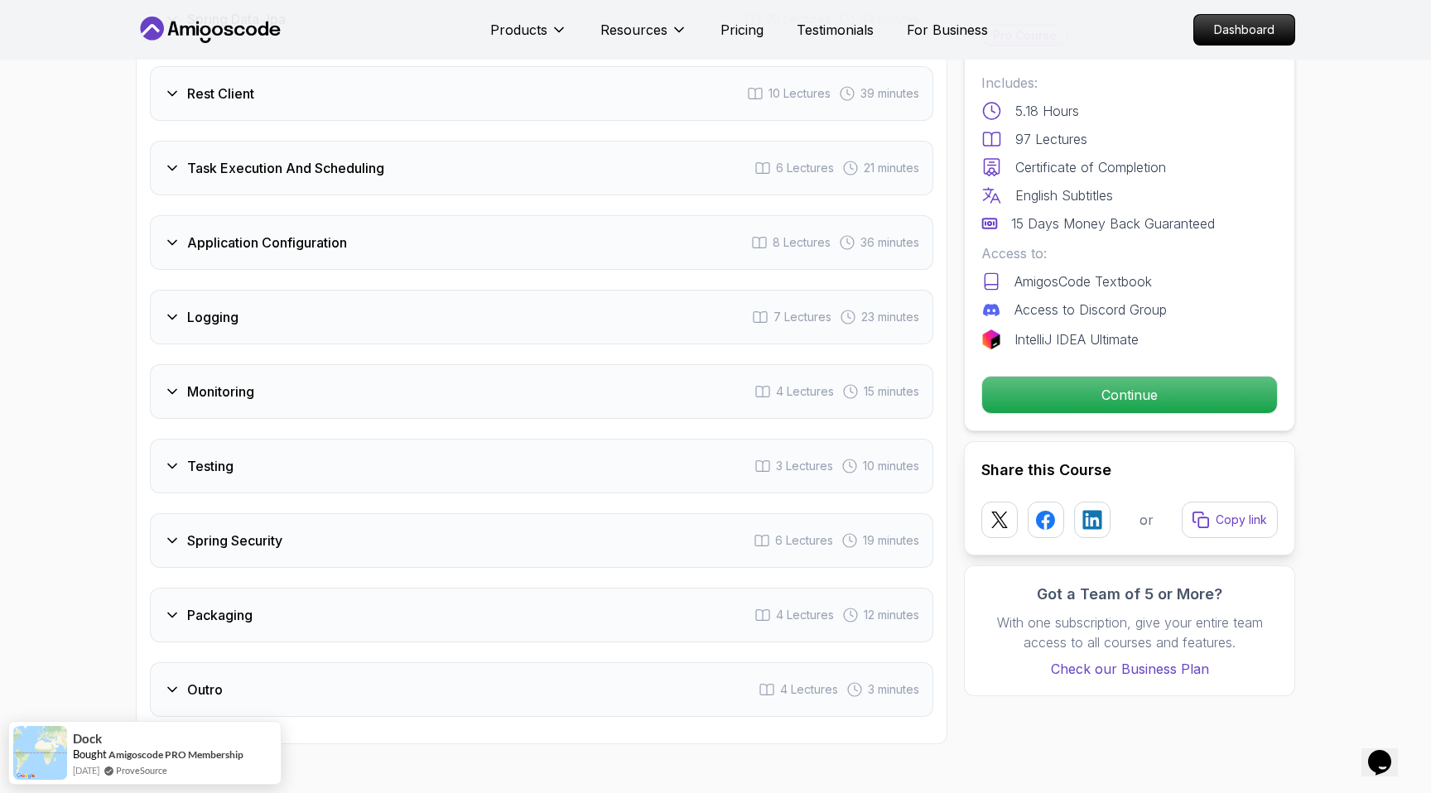
click at [190, 290] on div "Logging 7 Lectures 23 minutes" at bounding box center [541, 317] width 783 height 55
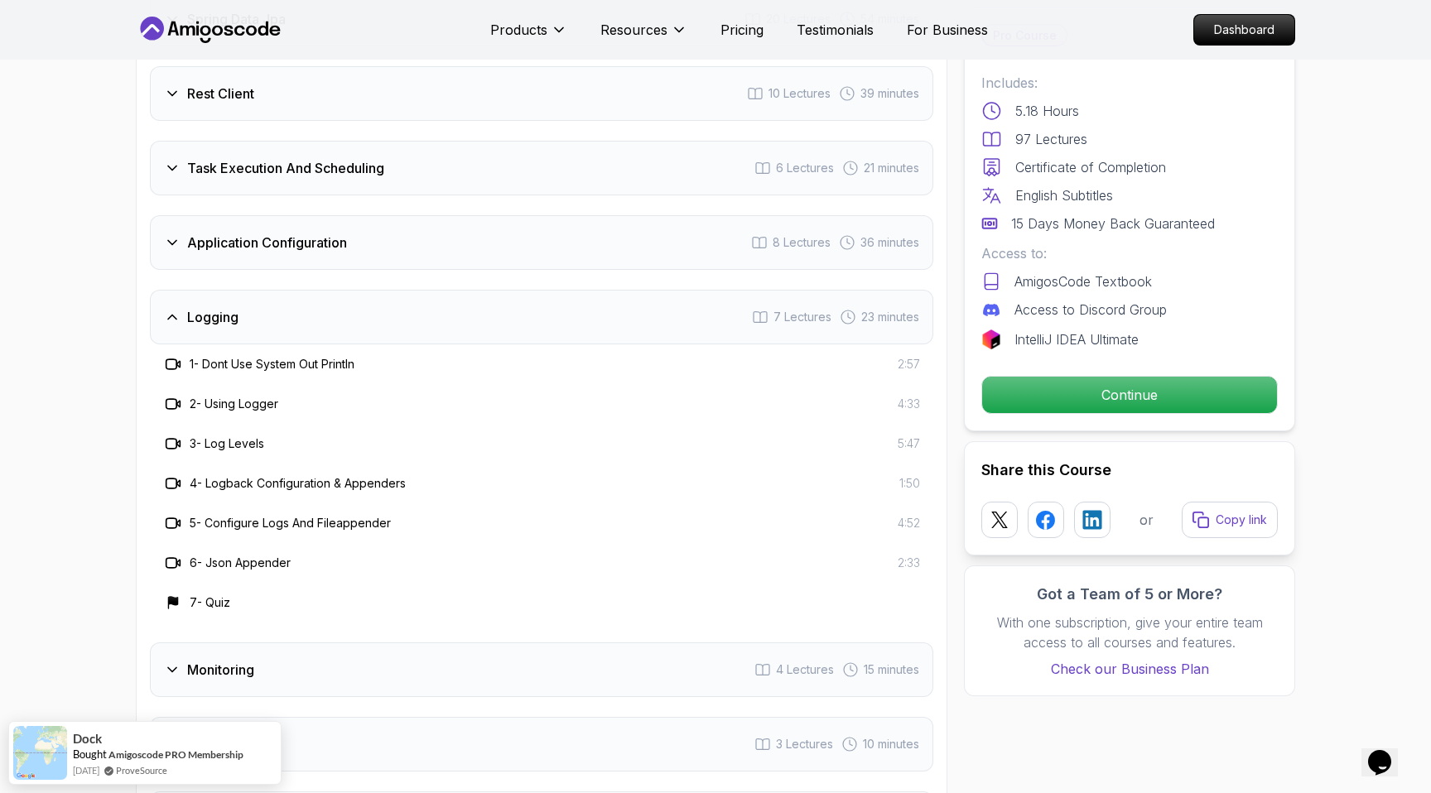
click at [190, 290] on div "Logging 7 Lectures 23 minutes" at bounding box center [541, 317] width 783 height 55
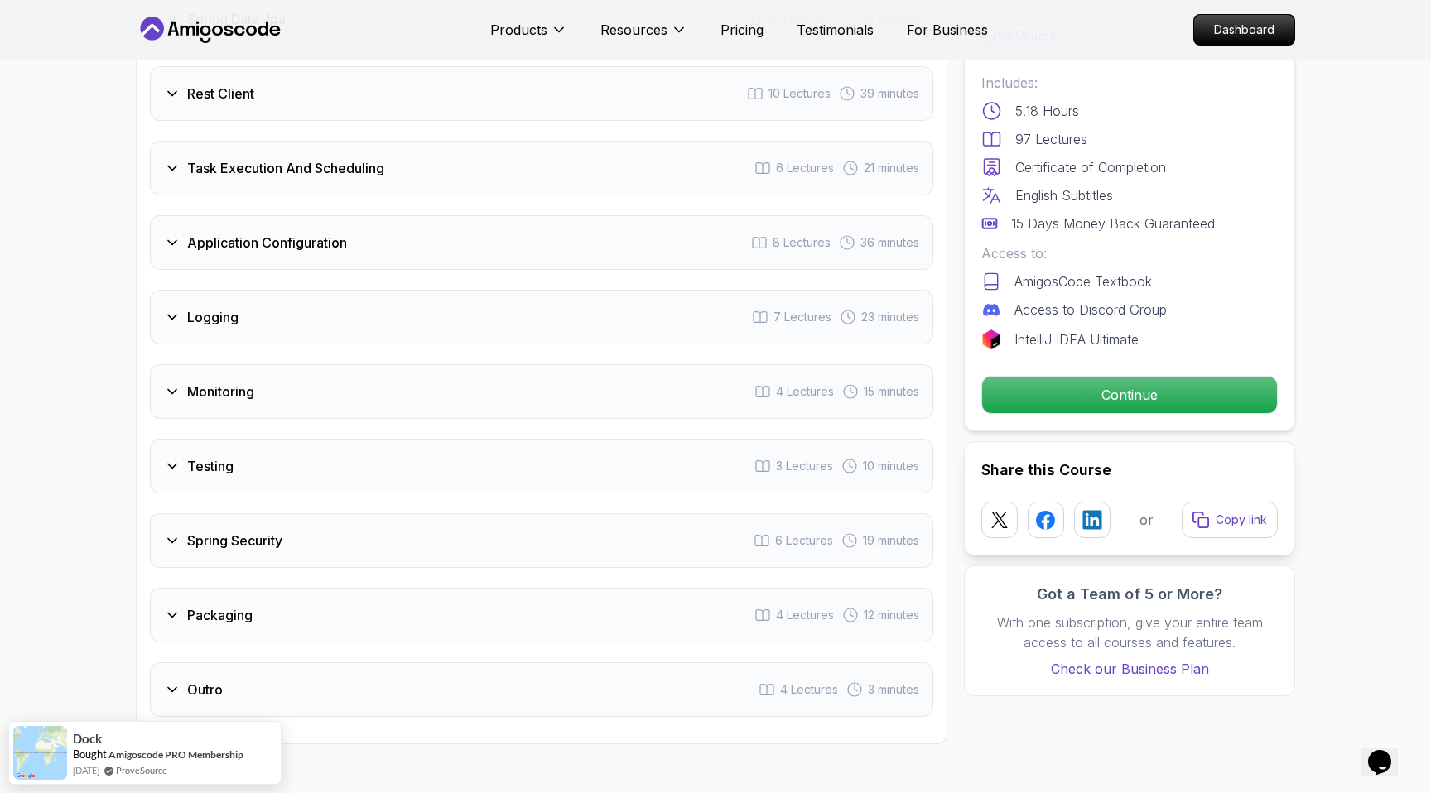
click at [213, 382] on h3 "Monitoring" at bounding box center [220, 392] width 67 height 20
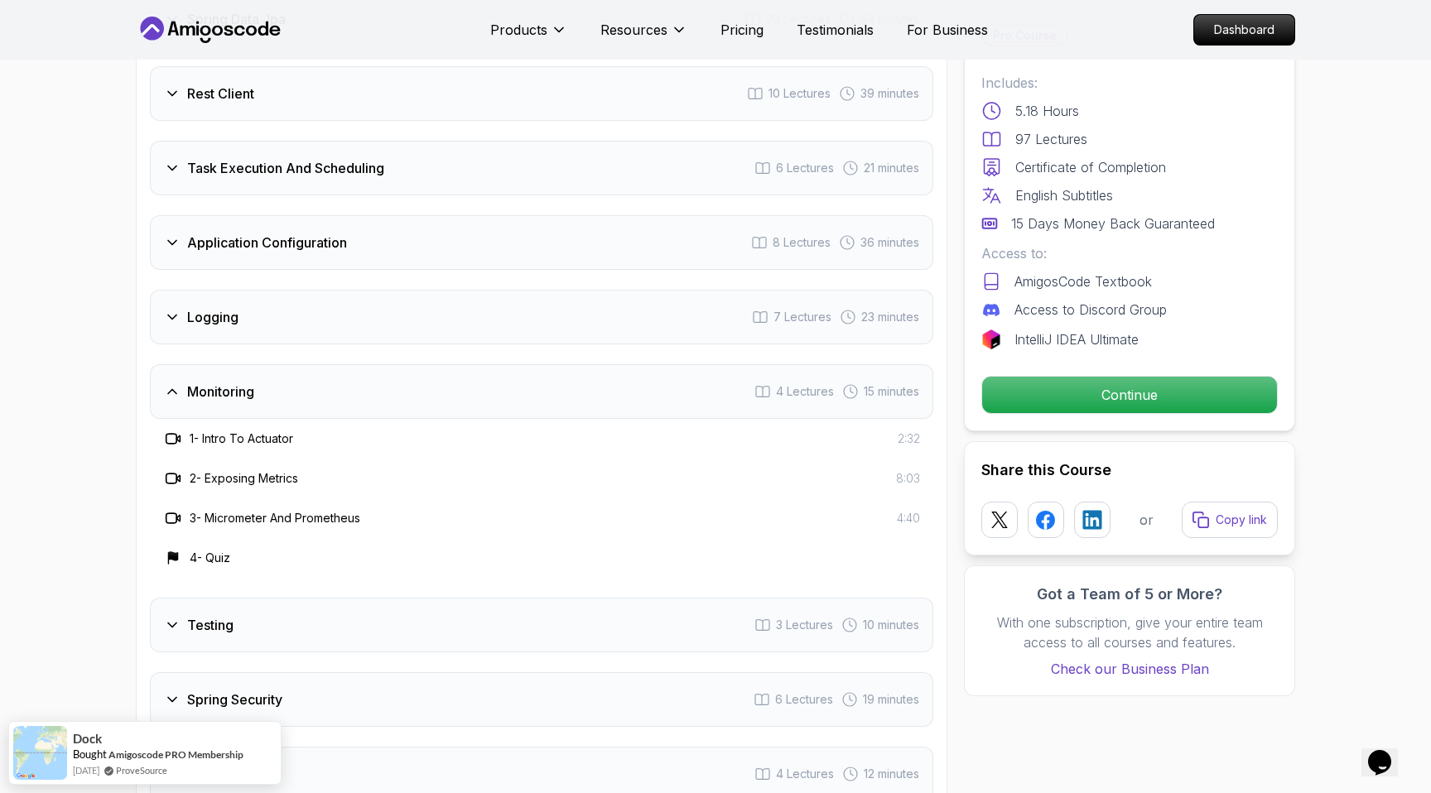
click at [213, 382] on h3 "Monitoring" at bounding box center [220, 392] width 67 height 20
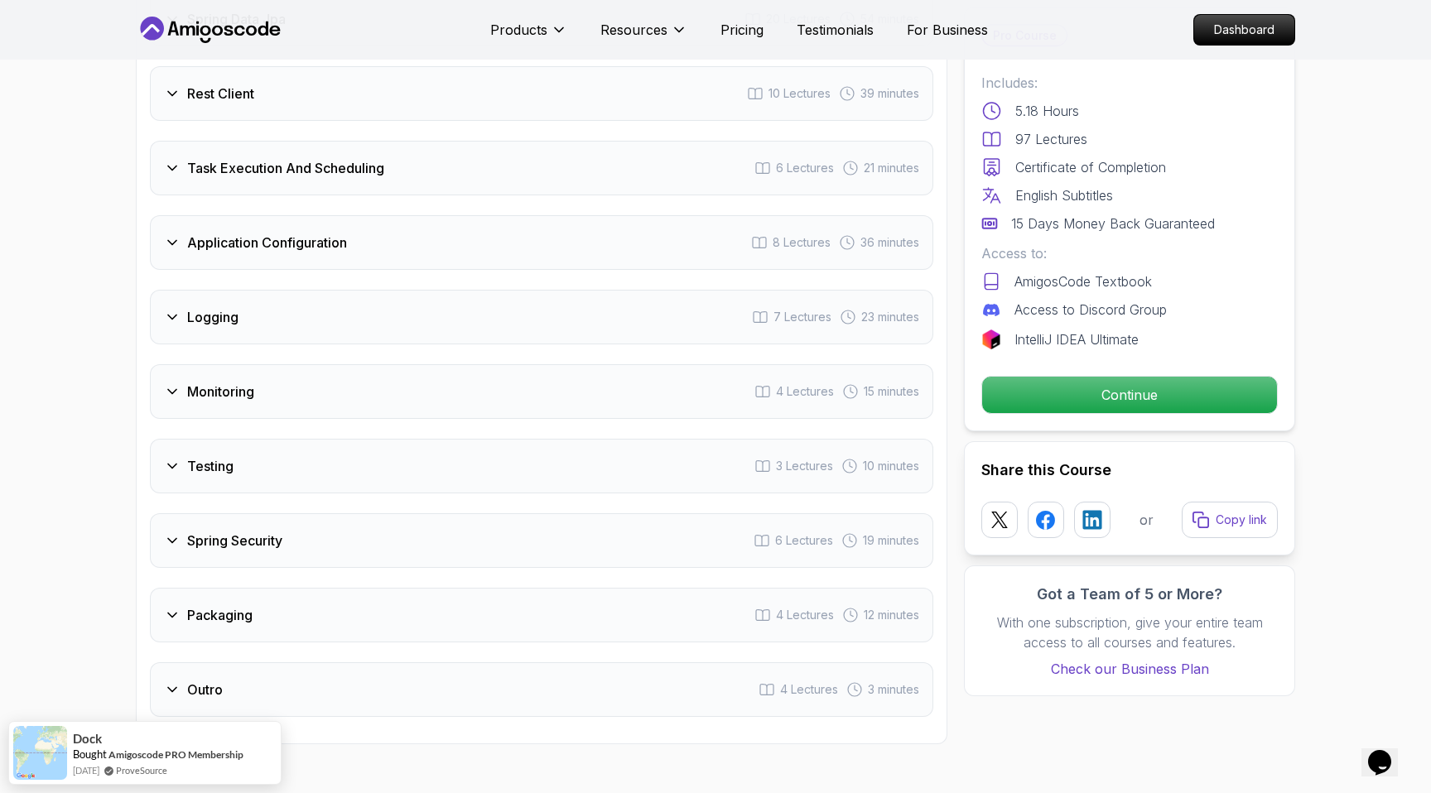
click at [213, 439] on div "Testing 3 Lectures 10 minutes" at bounding box center [541, 466] width 783 height 55
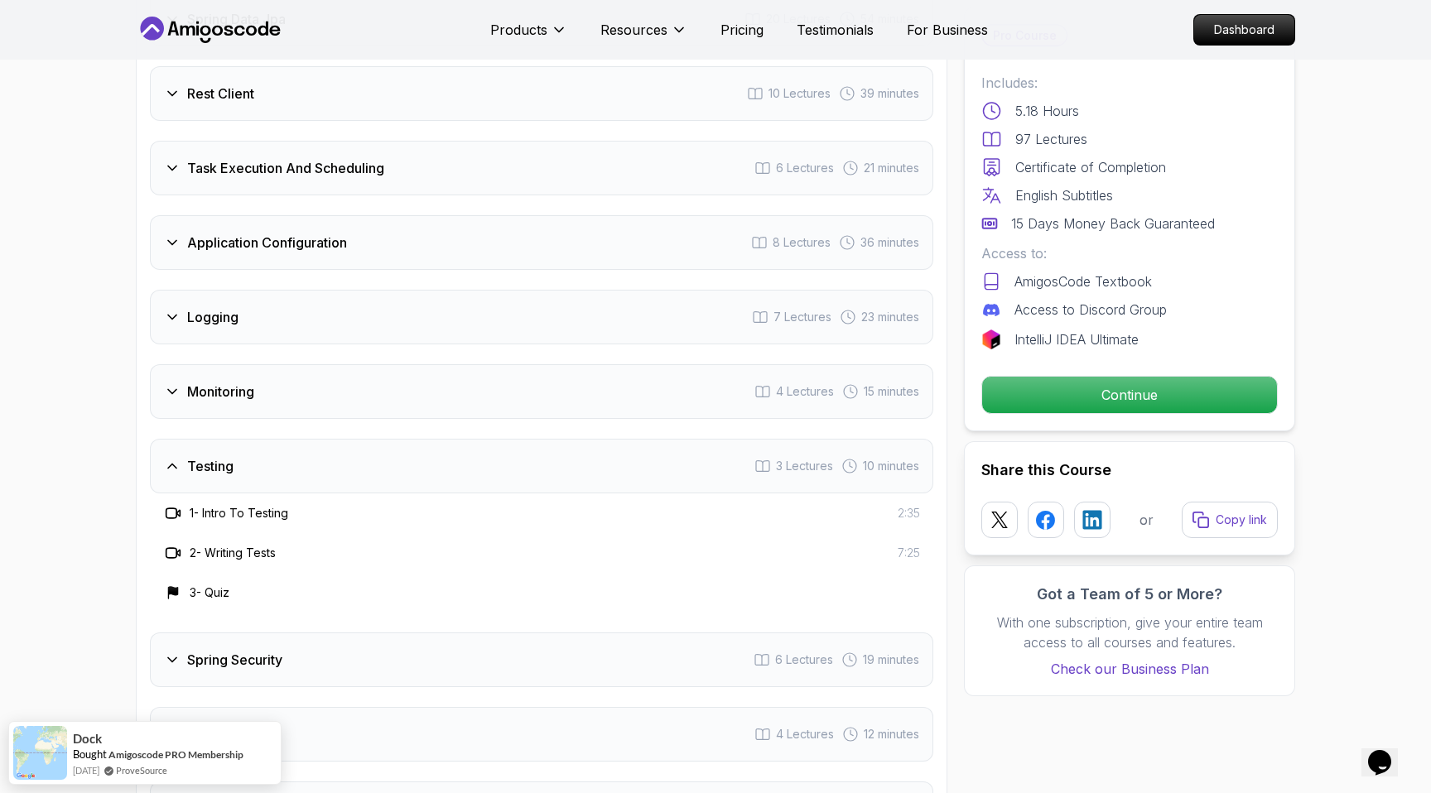
click at [213, 439] on div "Testing 3 Lectures 10 minutes" at bounding box center [541, 466] width 783 height 55
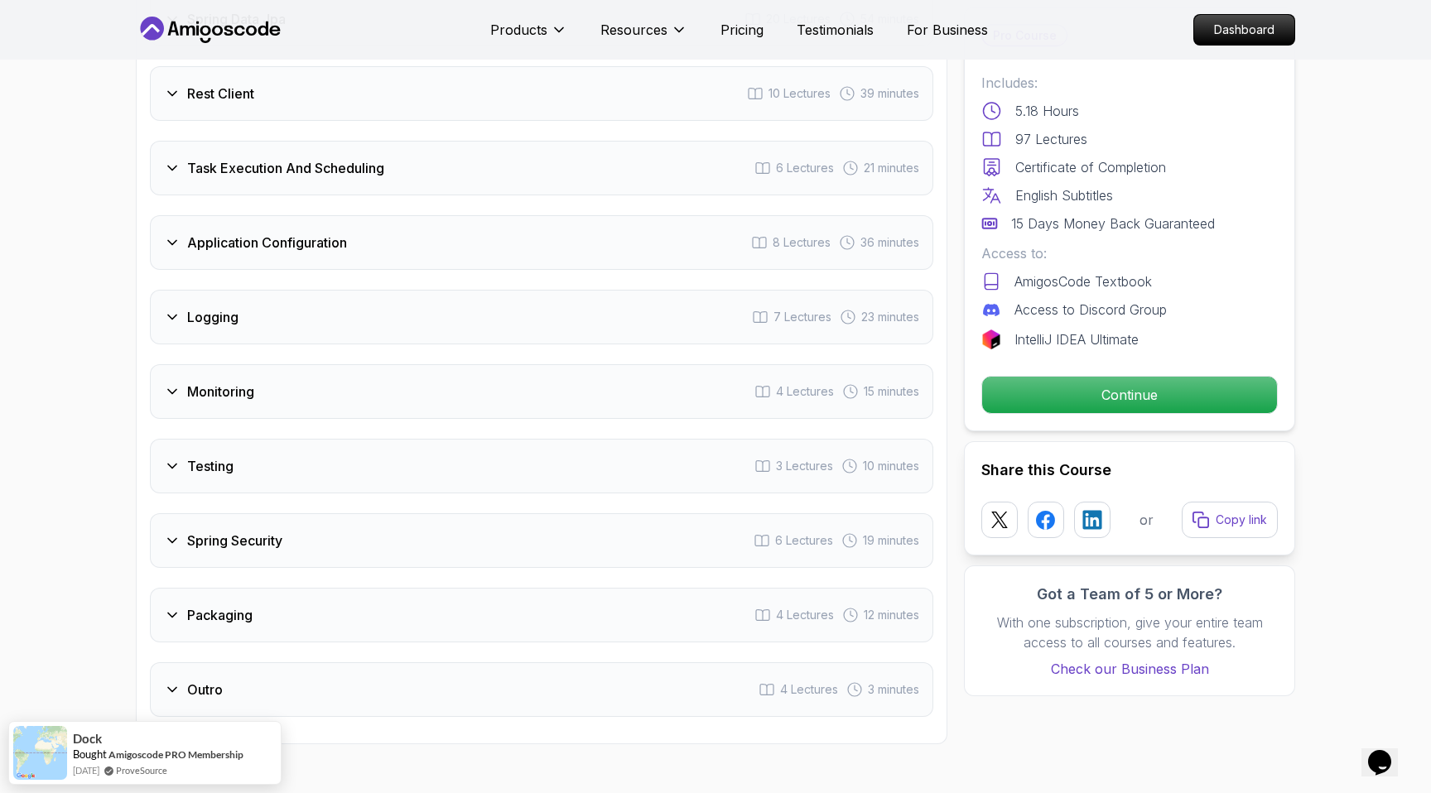
click at [213, 531] on h3 "Spring Security" at bounding box center [234, 541] width 95 height 20
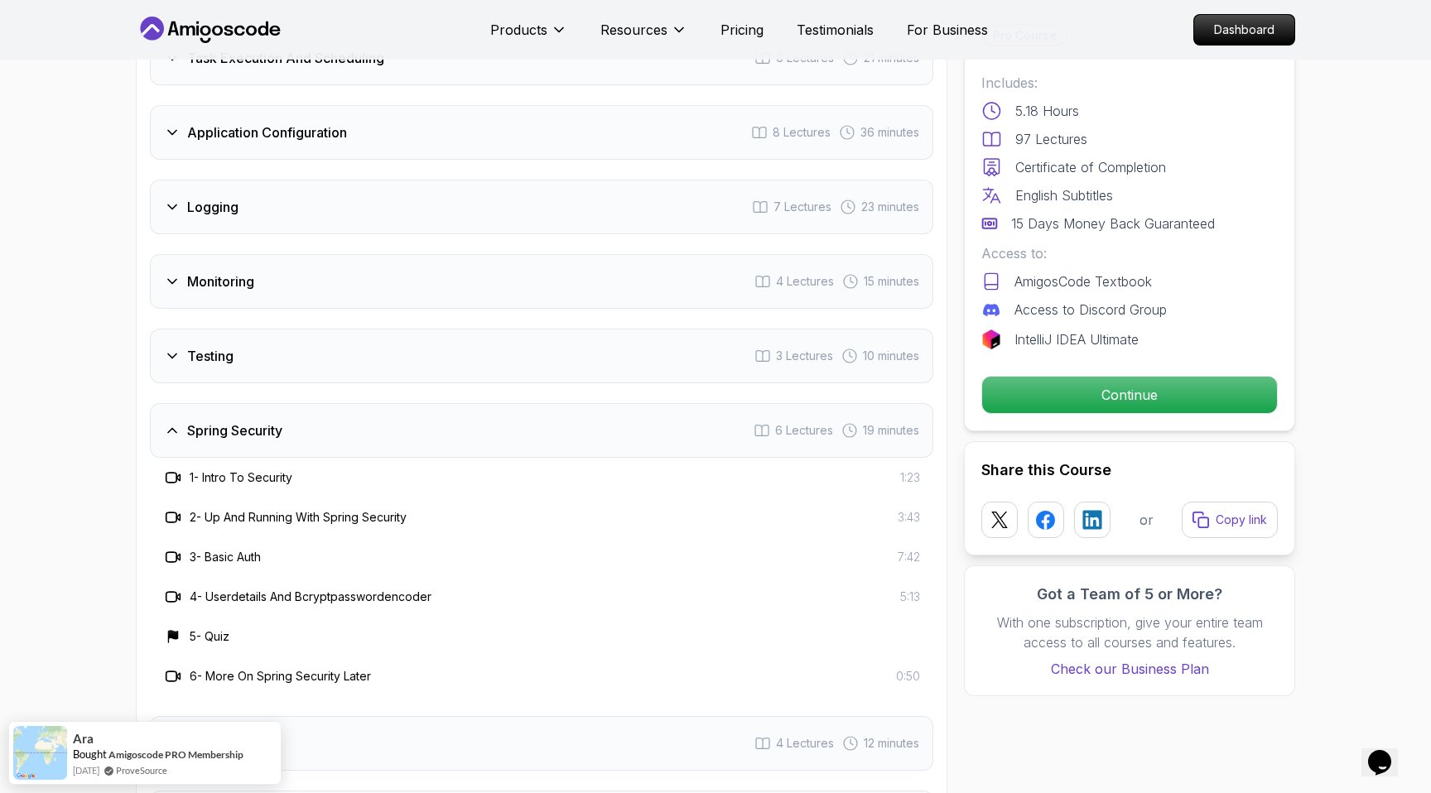
scroll to position [2692, 0]
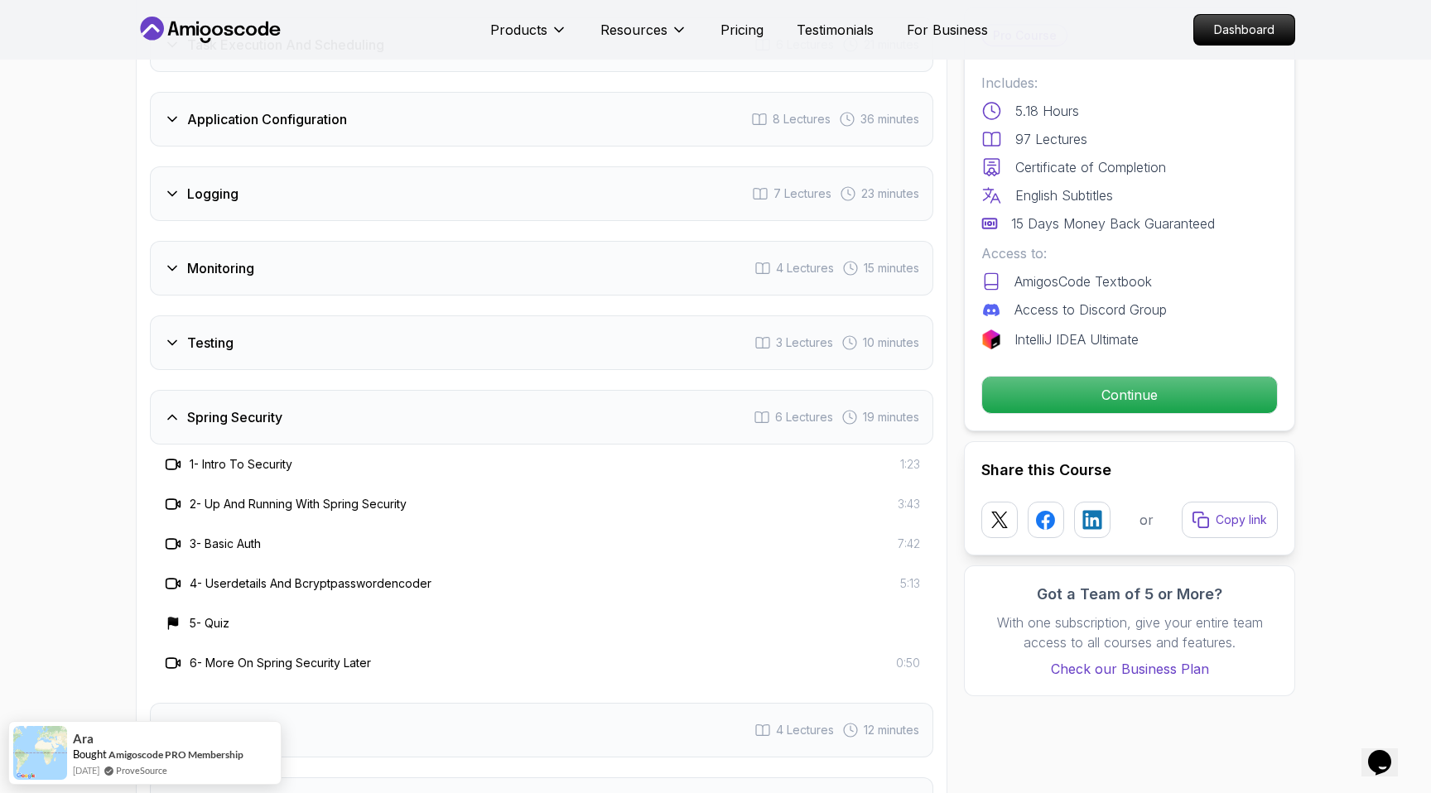
click at [190, 407] on h3 "Spring Security" at bounding box center [234, 417] width 95 height 20
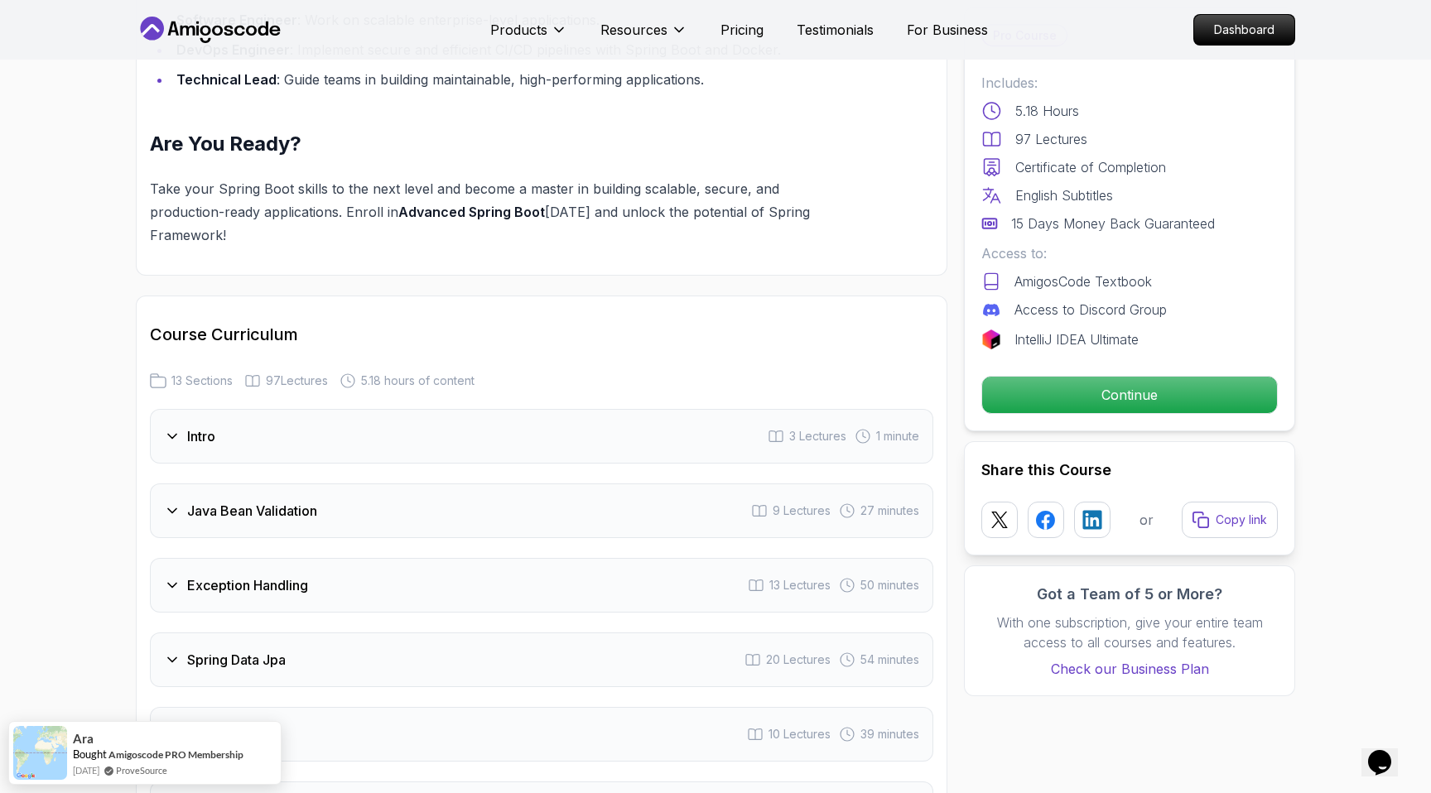
scroll to position [2045, 0]
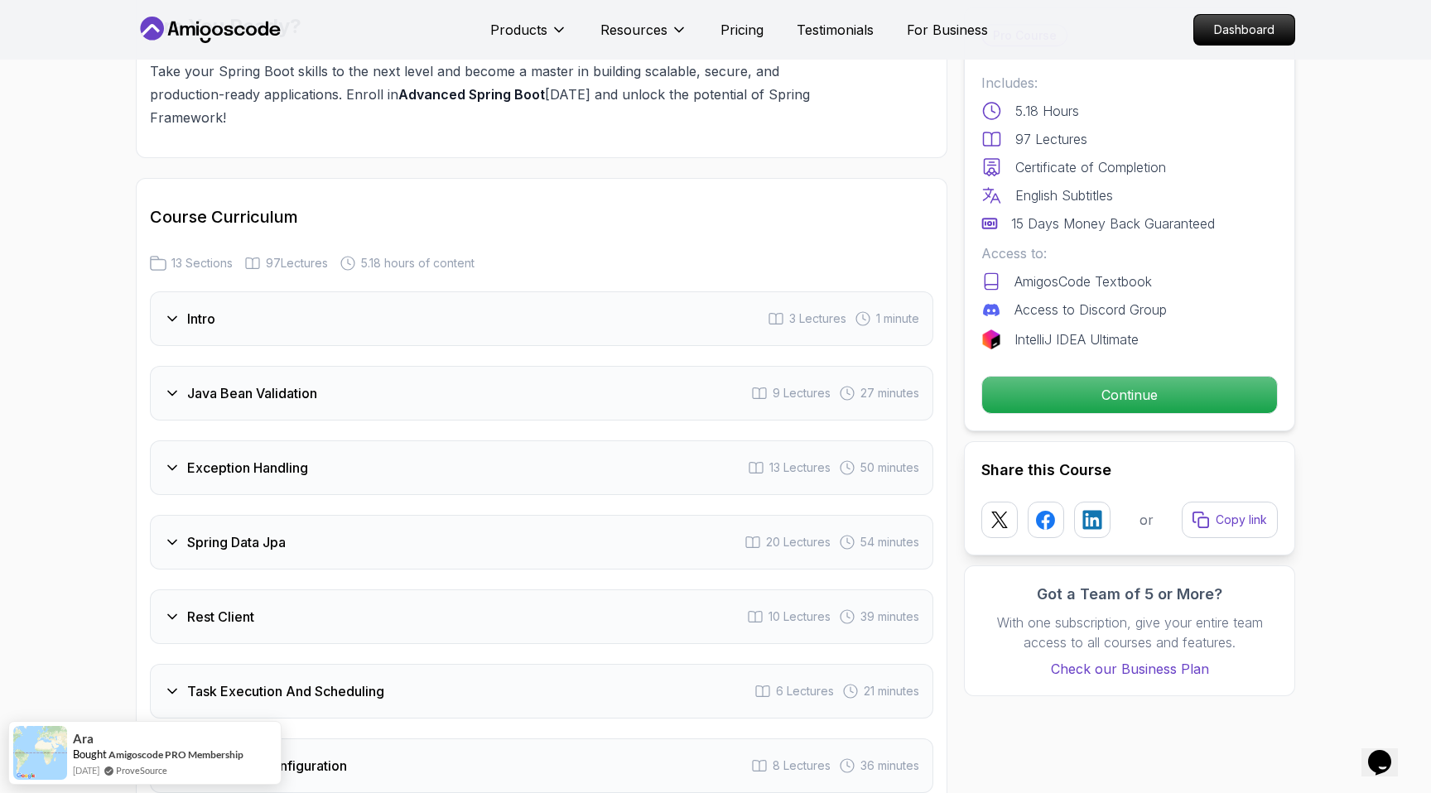
click at [210, 532] on h3 "Spring Data Jpa" at bounding box center [236, 542] width 99 height 20
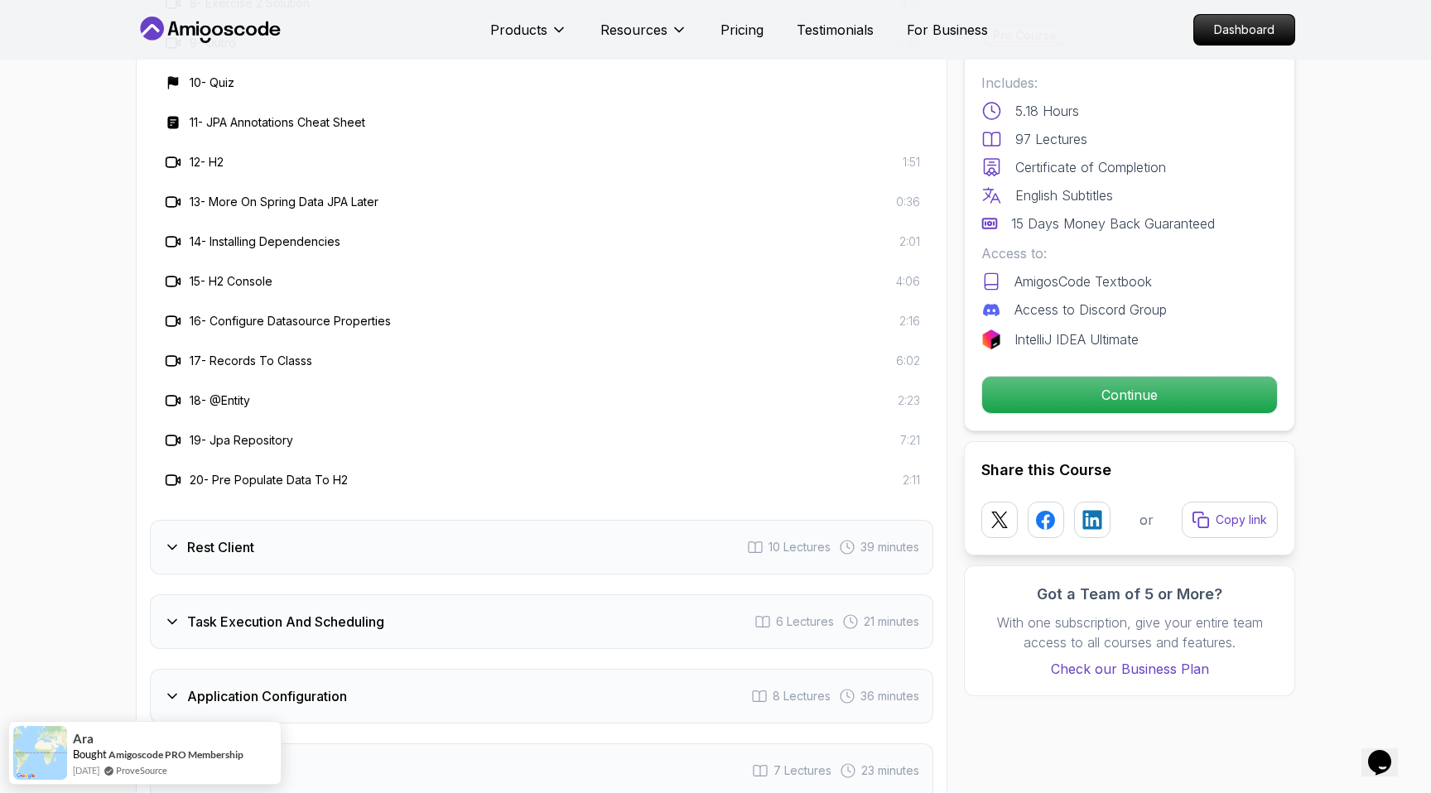
scroll to position [3135, 0]
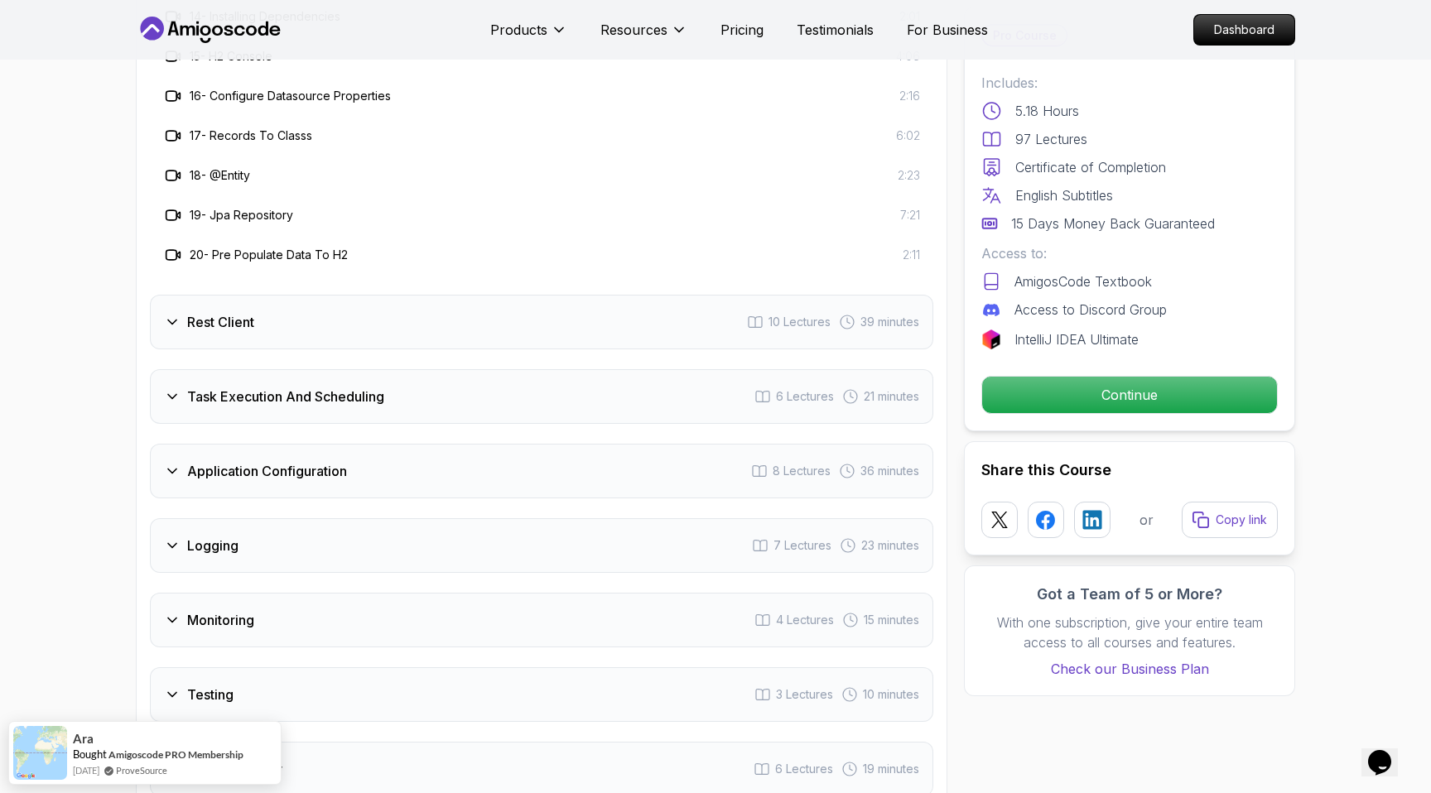
click at [224, 295] on div "Rest Client 10 Lectures 39 minutes" at bounding box center [541, 322] width 783 height 55
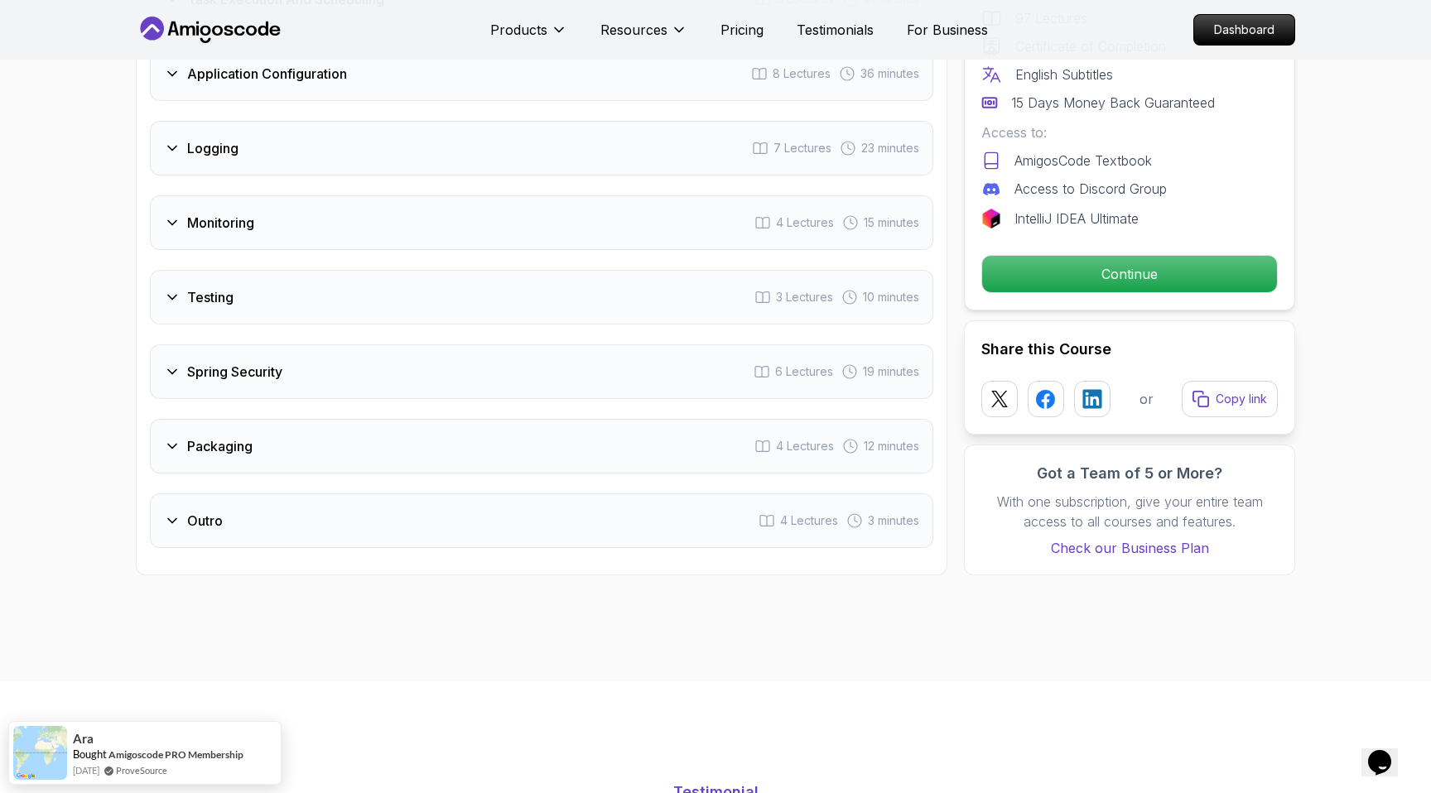
click at [224, 213] on h3 "Monitoring" at bounding box center [220, 223] width 67 height 20
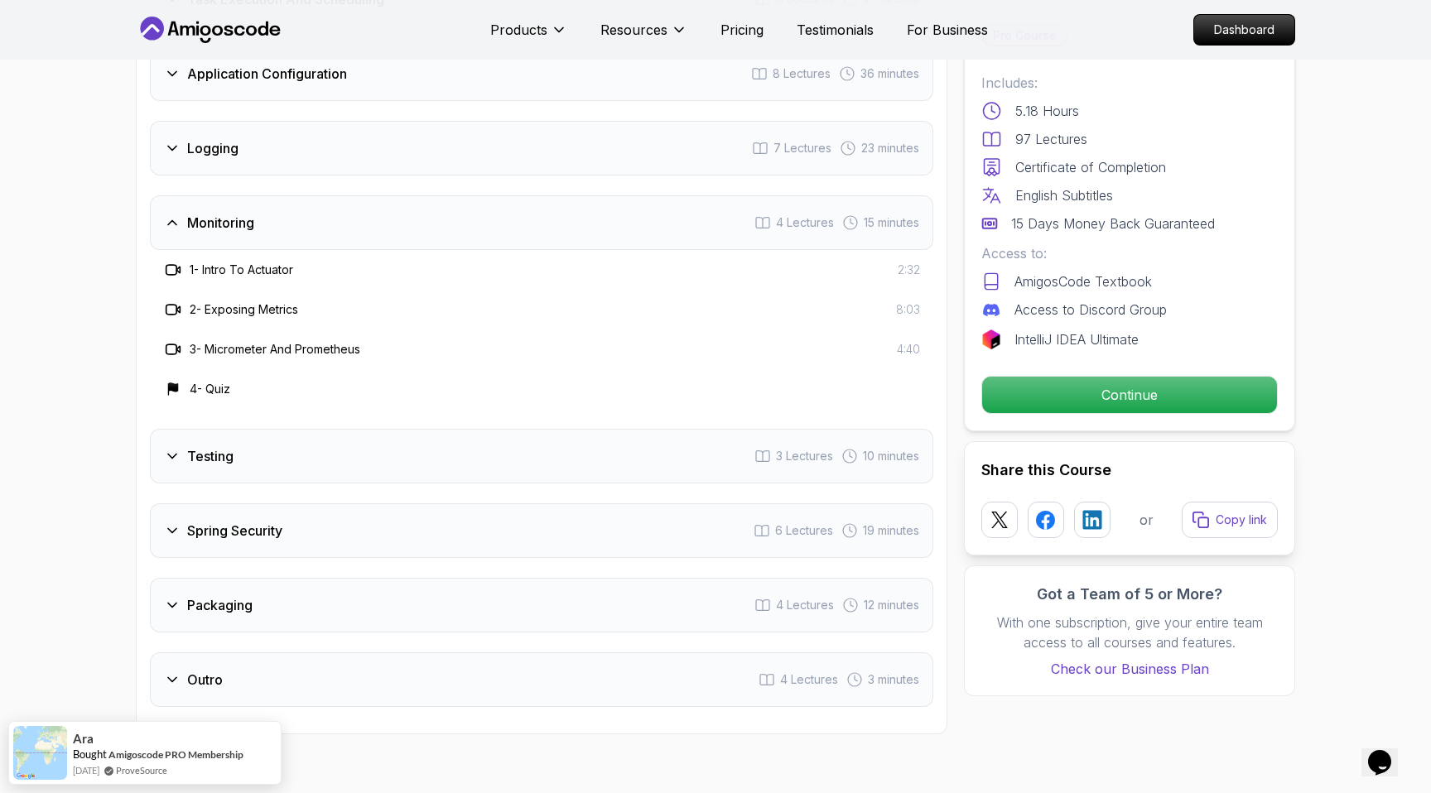
click at [224, 213] on h3 "Monitoring" at bounding box center [220, 223] width 67 height 20
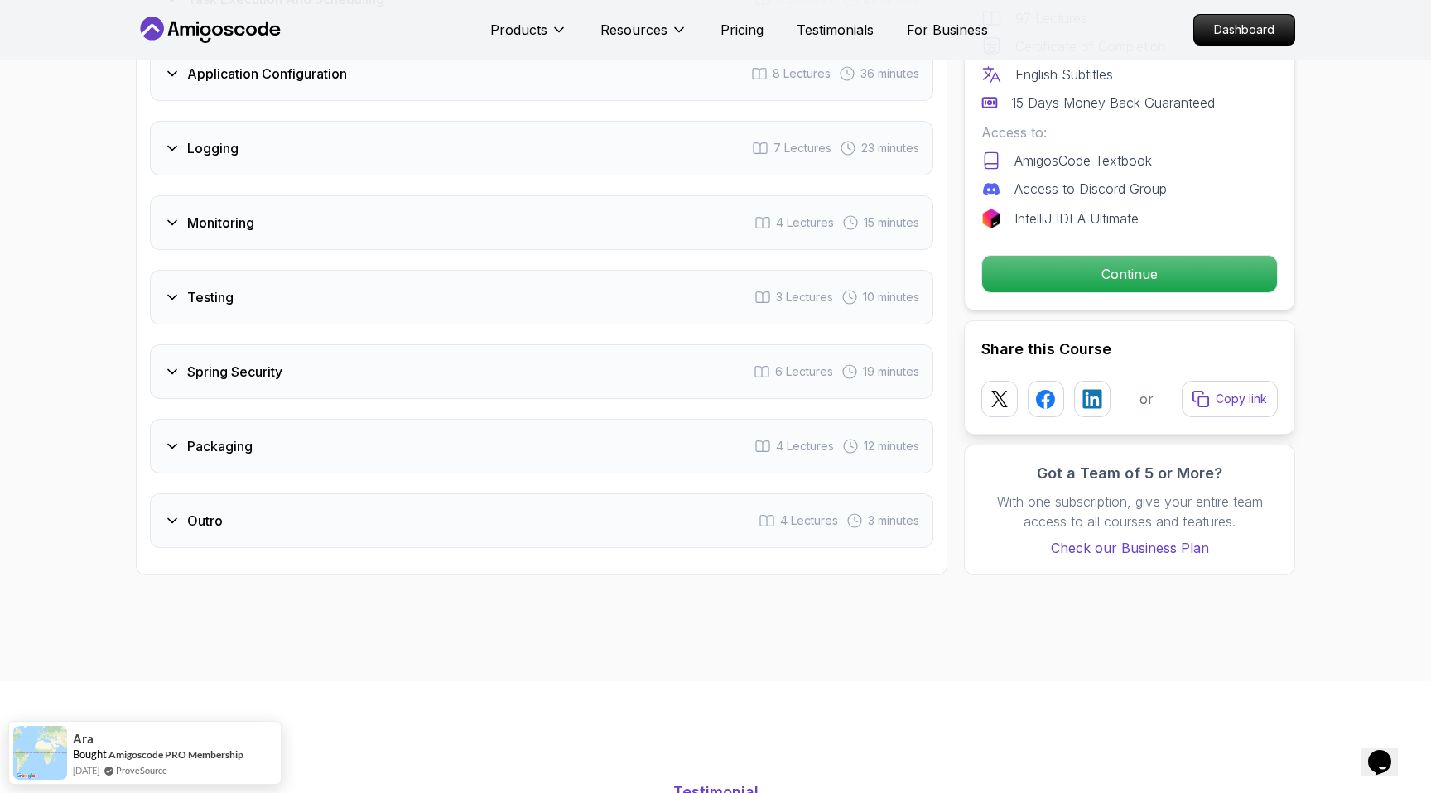
click at [182, 121] on div "Logging 7 Lectures 23 minutes" at bounding box center [541, 148] width 783 height 55
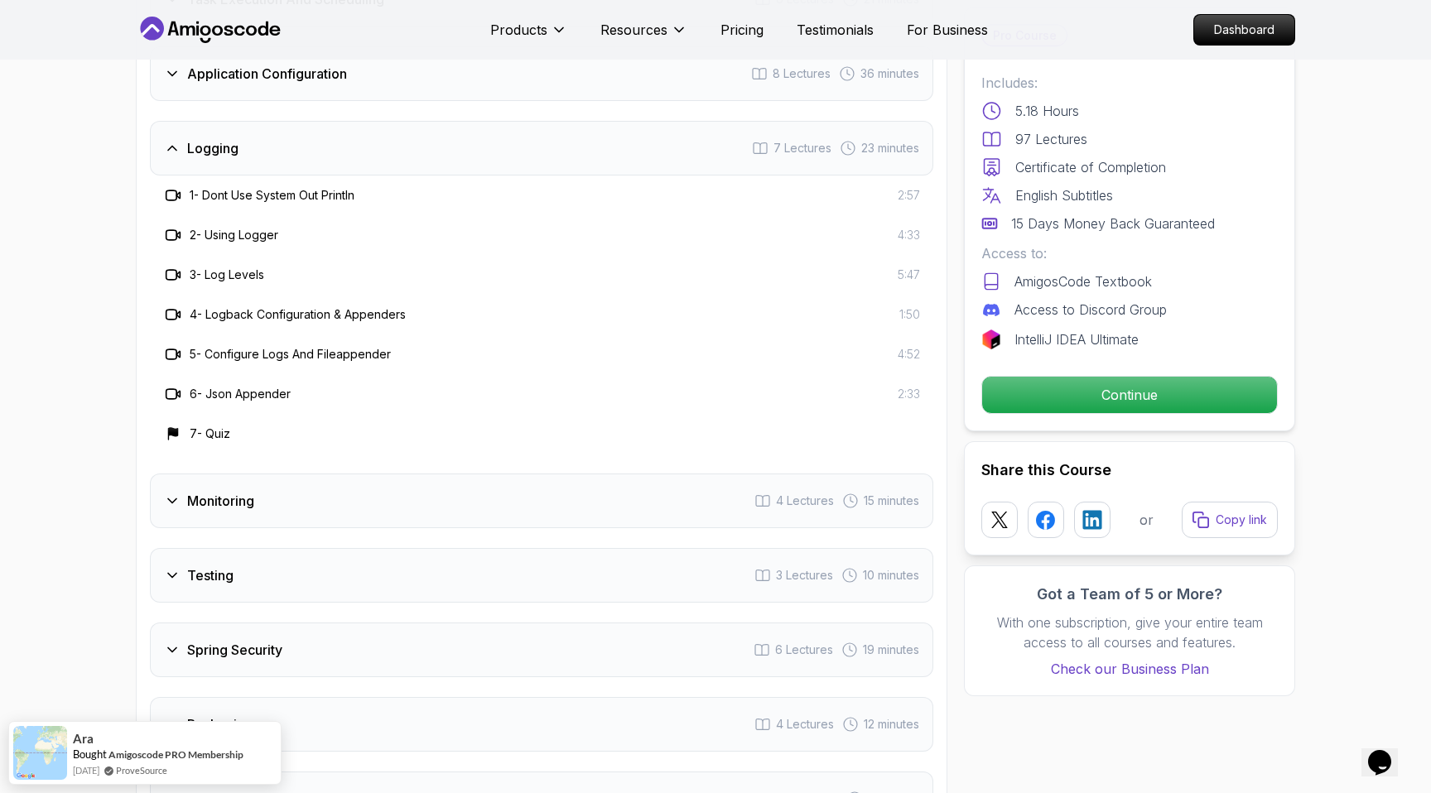
scroll to position [2858, 0]
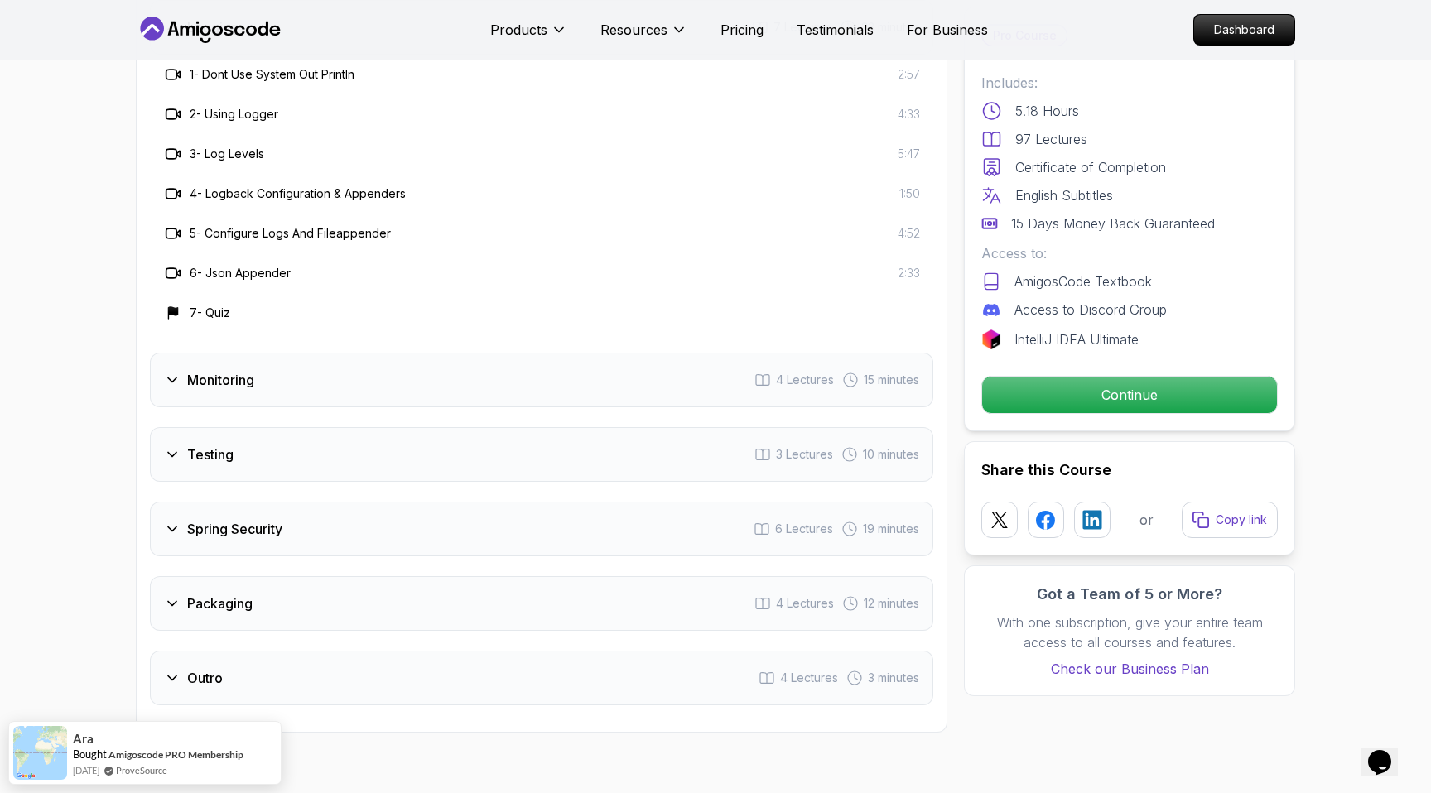
click at [184, 370] on div "Monitoring" at bounding box center [209, 380] width 90 height 20
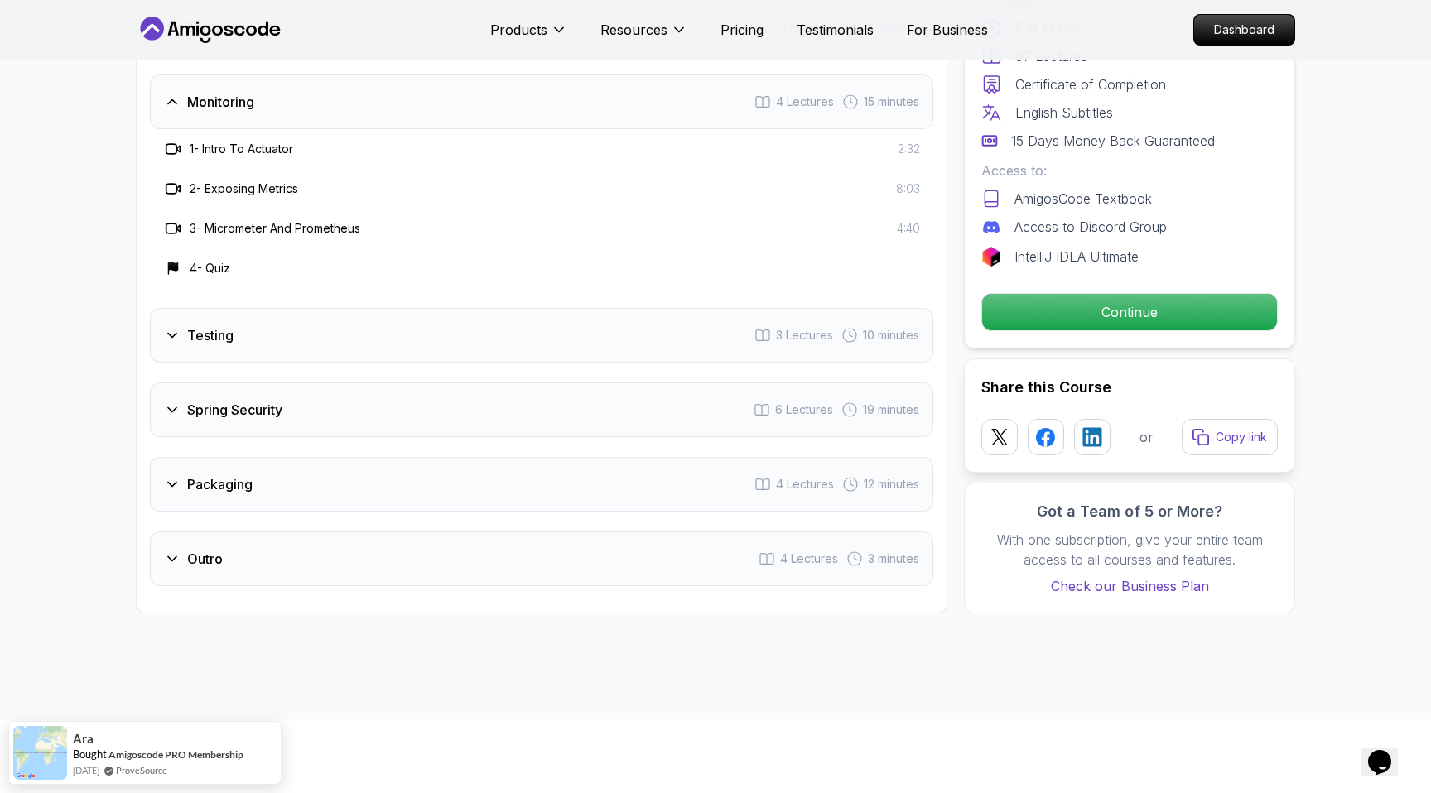
click at [189, 400] on h3 "Spring Security" at bounding box center [234, 410] width 95 height 20
